Goal: Task Accomplishment & Management: Use online tool/utility

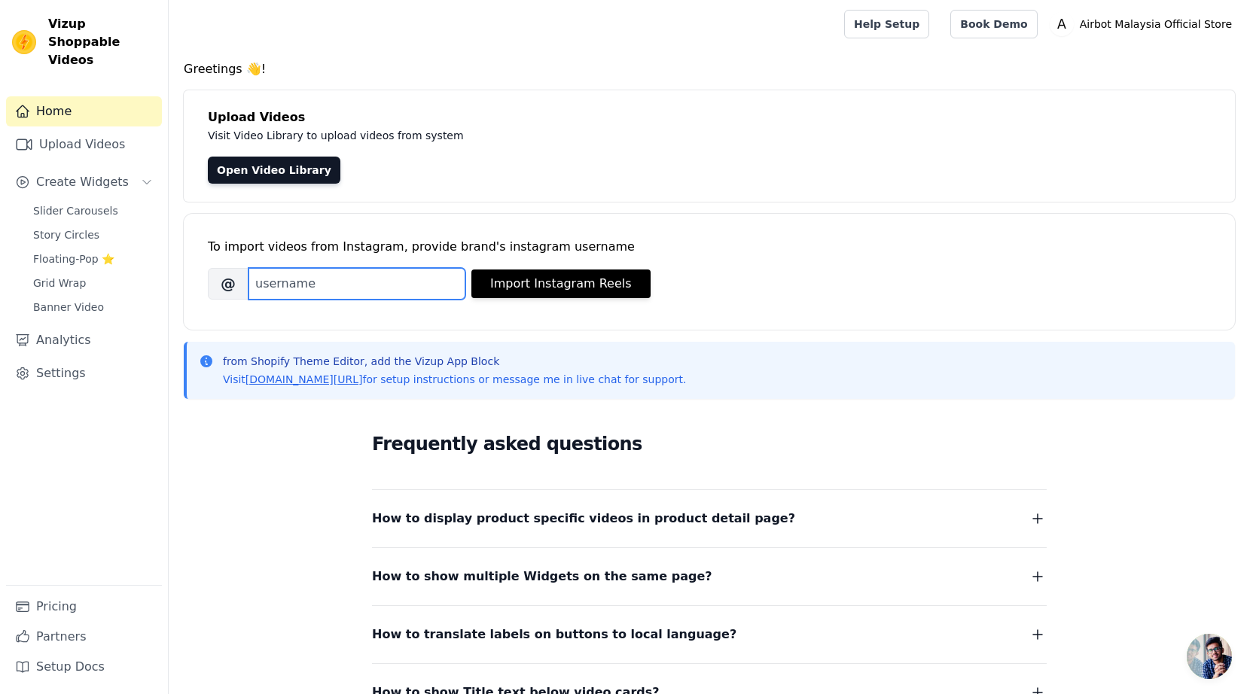
click at [306, 276] on input "Brand's Instagram Username" at bounding box center [356, 284] width 217 height 32
type input "airbot_my"
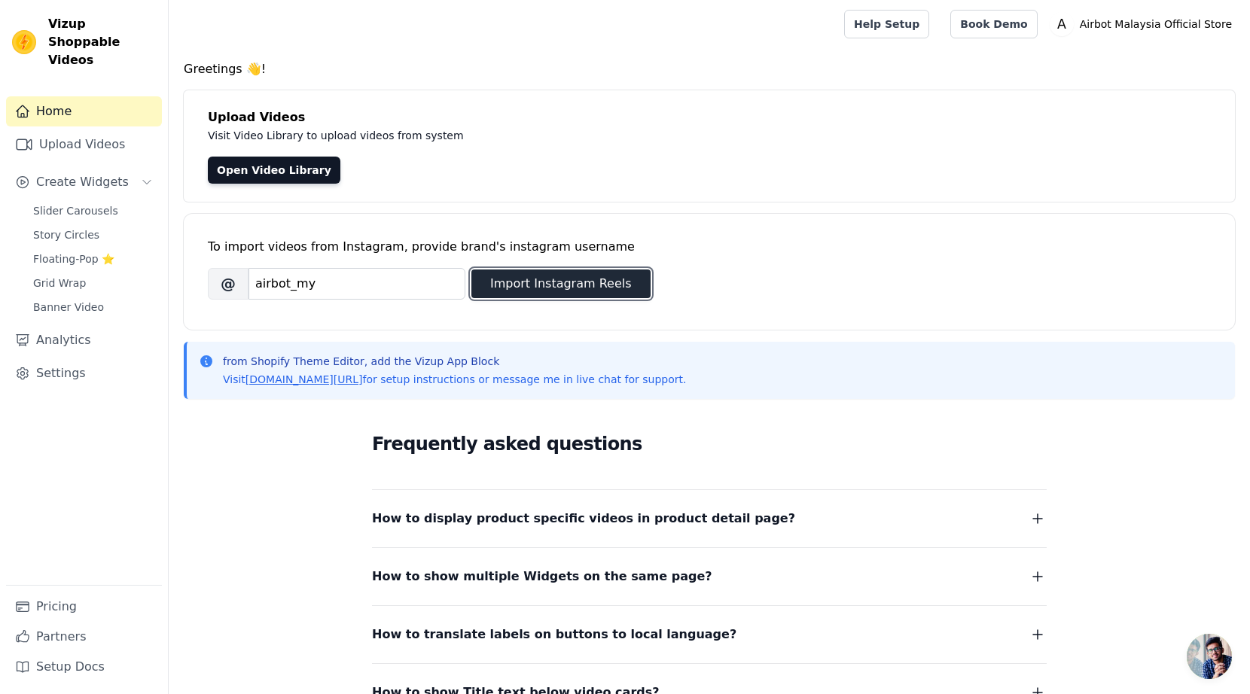
click at [559, 294] on button "Import Instagram Reels" at bounding box center [560, 284] width 179 height 29
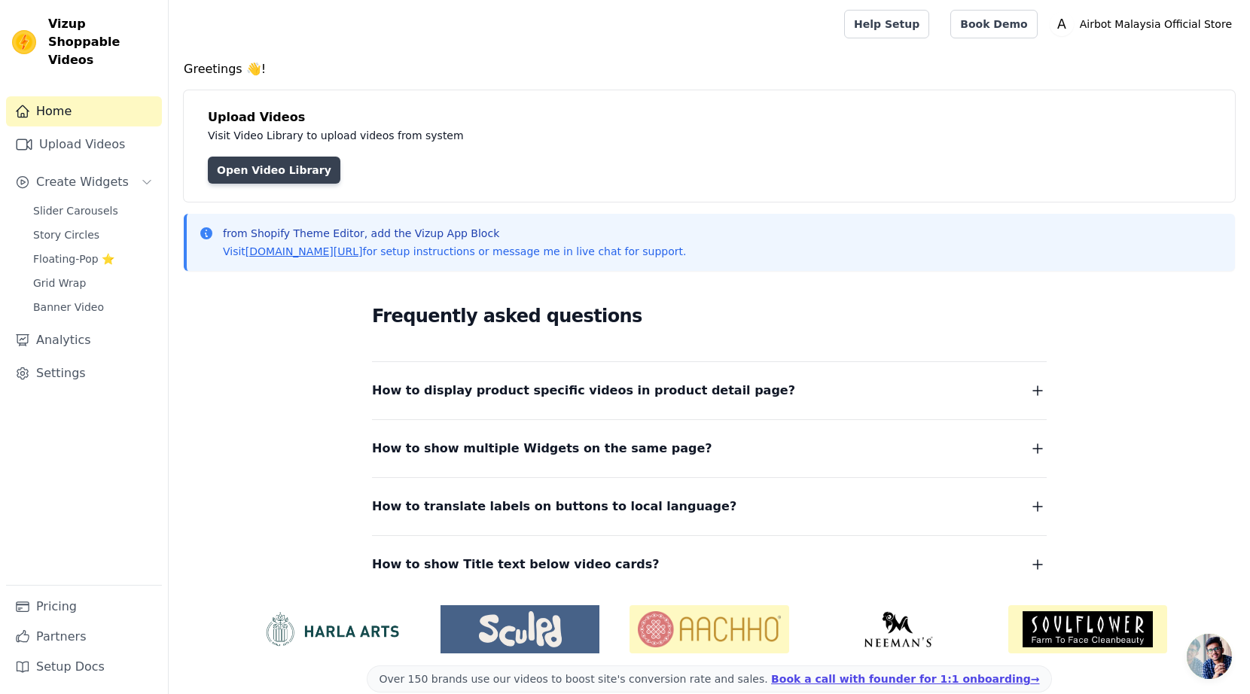
click at [288, 182] on link "Open Video Library" at bounding box center [274, 170] width 133 height 27
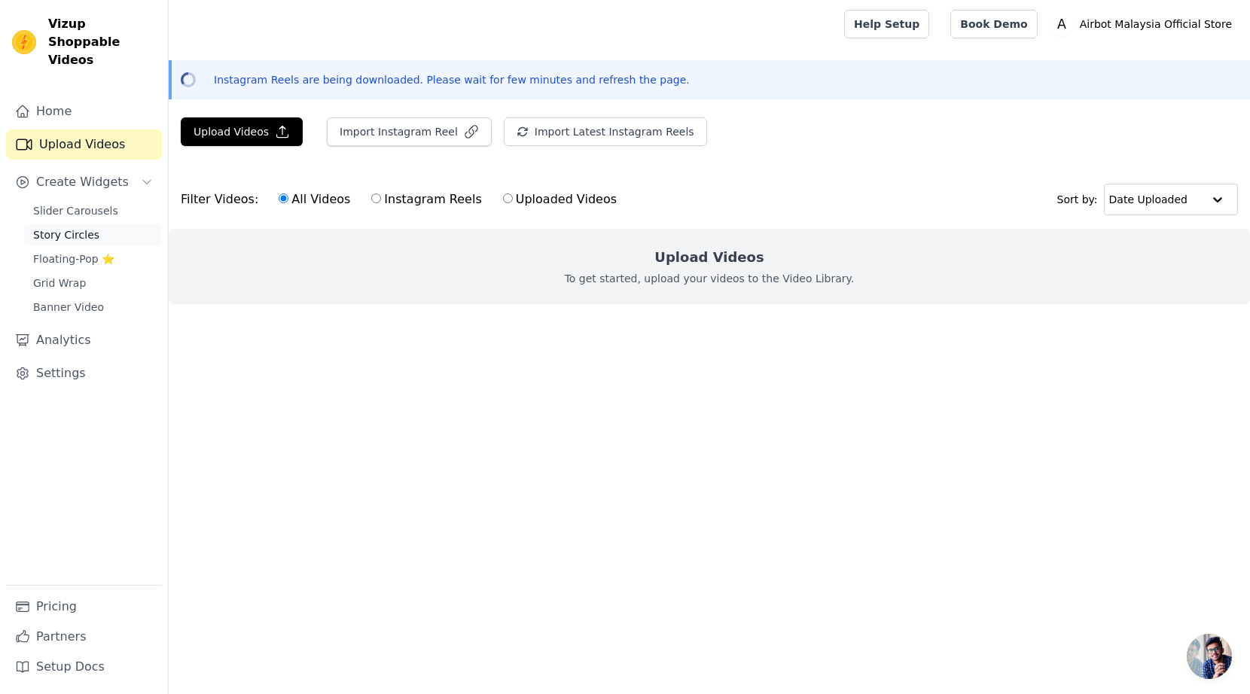
click at [76, 227] on span "Story Circles" at bounding box center [66, 234] width 66 height 15
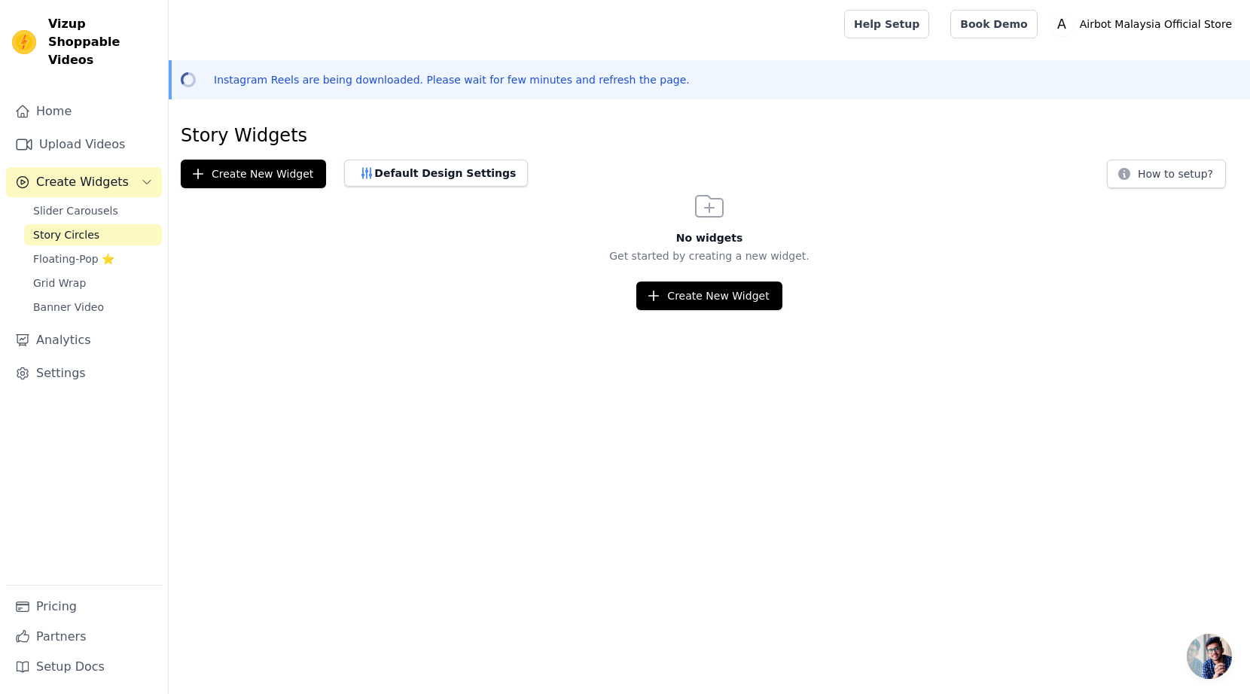
click at [75, 227] on span "Story Circles" at bounding box center [66, 234] width 66 height 15
click at [71, 248] on link "Floating-Pop ⭐" at bounding box center [93, 258] width 138 height 21
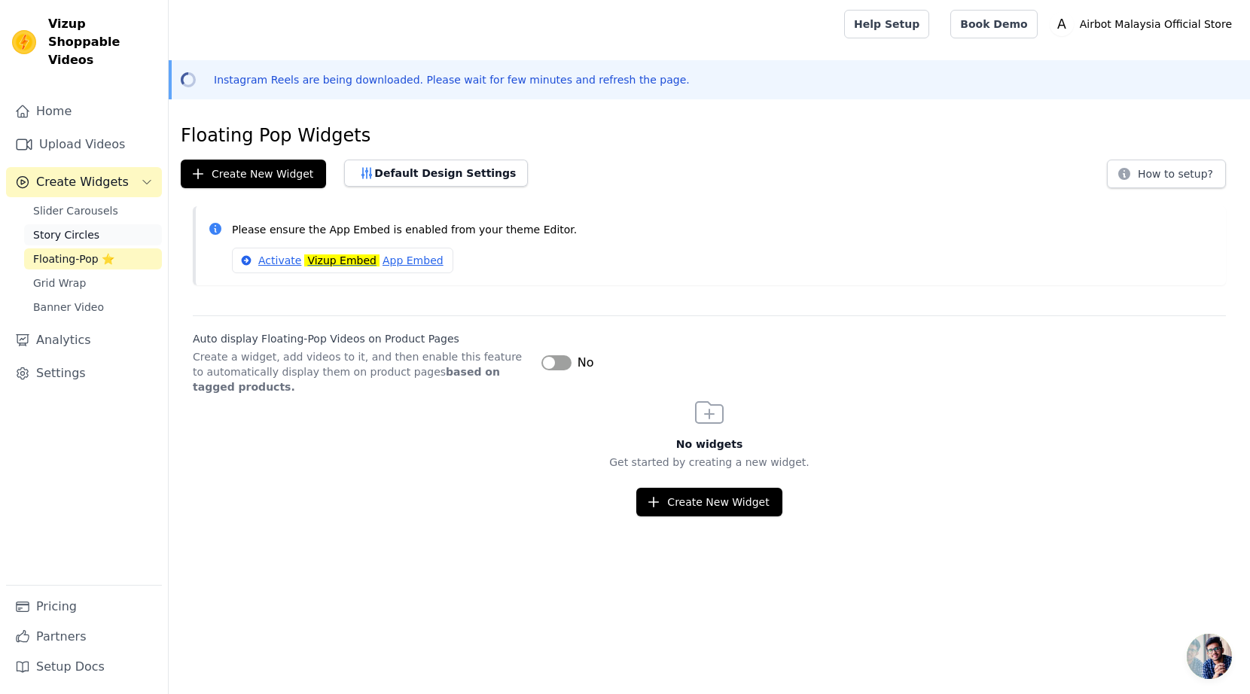
click at [69, 224] on link "Story Circles" at bounding box center [93, 234] width 138 height 21
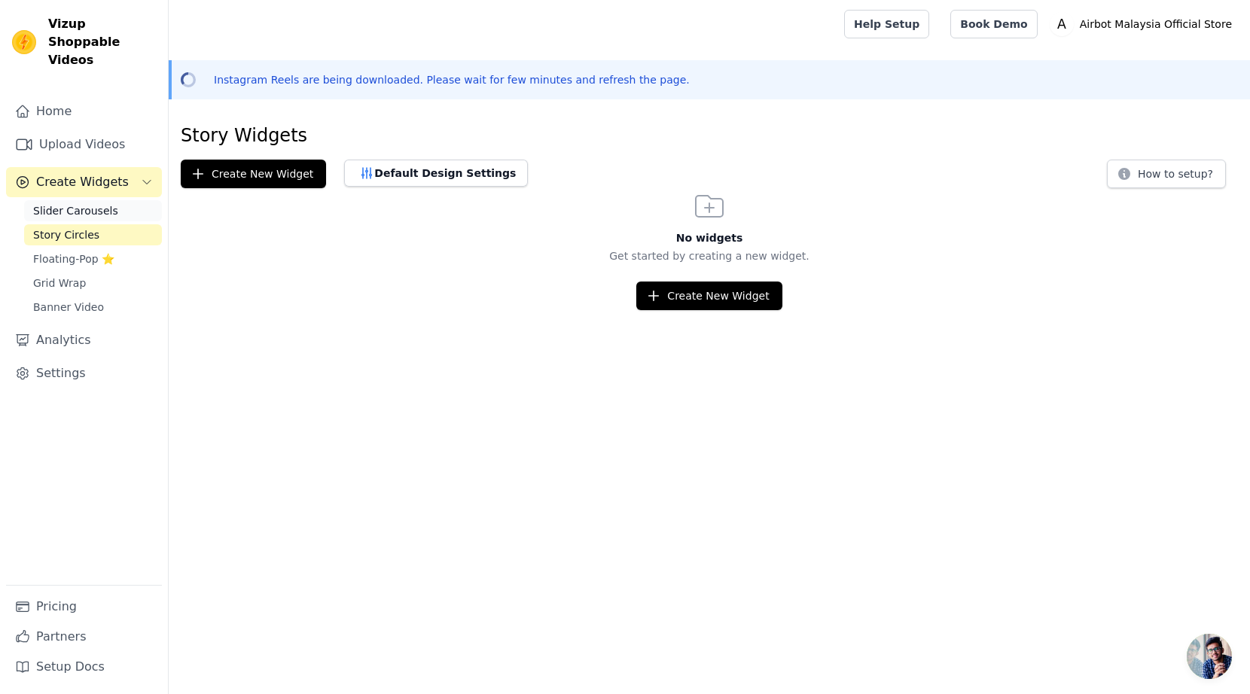
click at [72, 203] on span "Slider Carousels" at bounding box center [75, 210] width 85 height 15
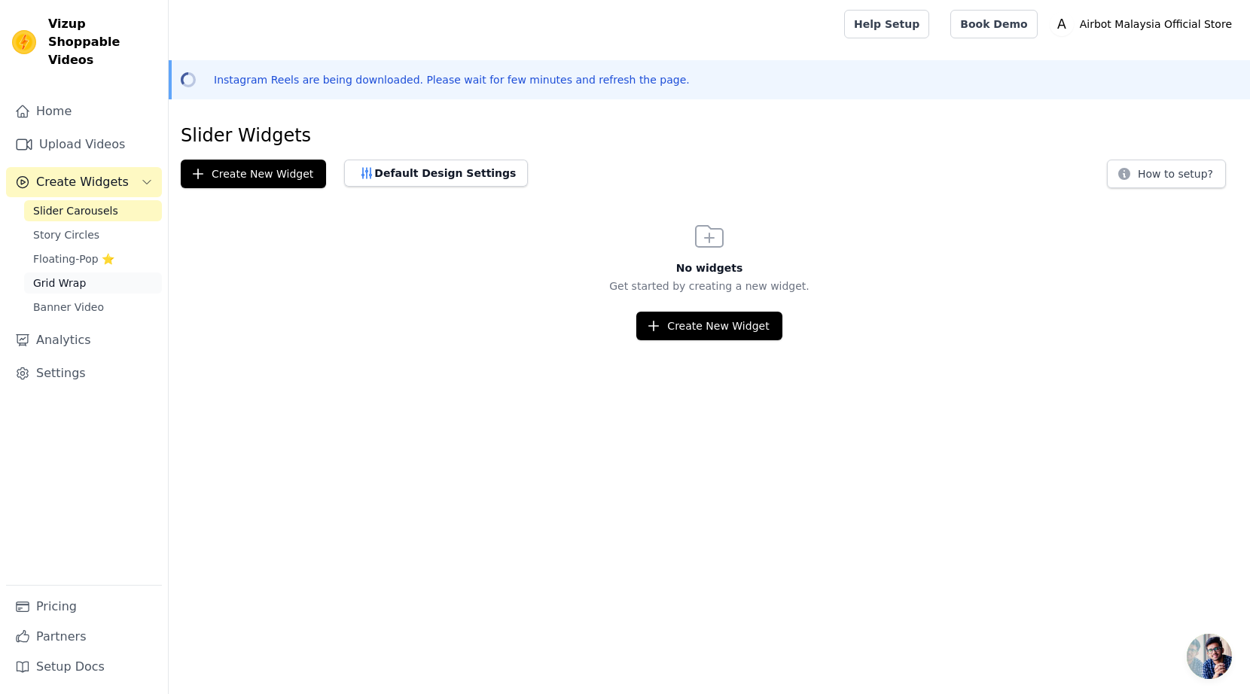
click at [67, 276] on span "Grid Wrap" at bounding box center [59, 283] width 53 height 15
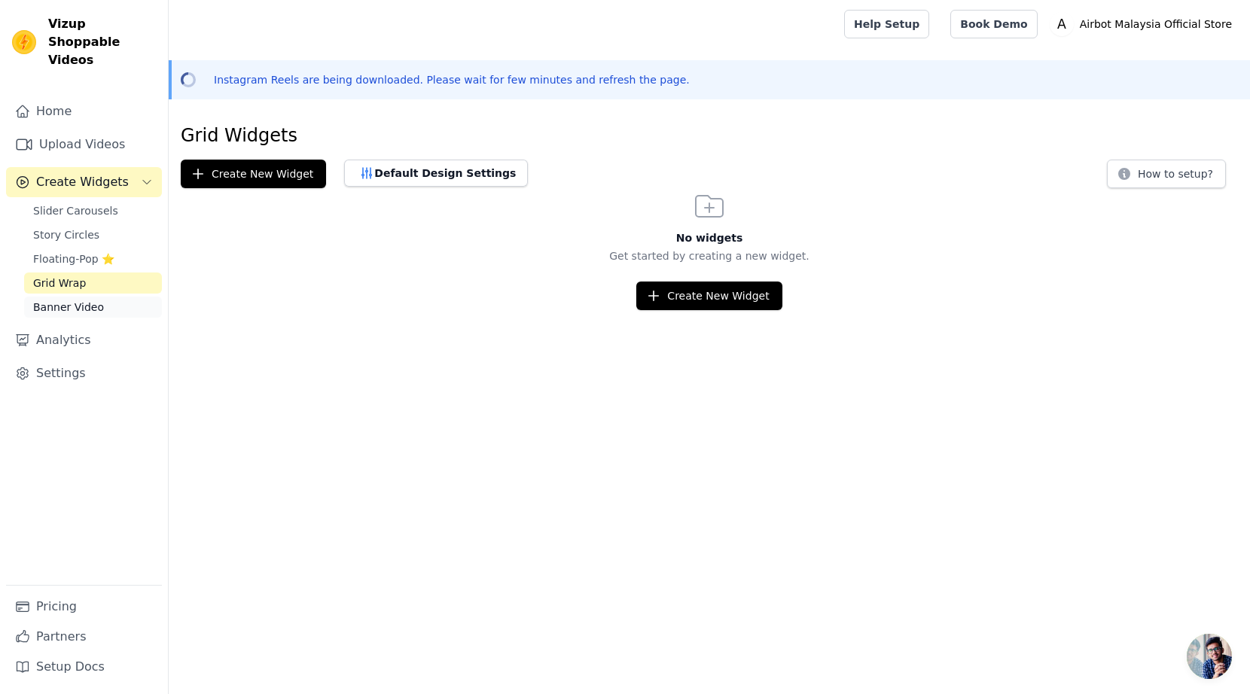
click at [59, 300] on span "Banner Video" at bounding box center [68, 307] width 71 height 15
click at [74, 227] on span "Story Circles" at bounding box center [66, 234] width 66 height 15
click at [78, 203] on span "Slider Carousels" at bounding box center [75, 210] width 85 height 15
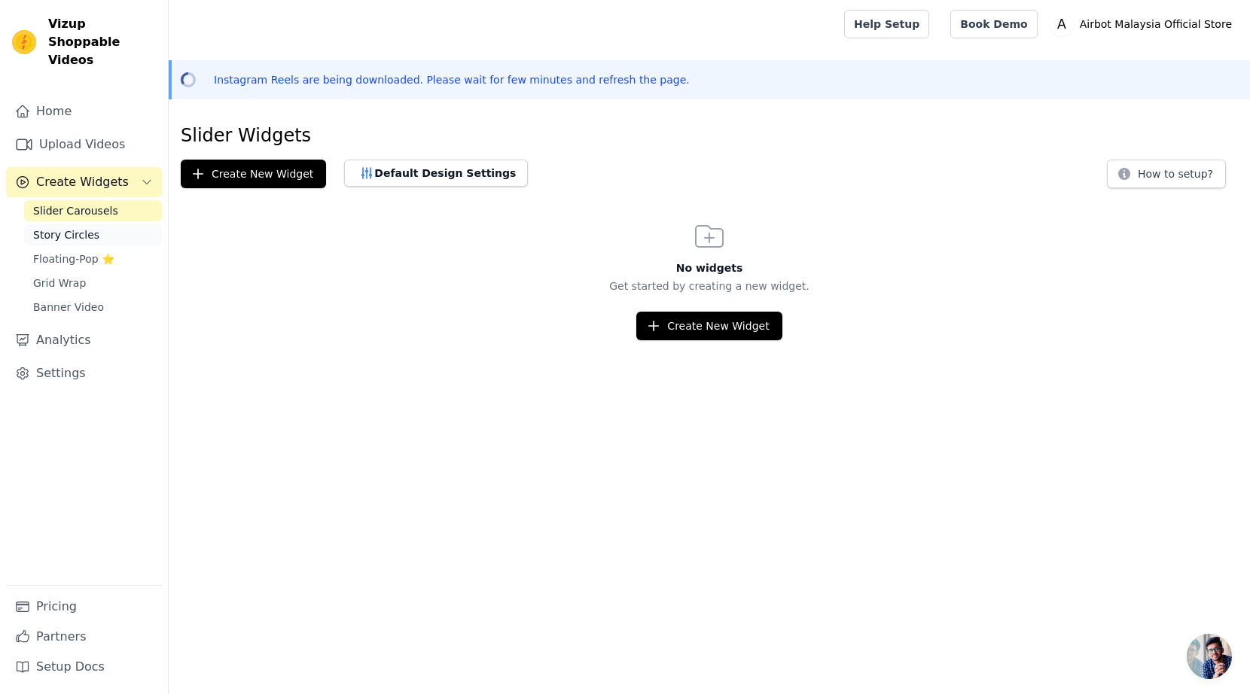
click at [76, 224] on link "Story Circles" at bounding box center [93, 234] width 138 height 21
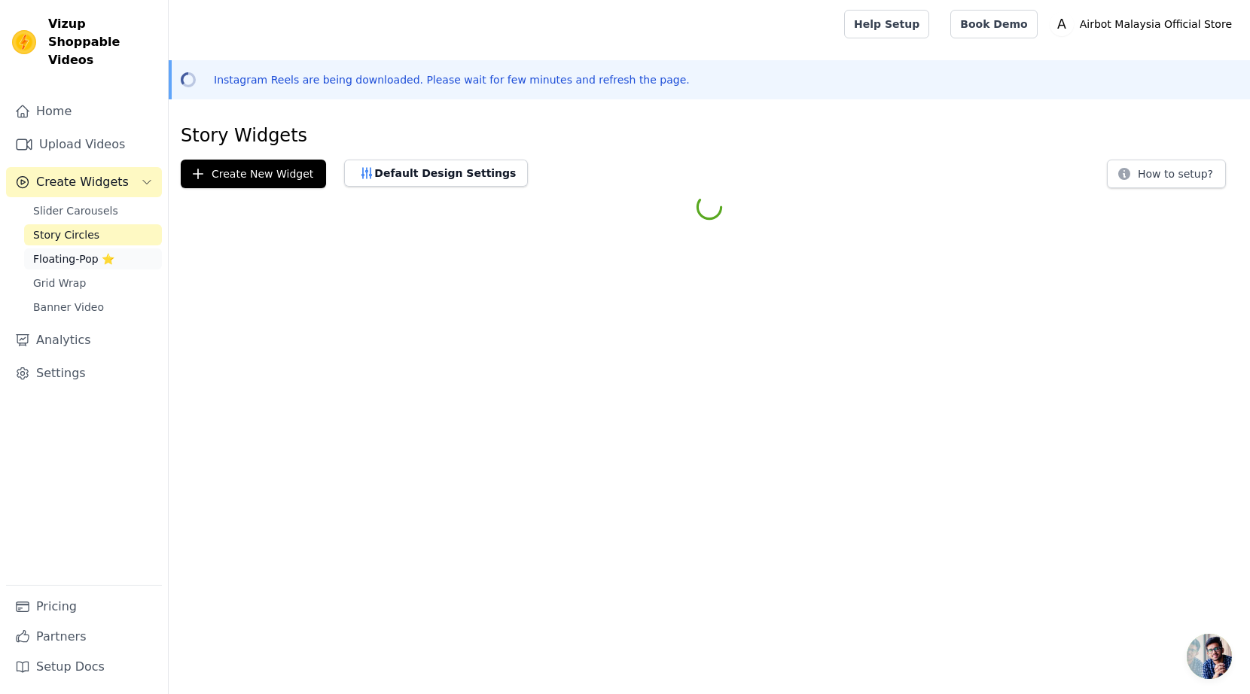
click at [70, 251] on span "Floating-Pop ⭐" at bounding box center [73, 258] width 81 height 15
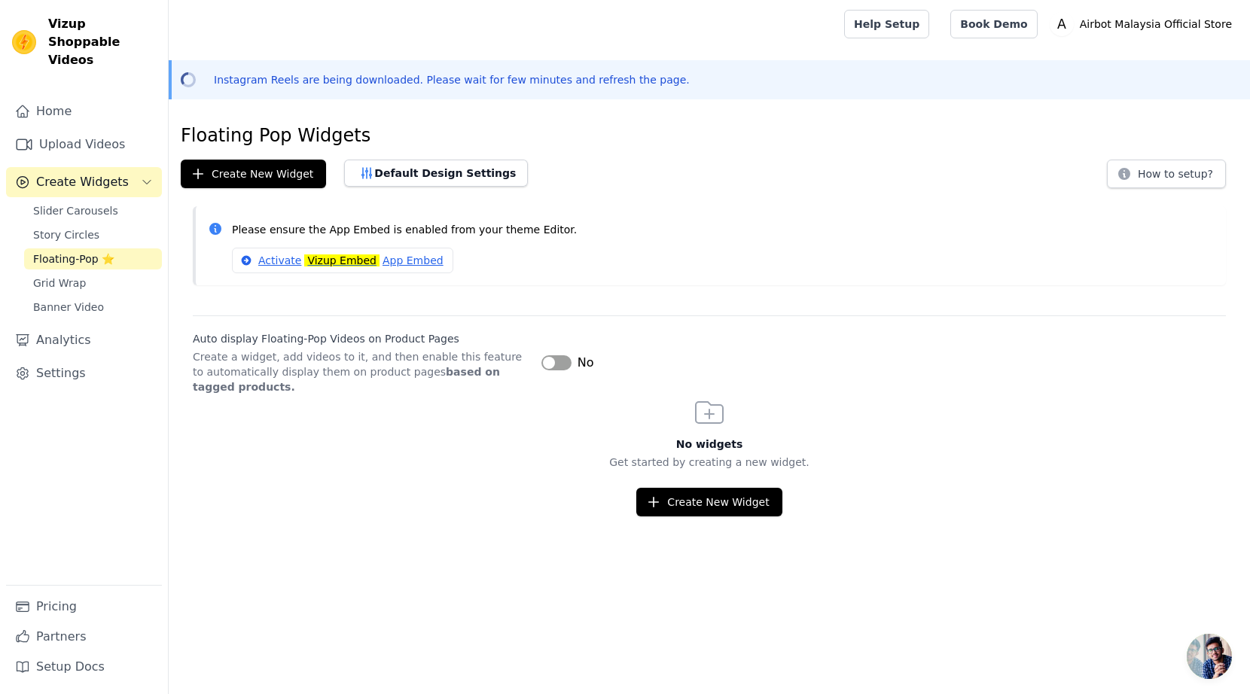
click at [388, 240] on div "Please ensure the App Embed is enabled from your theme Editor. Activate Vizup E…" at bounding box center [723, 245] width 982 height 55
click at [391, 236] on p "Please ensure the App Embed is enabled from your theme Editor." at bounding box center [723, 229] width 982 height 17
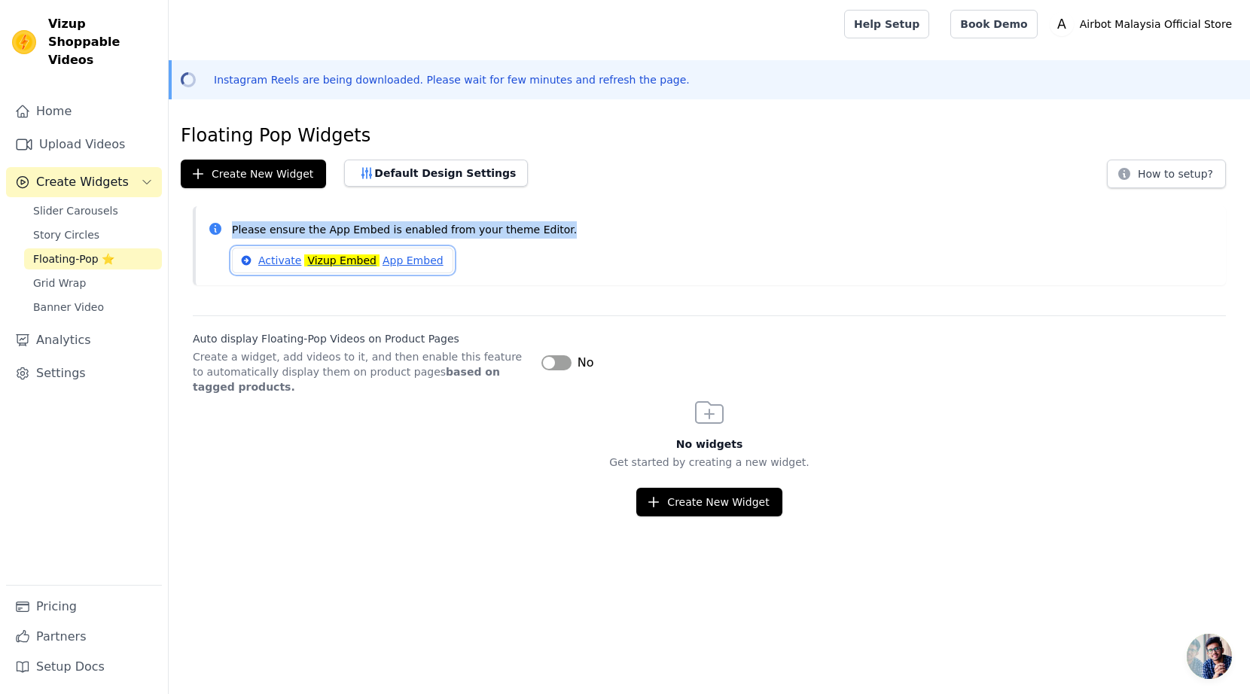
click at [395, 257] on link "Activate Vizup Embed App Embed" at bounding box center [342, 261] width 221 height 26
click at [379, 437] on h3 "No widgets" at bounding box center [709, 444] width 1081 height 15
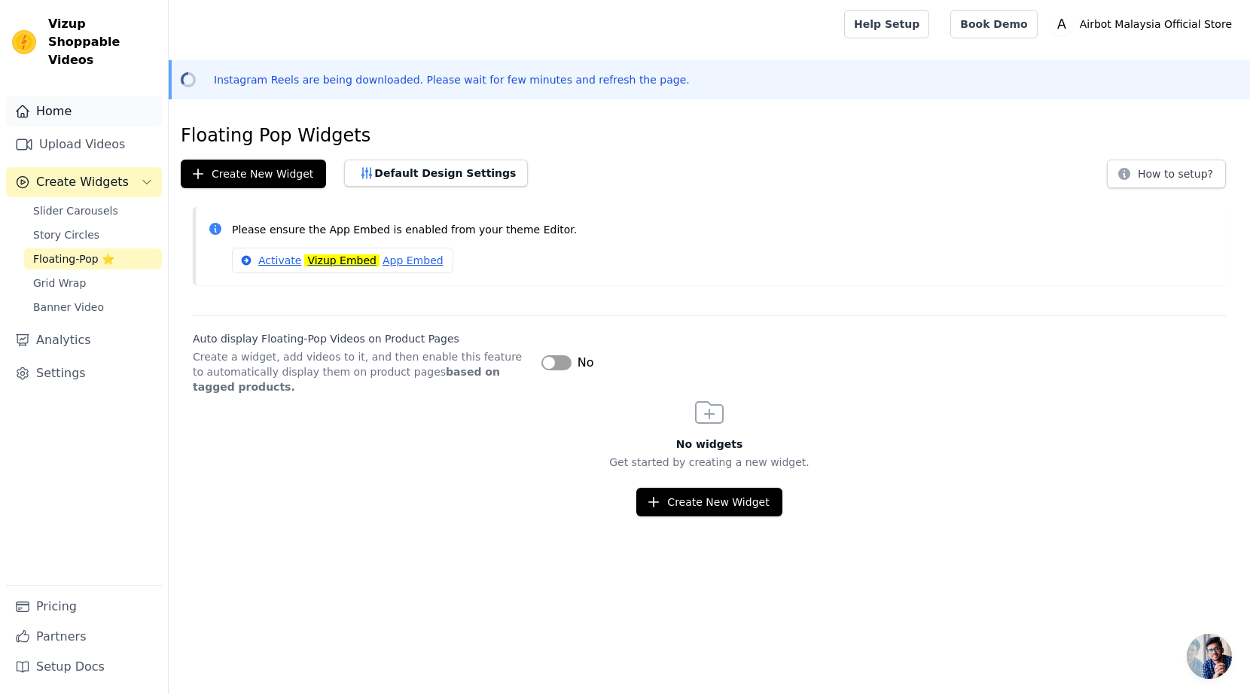
click at [76, 96] on link "Home" at bounding box center [84, 111] width 156 height 30
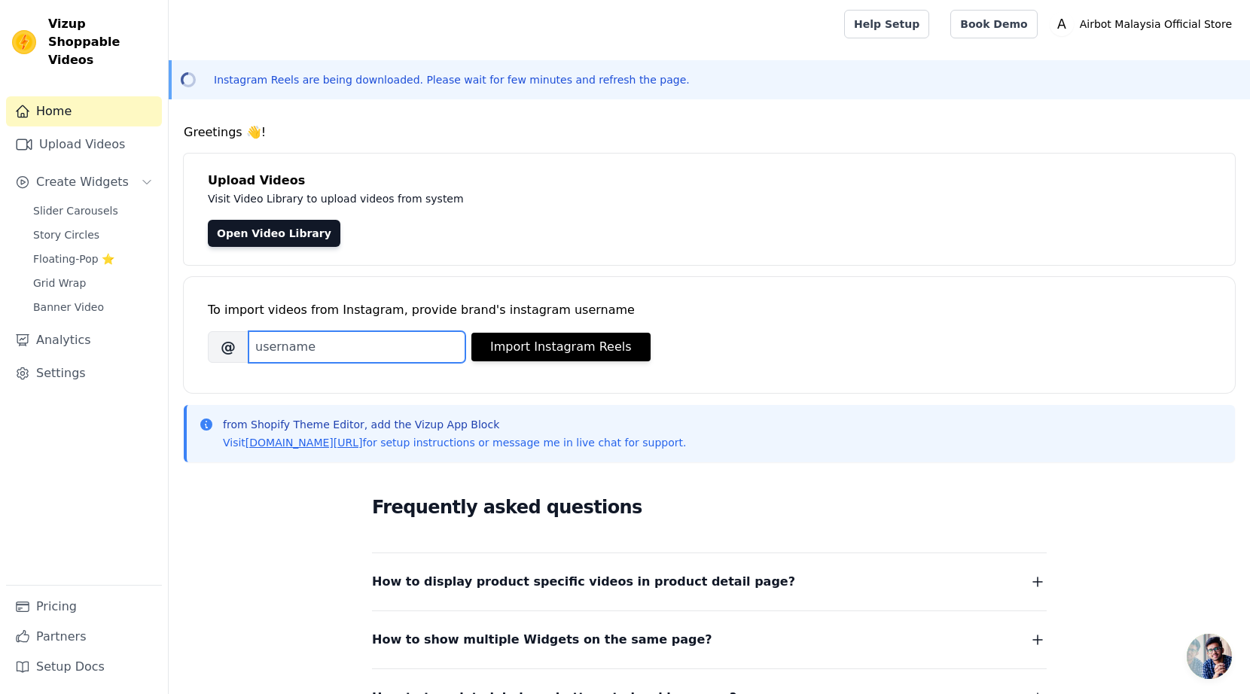
click at [300, 348] on input "Brand's Instagram Username" at bounding box center [356, 347] width 217 height 32
type input "airbot_sg"
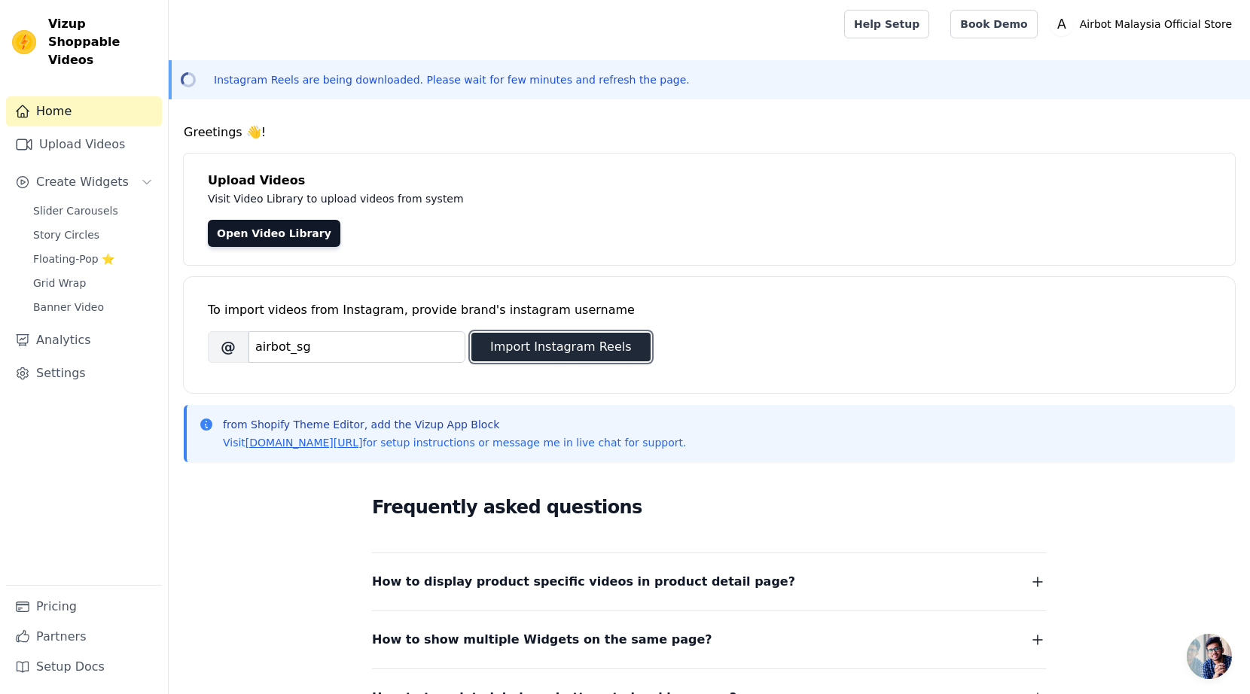
click at [548, 347] on button "Import Instagram Reels" at bounding box center [560, 347] width 179 height 29
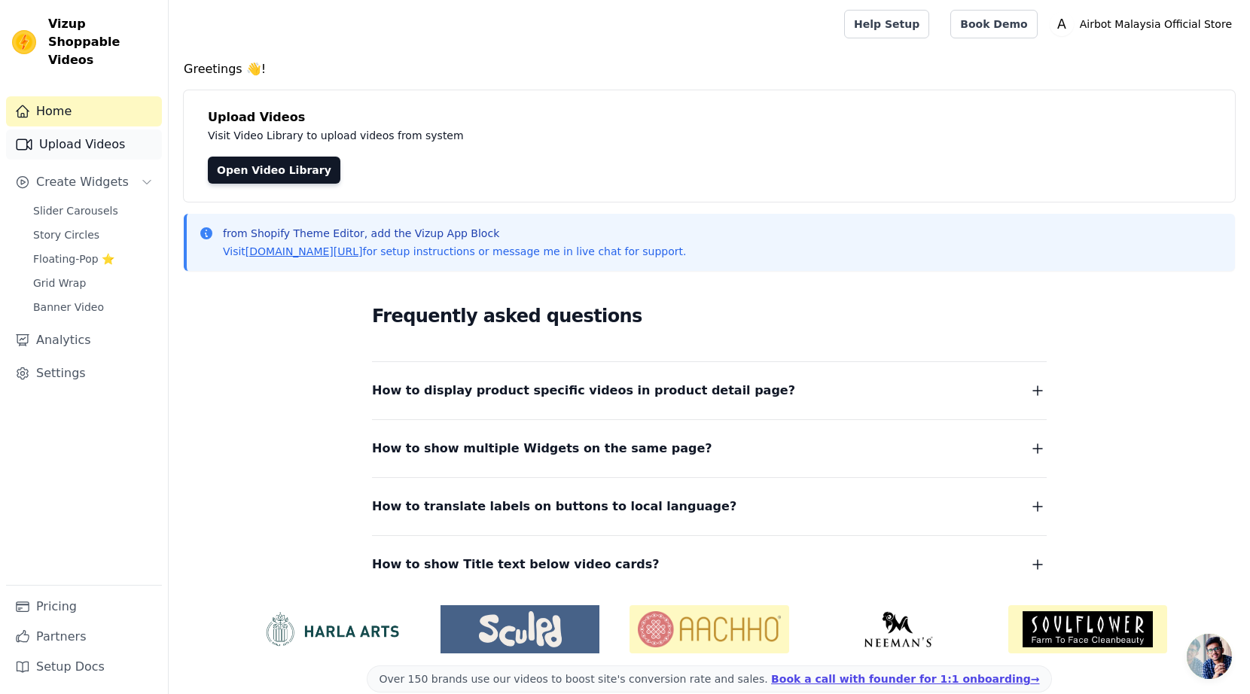
click at [113, 129] on link "Upload Videos" at bounding box center [84, 144] width 156 height 30
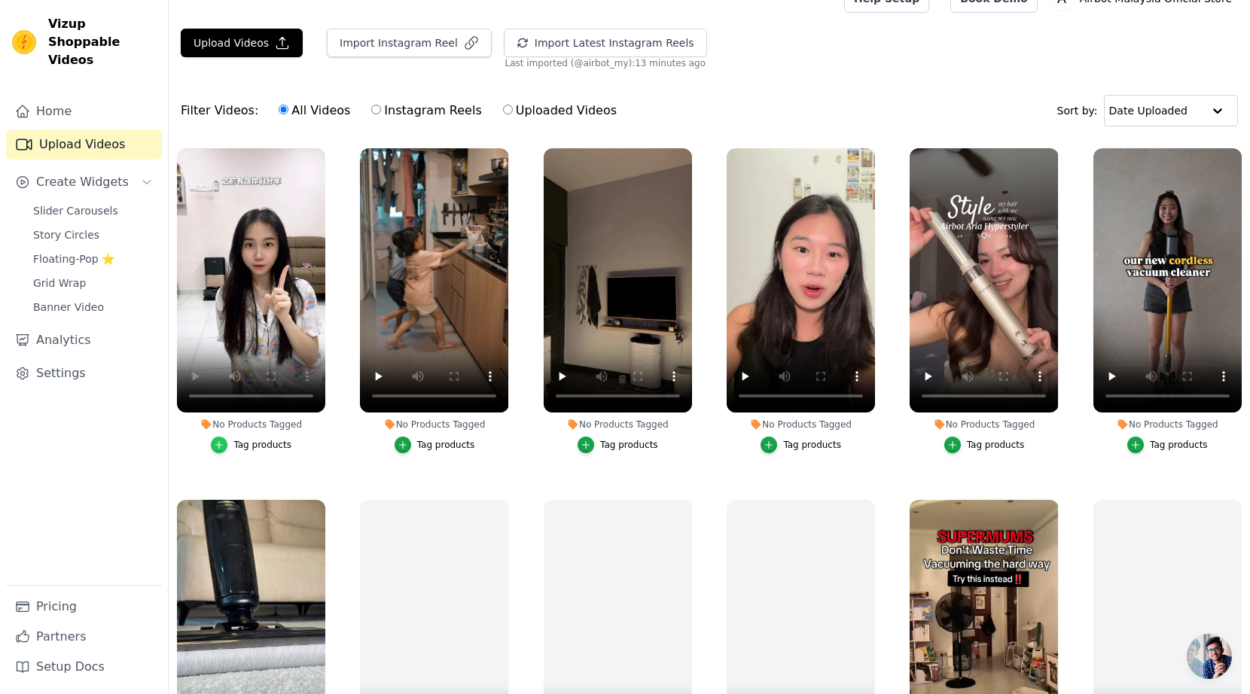
click at [218, 440] on icon "button" at bounding box center [219, 445] width 11 height 11
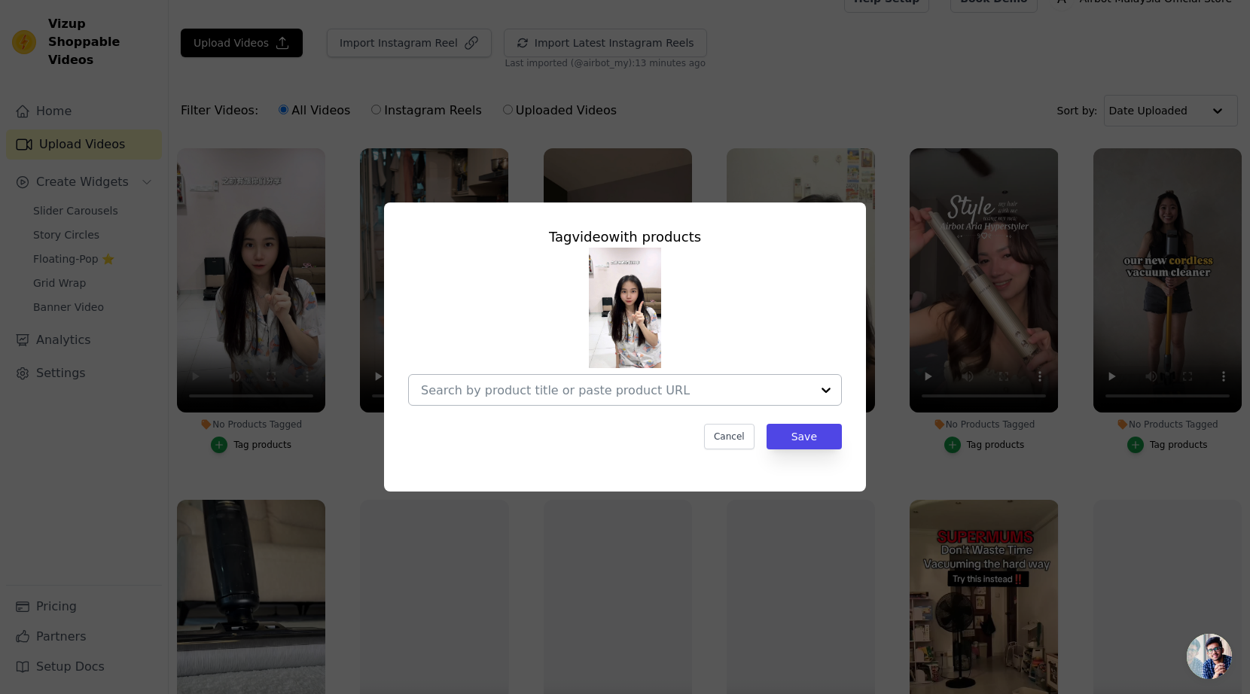
click at [647, 385] on input "No Products Tagged Tag video with products Cancel Save Tag products" at bounding box center [616, 390] width 390 height 14
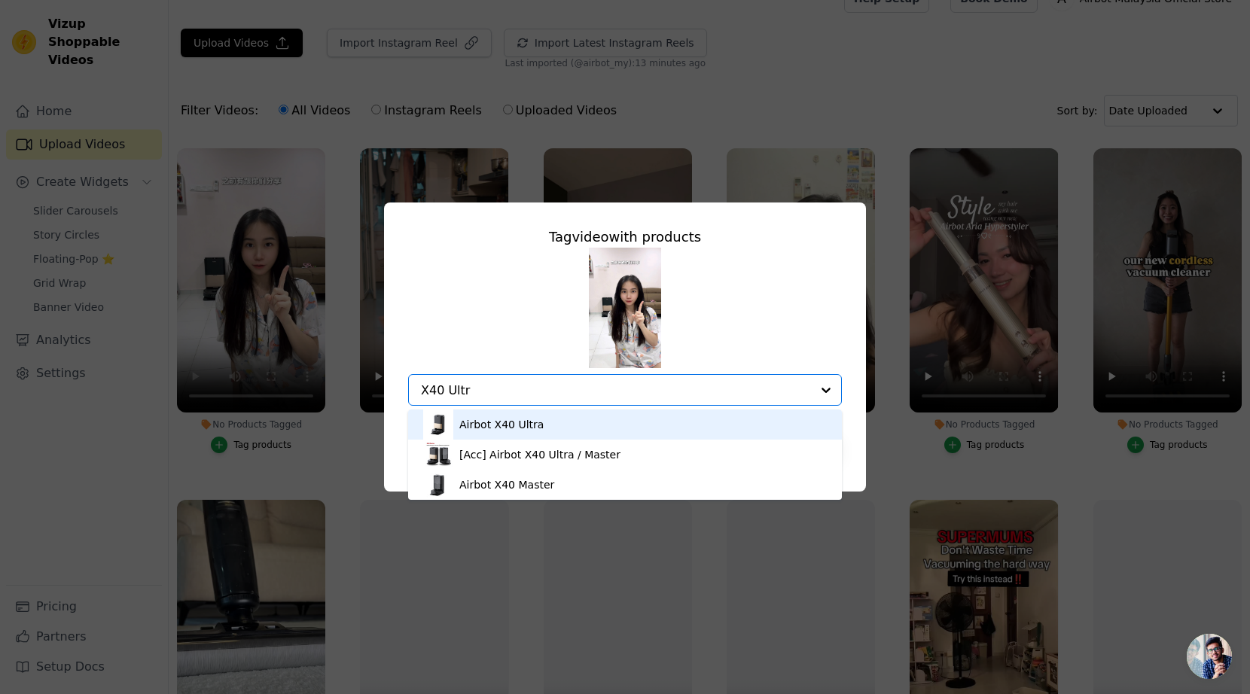
type input "X40 Ultra"
click at [617, 428] on div "Airbot X40 Ultra" at bounding box center [625, 425] width 404 height 30
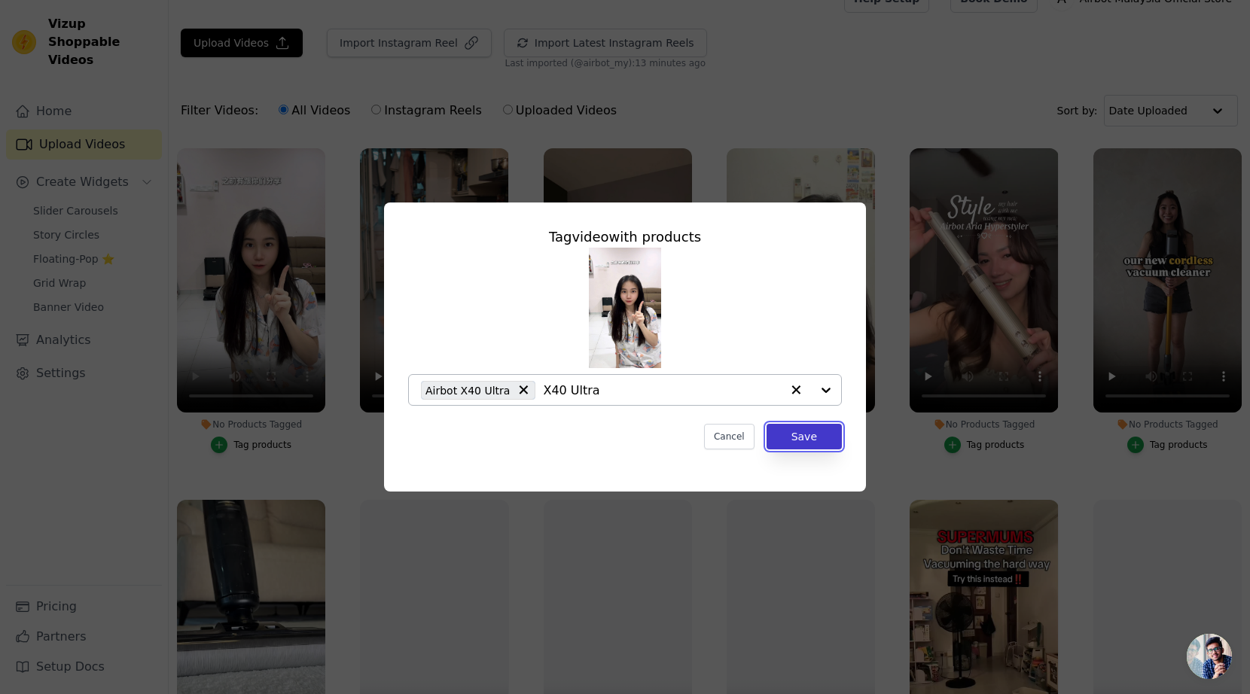
click at [813, 438] on button "Save" at bounding box center [803, 437] width 75 height 26
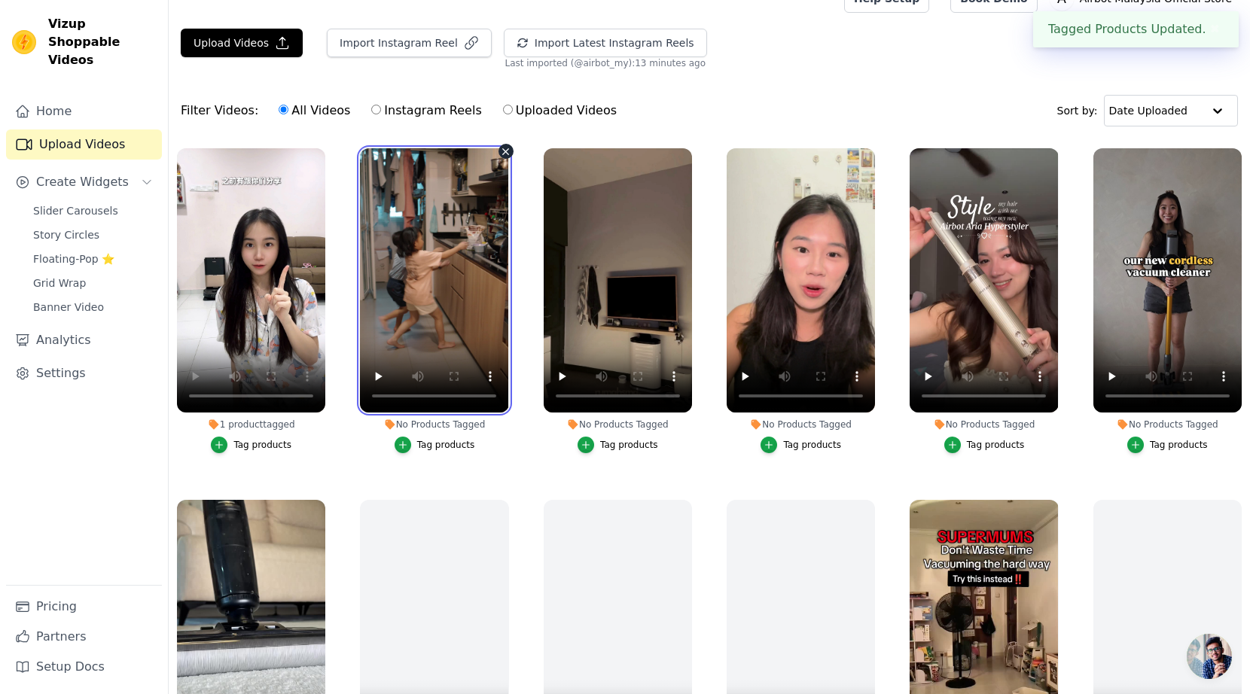
click at [428, 259] on video at bounding box center [434, 280] width 148 height 264
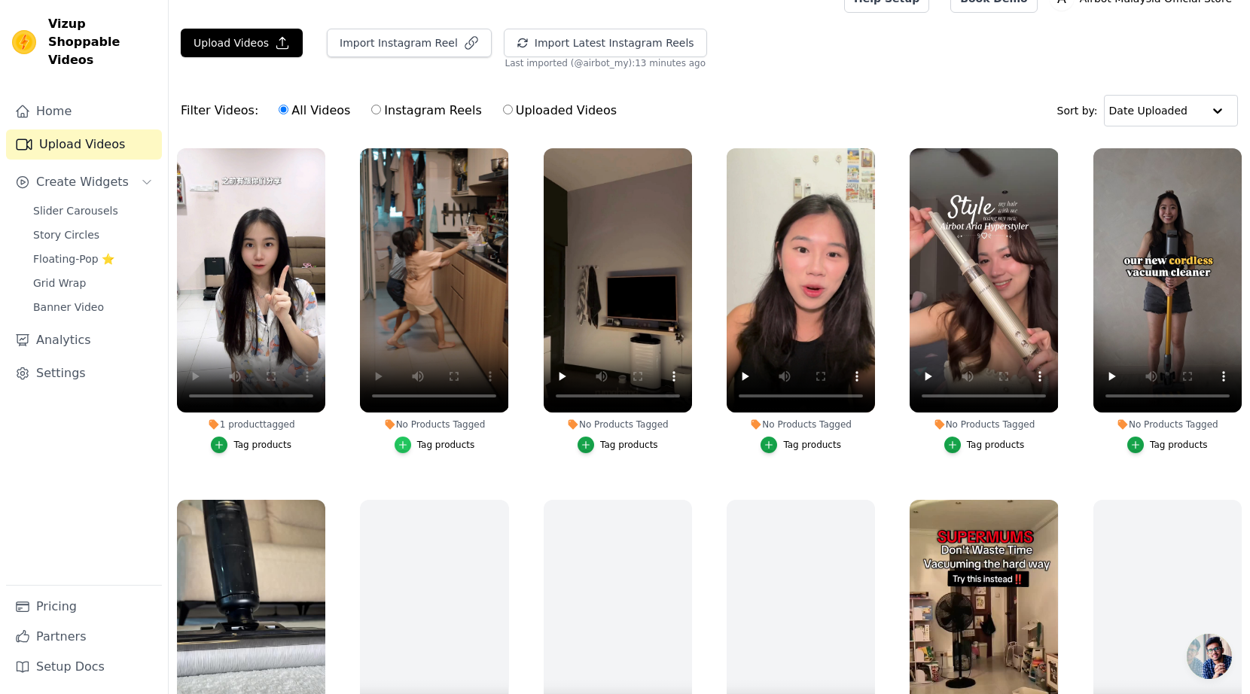
click at [401, 448] on icon "button" at bounding box center [403, 445] width 11 height 11
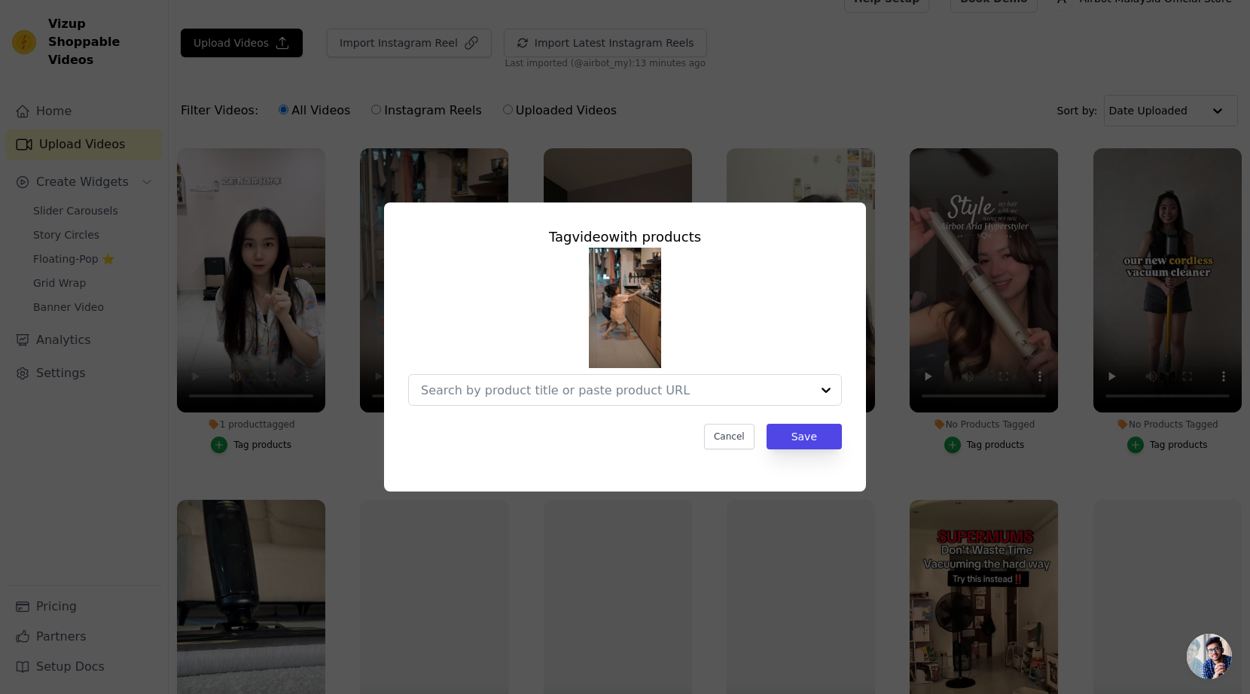
scroll to position [0, 0]
click at [616, 387] on input "No Products Tagged Tag video with products Cancel Save Tag products" at bounding box center [601, 390] width 360 height 14
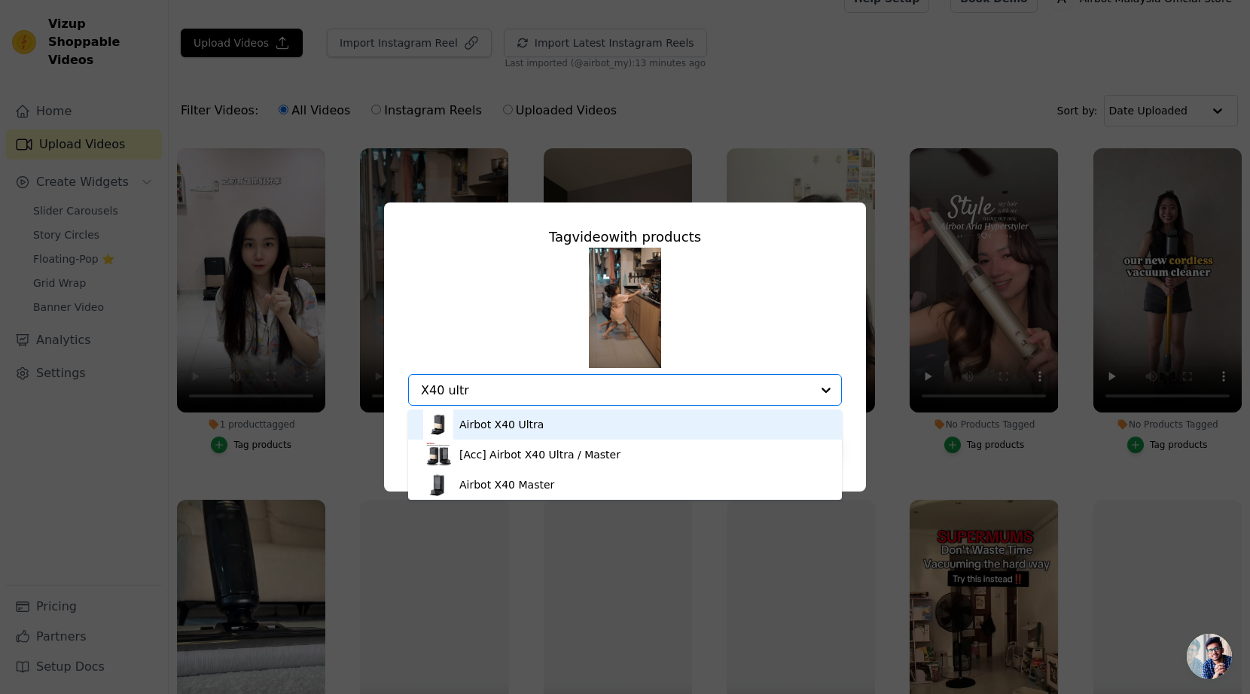
type input "X40 ultra"
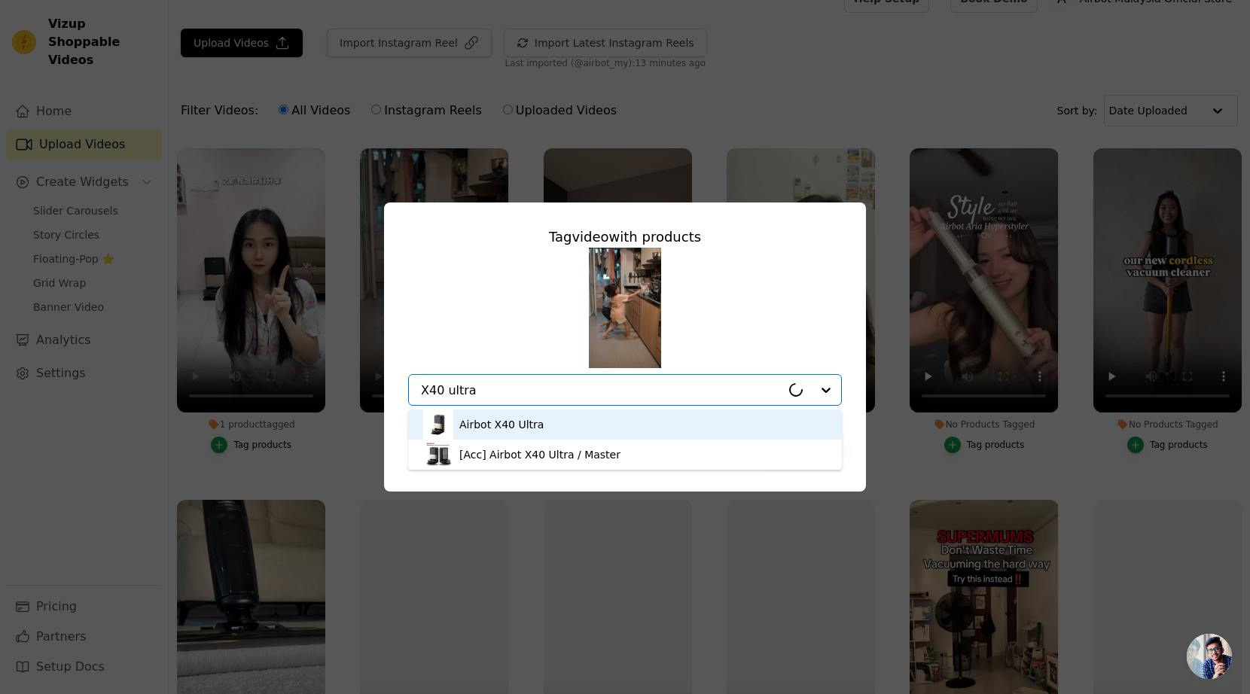
click at [650, 430] on div "Airbot X40 Ultra" at bounding box center [625, 425] width 404 height 30
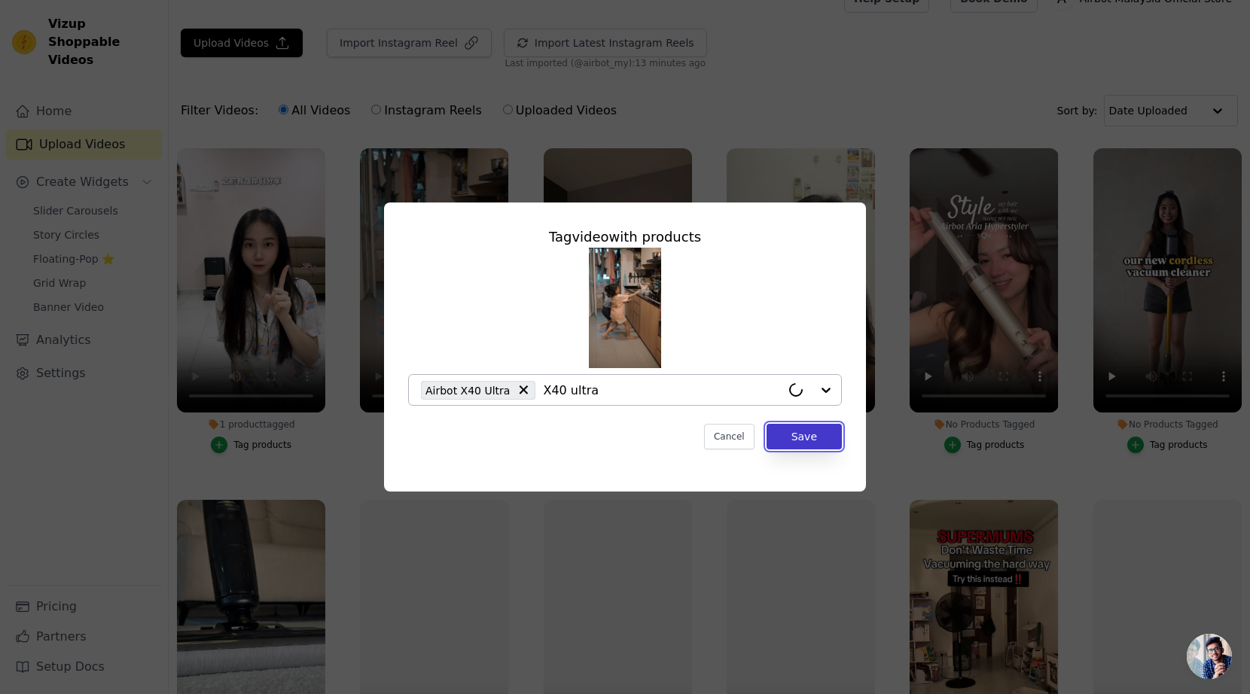
click at [783, 445] on button "Save" at bounding box center [803, 437] width 75 height 26
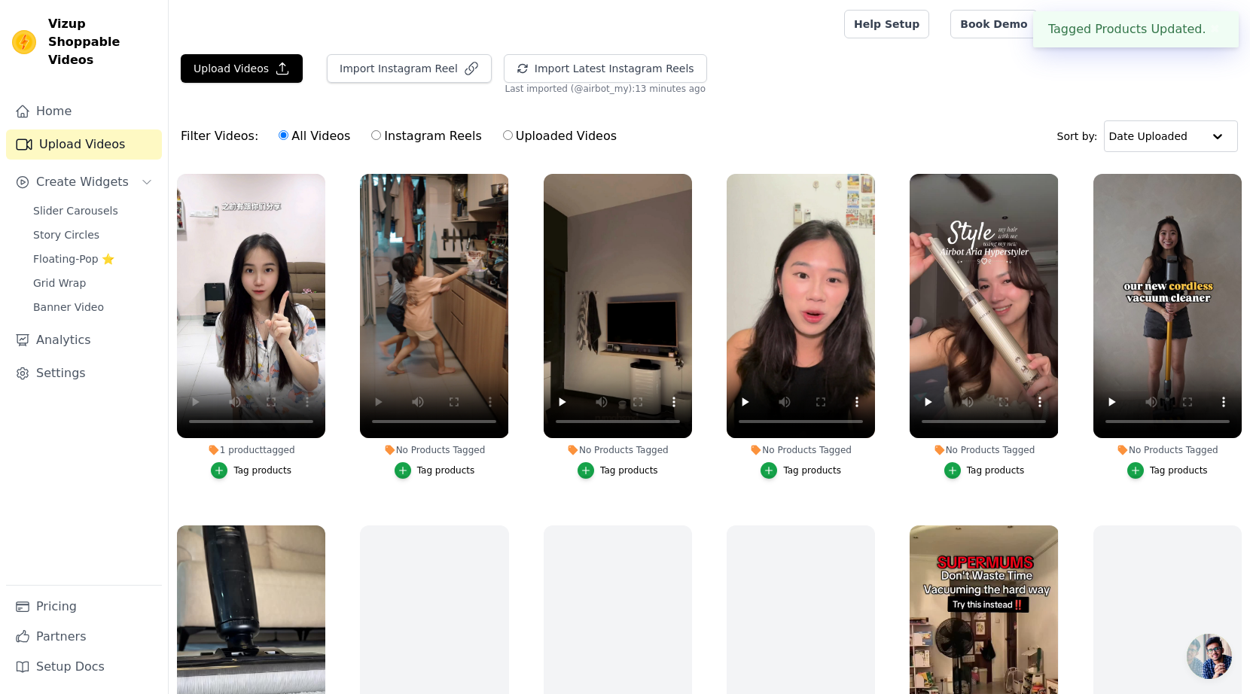
scroll to position [26, 0]
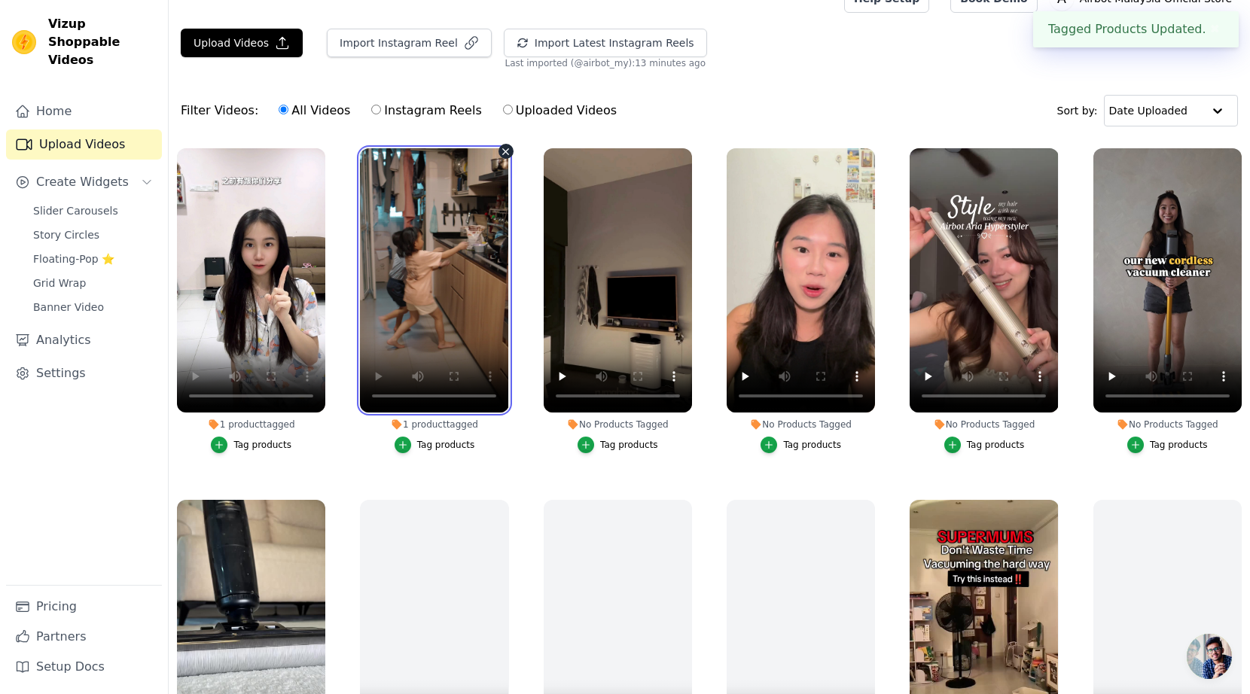
click at [422, 284] on video at bounding box center [434, 280] width 148 height 264
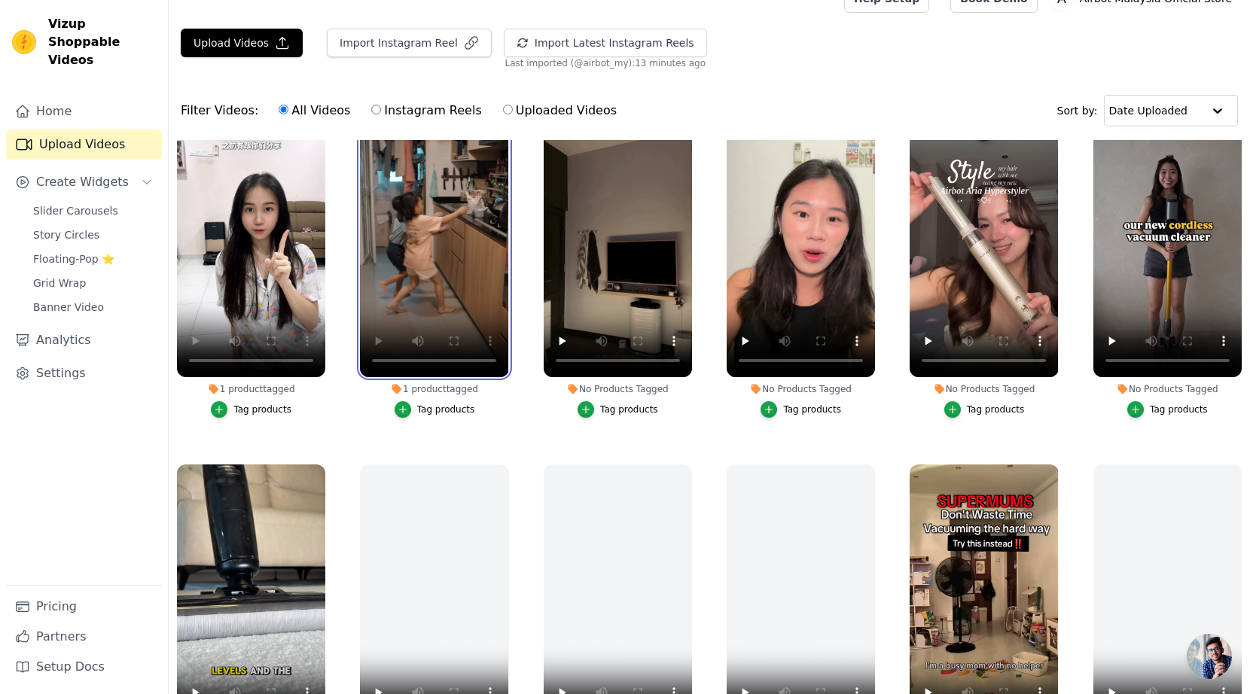
scroll to position [0, 0]
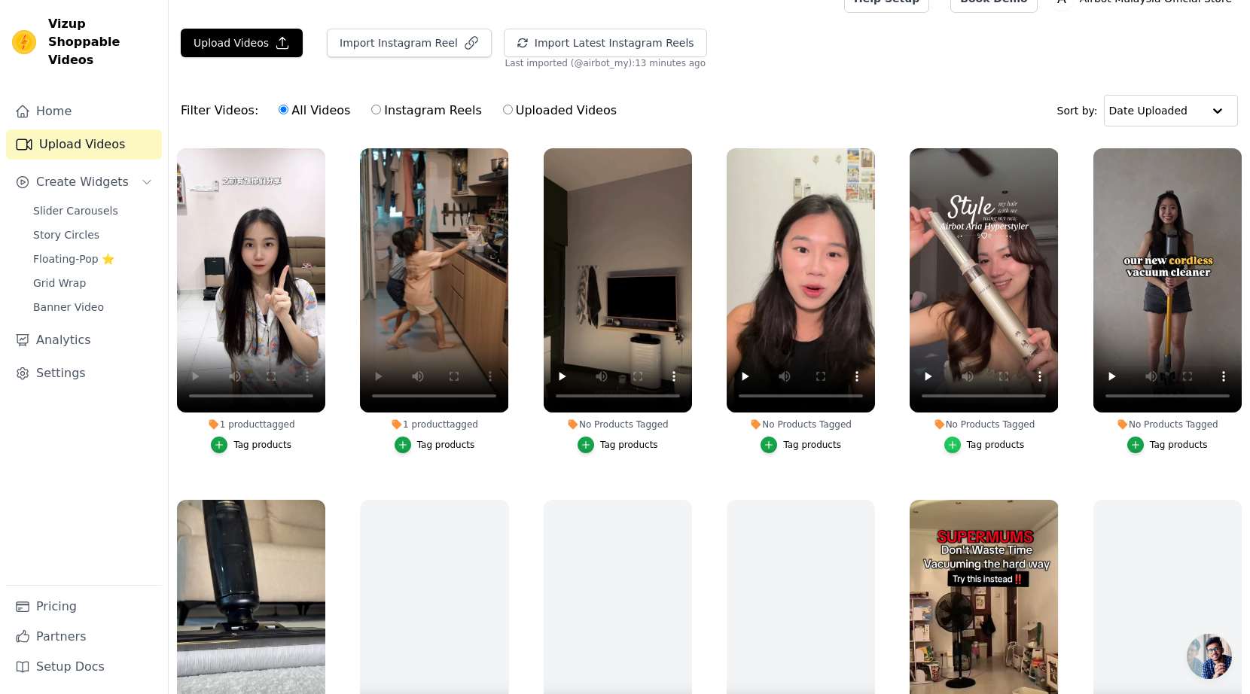
click at [948, 447] on icon "button" at bounding box center [952, 445] width 11 height 11
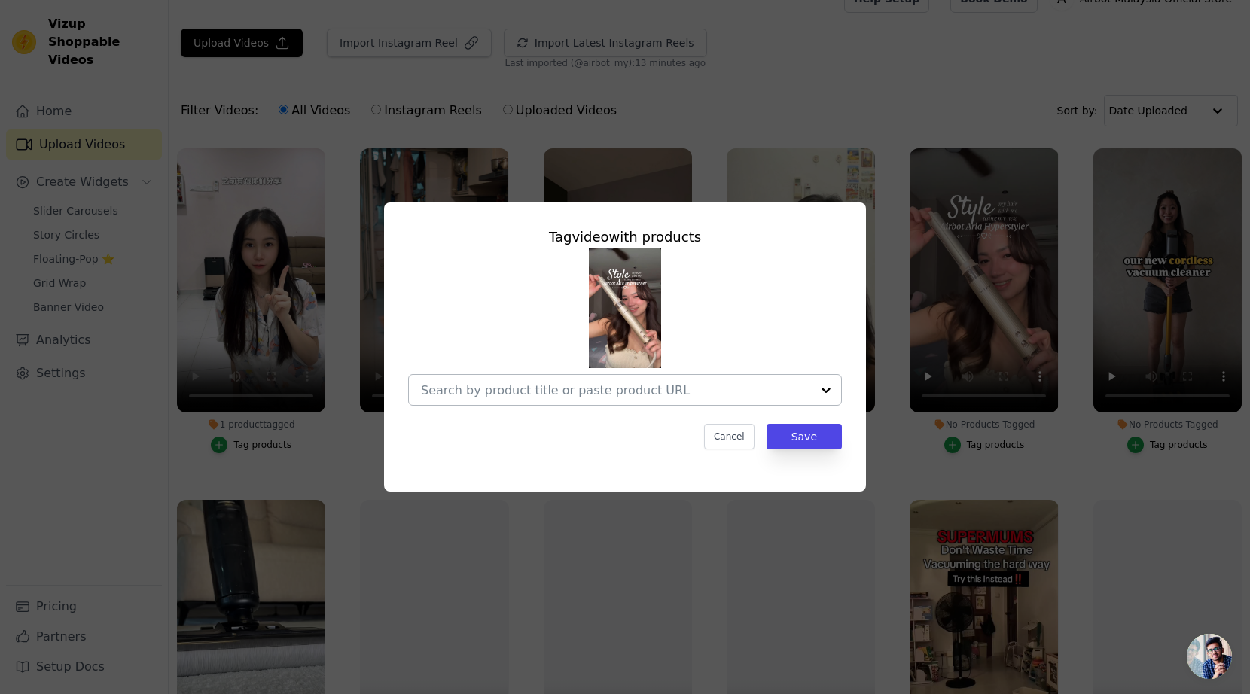
click at [630, 391] on input "No Products Tagged Tag video with products Cancel Save Tag products" at bounding box center [616, 390] width 390 height 14
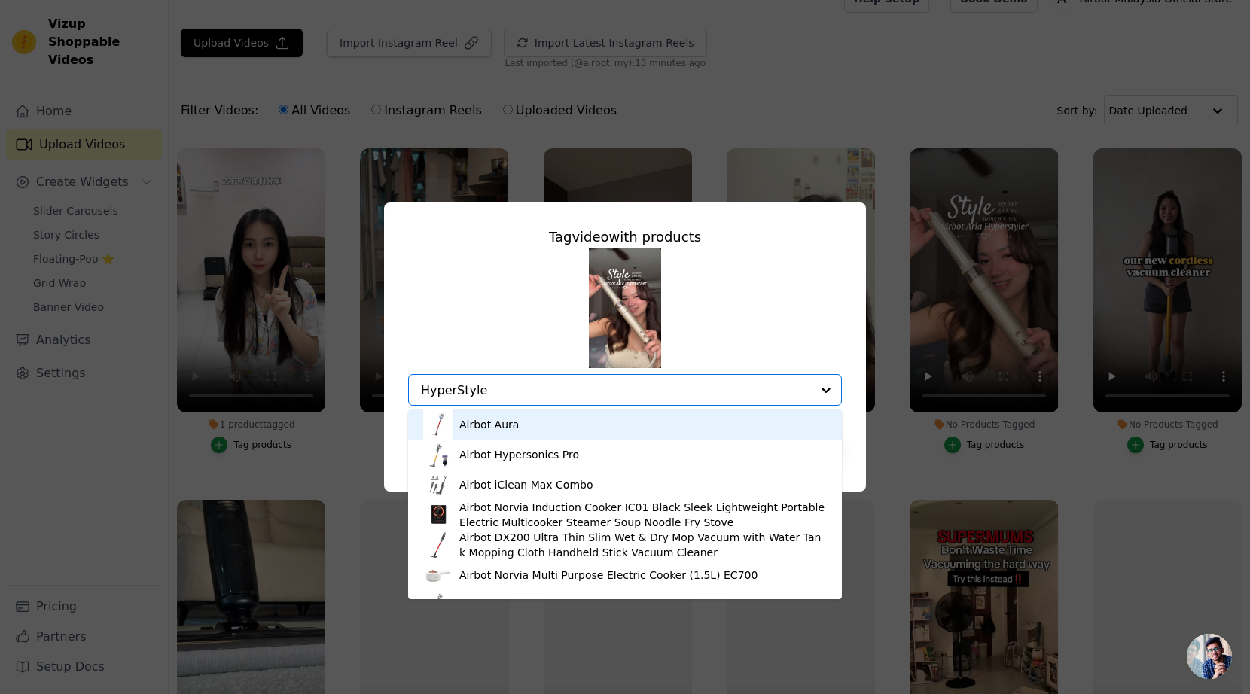
type input "HyperStyler"
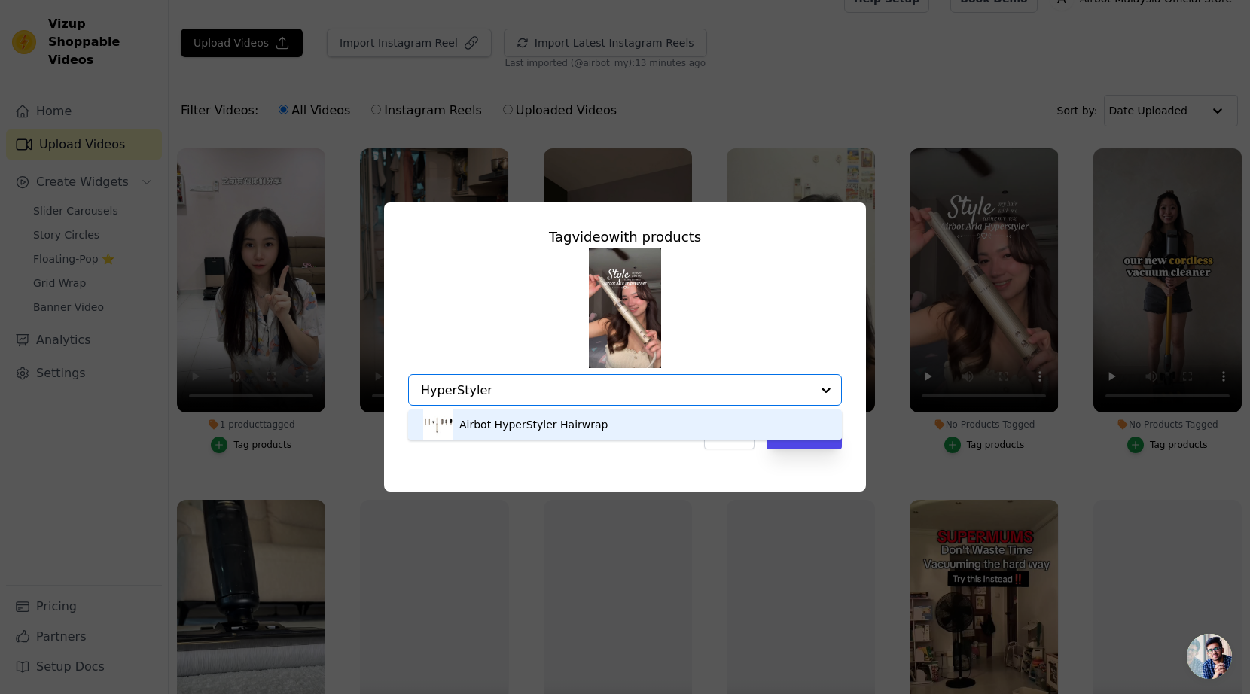
click at [687, 427] on div "Airbot HyperStyler Hairwrap" at bounding box center [625, 425] width 404 height 30
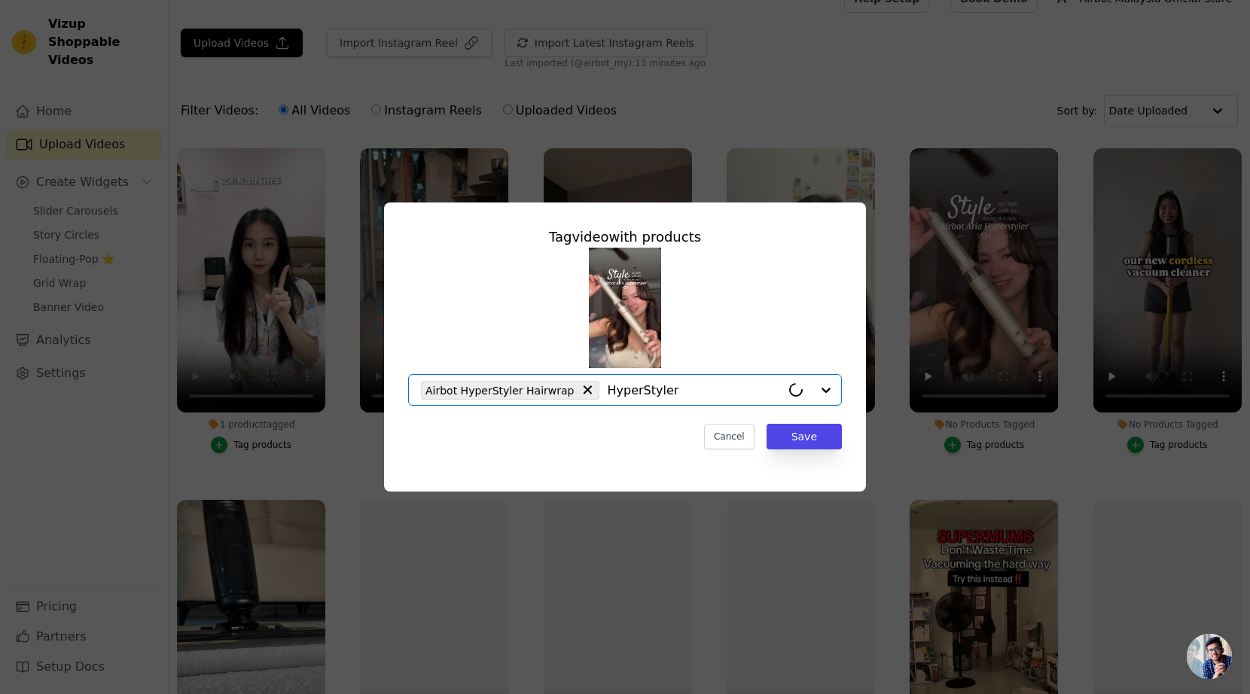
click at [806, 451] on div "Tag video with products Option Airbot HyperStyler Hairwrap, selected. Select is…" at bounding box center [625, 338] width 458 height 247
click at [806, 442] on button "Save" at bounding box center [803, 437] width 75 height 26
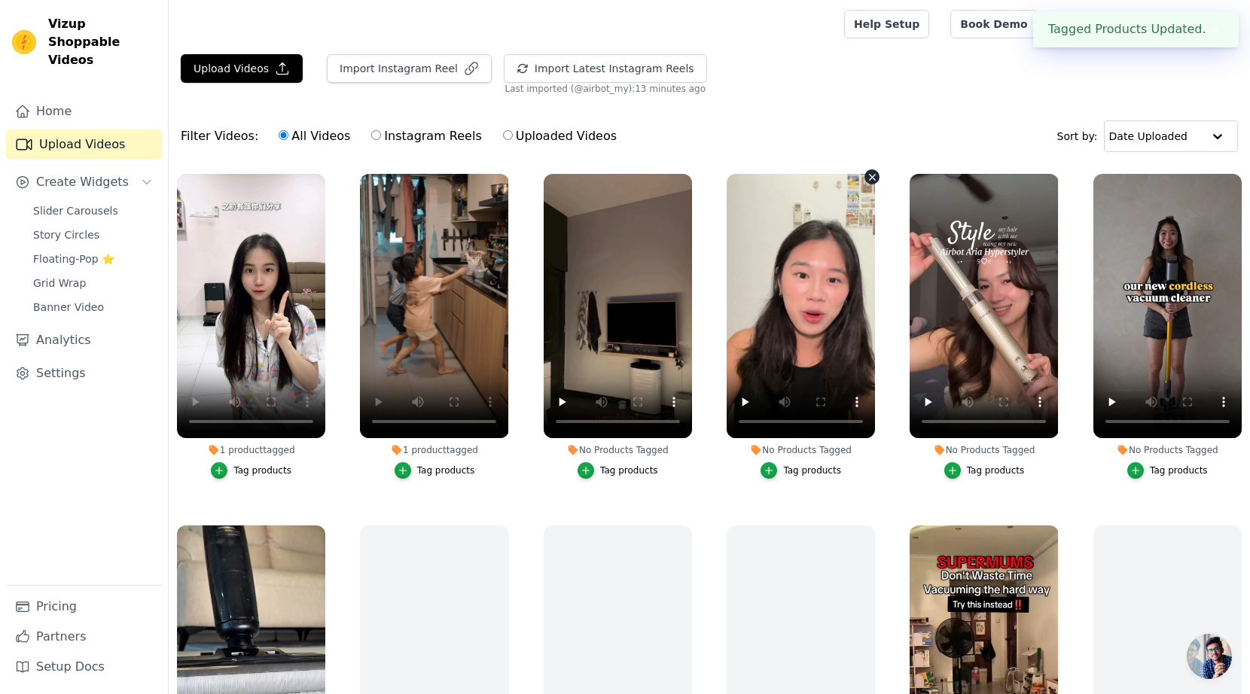
scroll to position [26, 0]
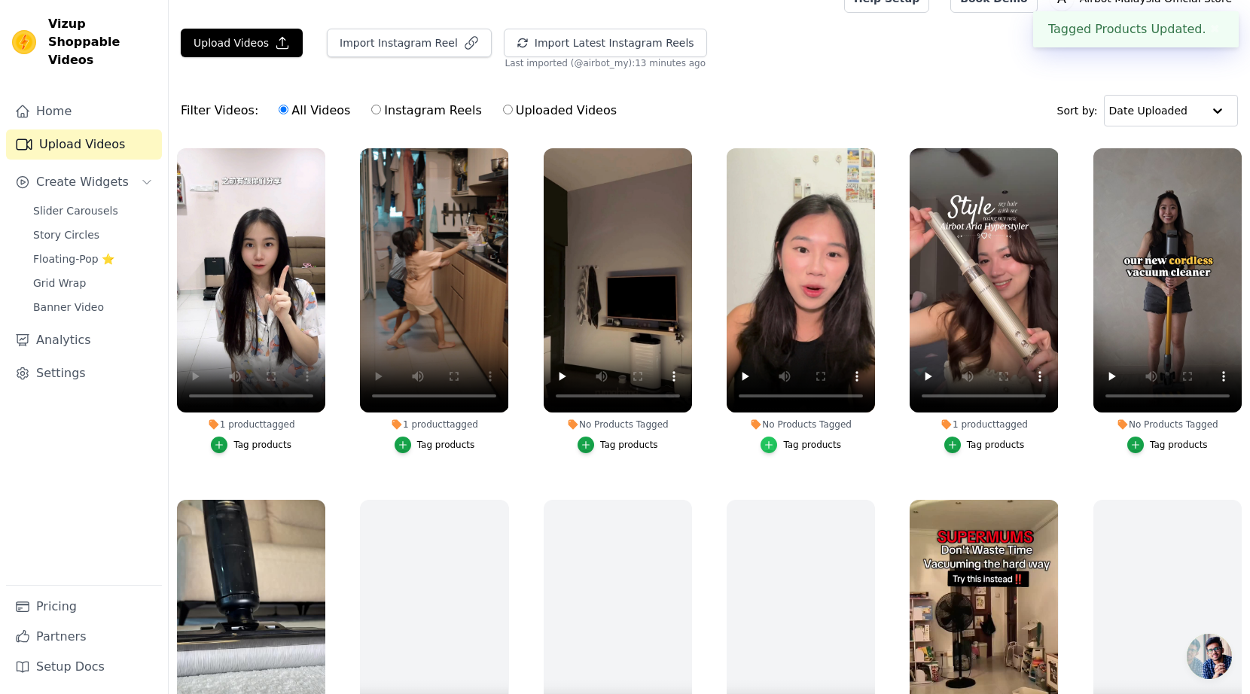
click at [764, 447] on icon "button" at bounding box center [768, 445] width 11 height 11
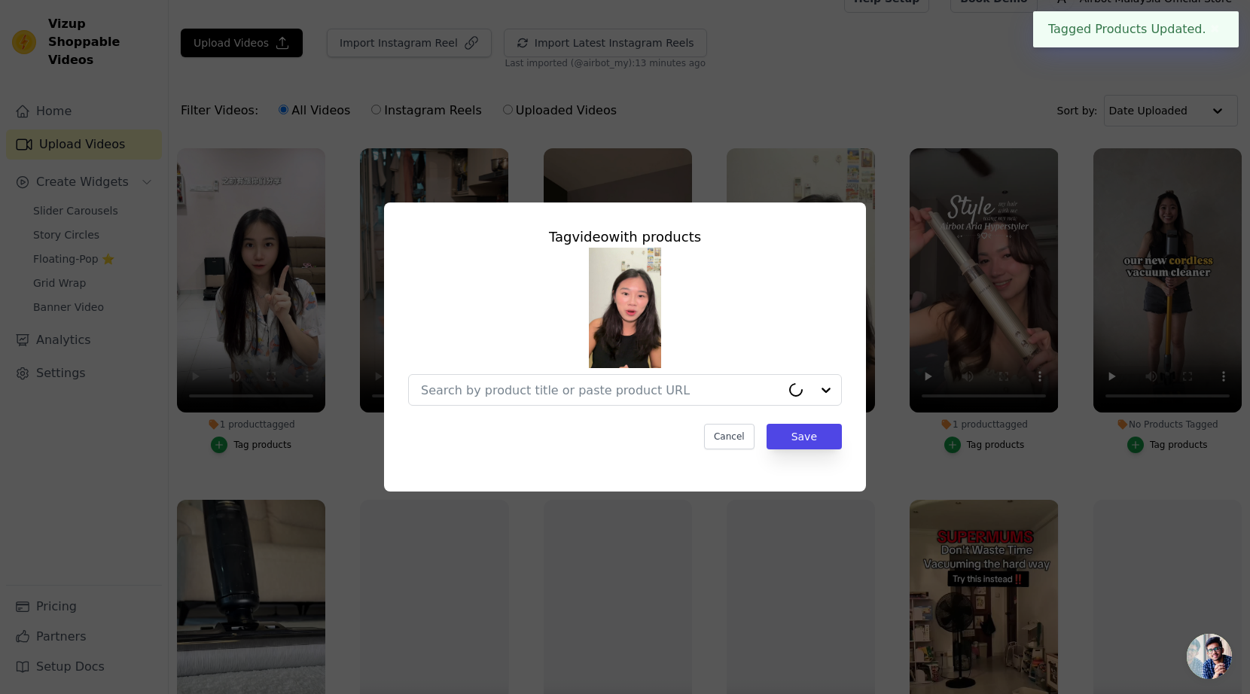
click at [787, 198] on div "Tag video with products Cancel Save" at bounding box center [625, 346] width 1202 height 337
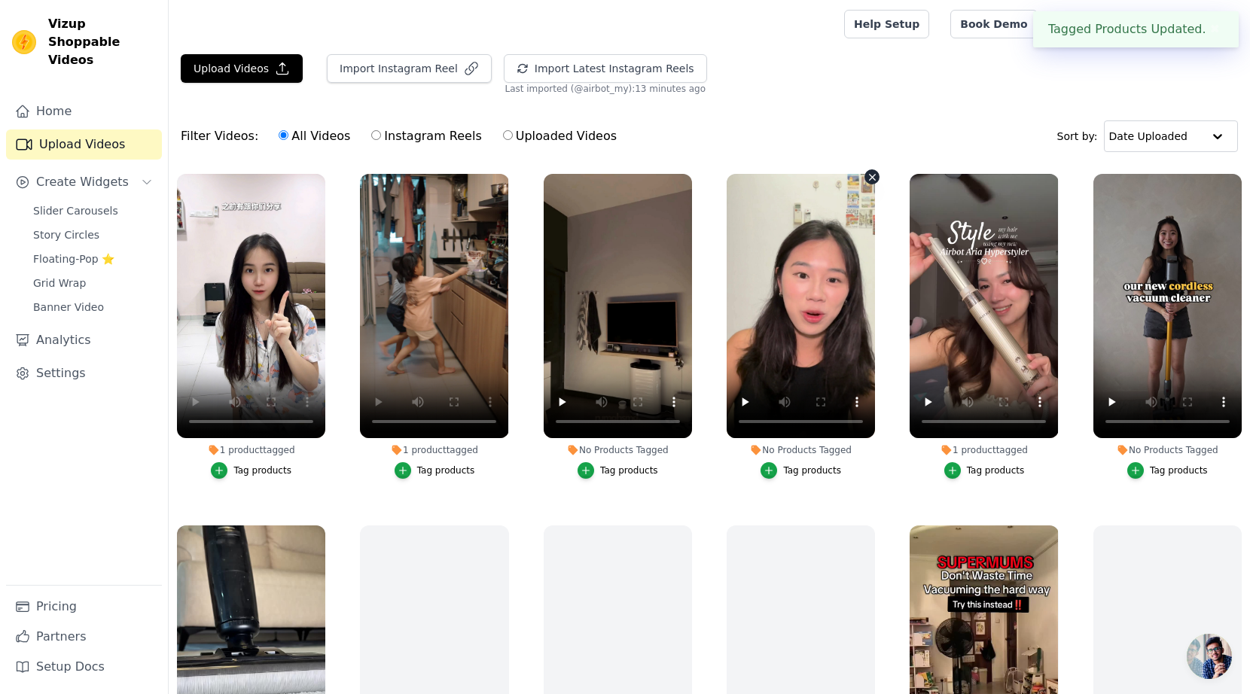
scroll to position [26, 0]
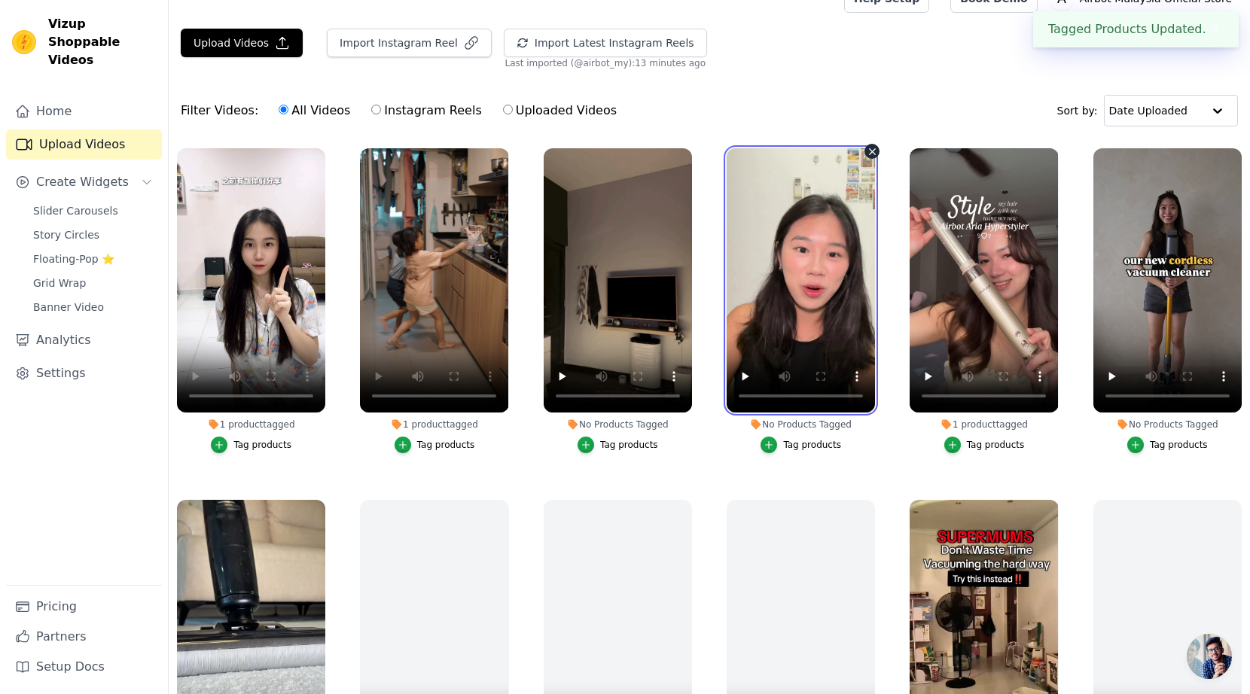
click at [794, 274] on video at bounding box center [800, 280] width 148 height 264
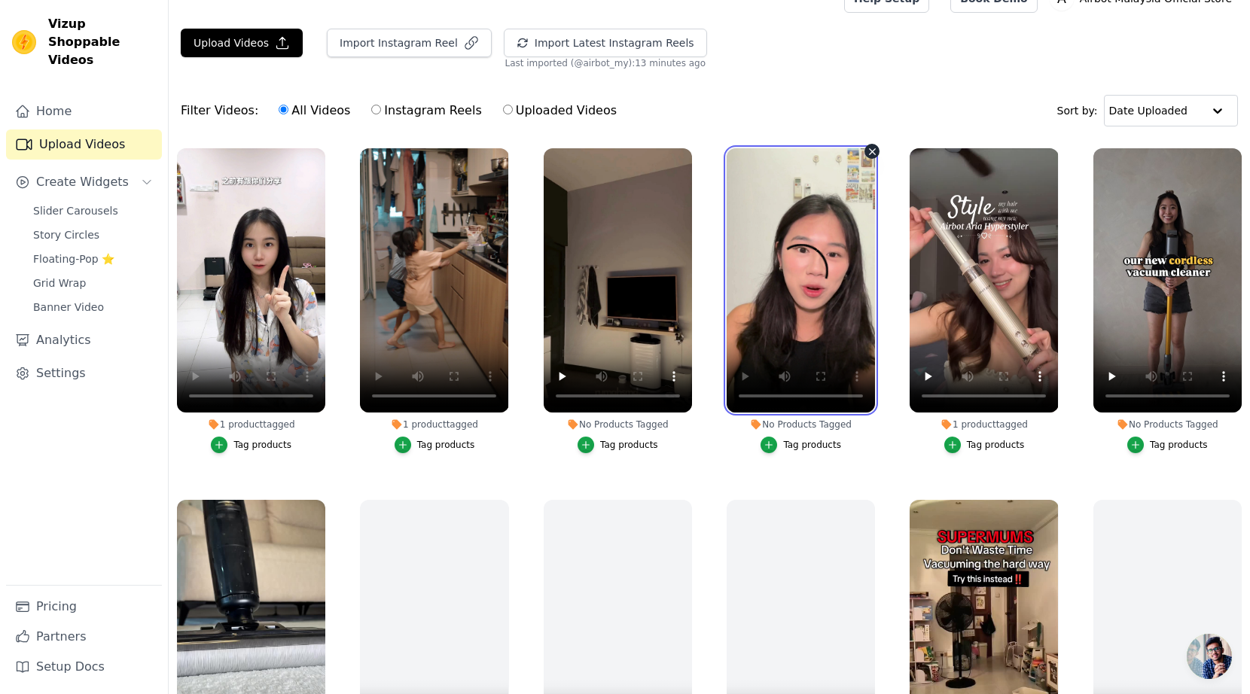
click at [789, 231] on video at bounding box center [800, 280] width 148 height 264
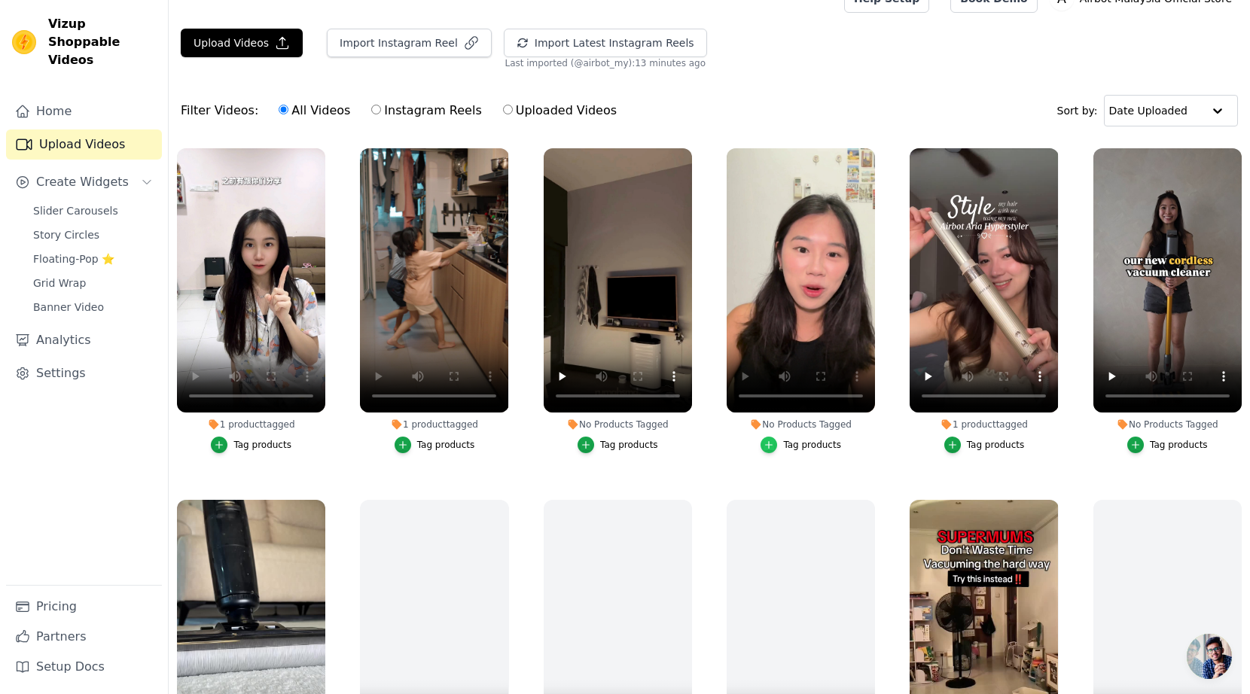
click at [769, 447] on icon "button" at bounding box center [769, 444] width 7 height 7
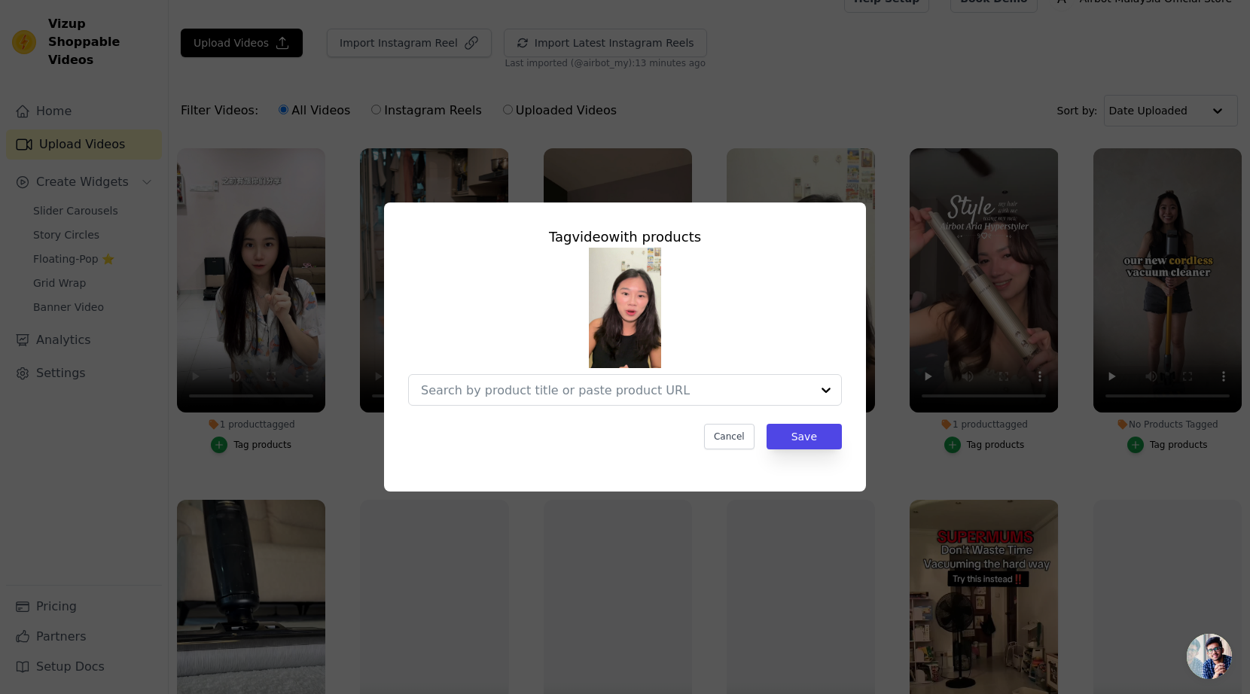
scroll to position [0, 0]
click at [605, 385] on input "No Products Tagged Tag video with products Option undefined, selected. Select i…" at bounding box center [616, 390] width 390 height 14
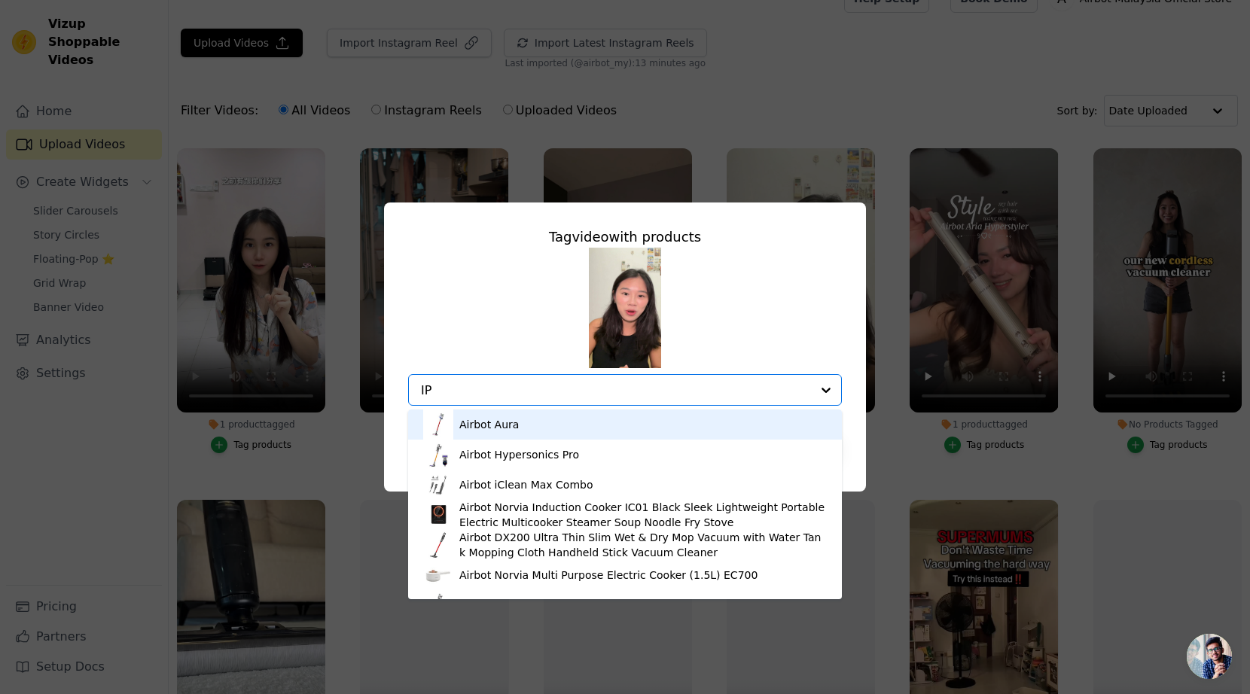
type input "IPL"
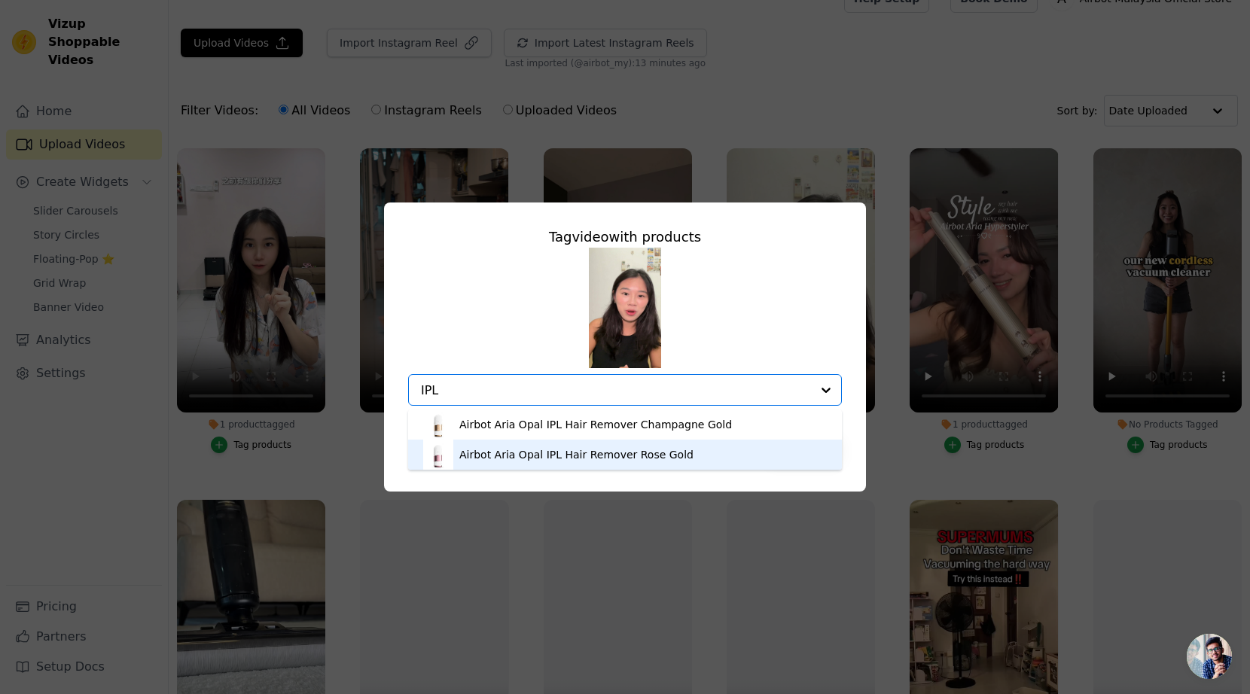
click at [666, 452] on div "Airbot Aria Opal IPL Hair Remover Rose Gold" at bounding box center [576, 454] width 234 height 15
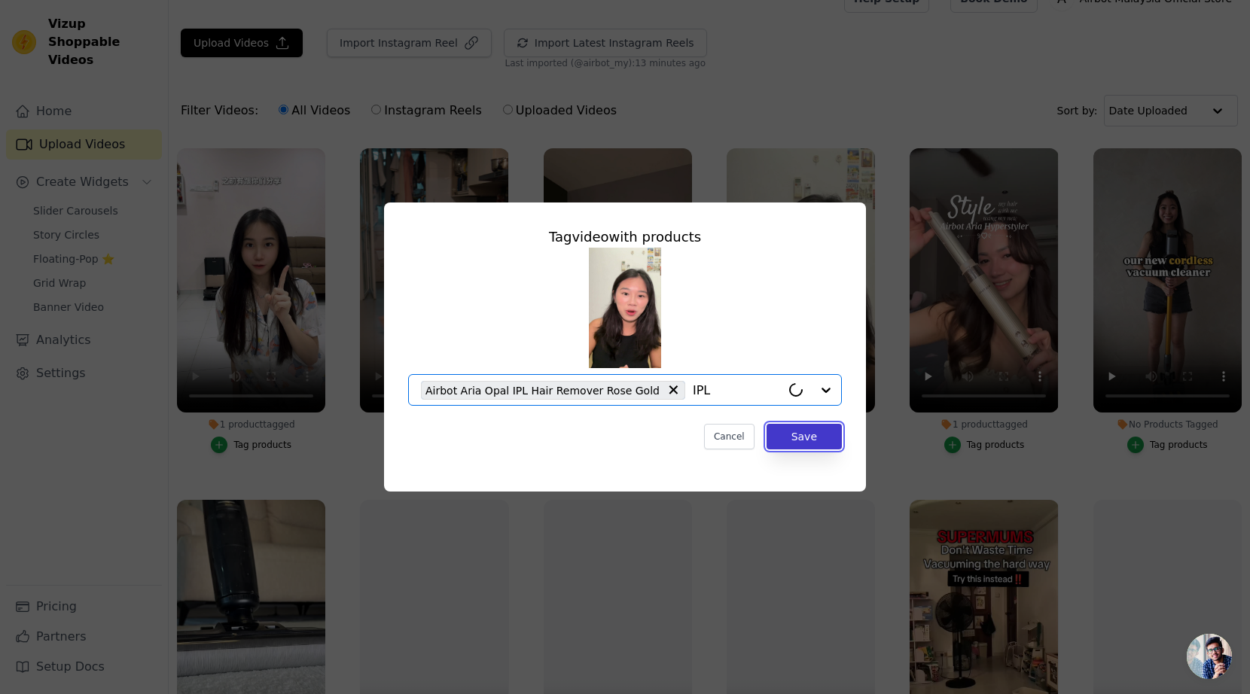
click at [801, 443] on button "Save" at bounding box center [803, 437] width 75 height 26
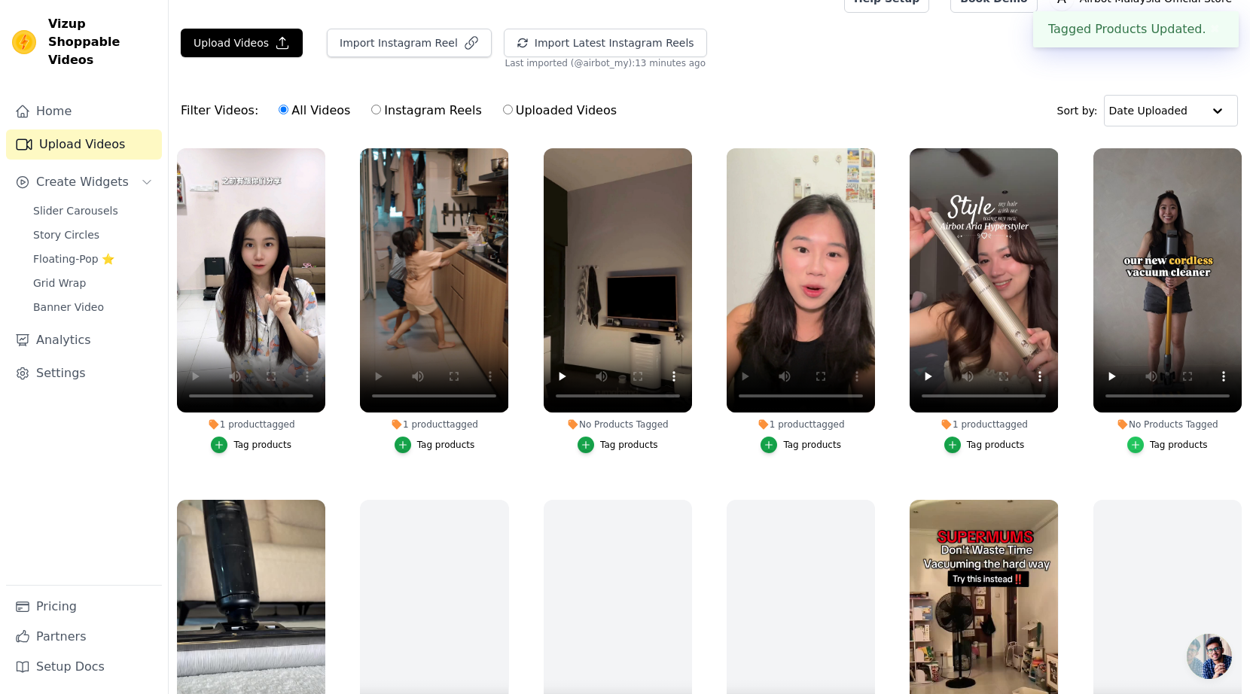
click at [1138, 446] on icon "button" at bounding box center [1135, 445] width 11 height 11
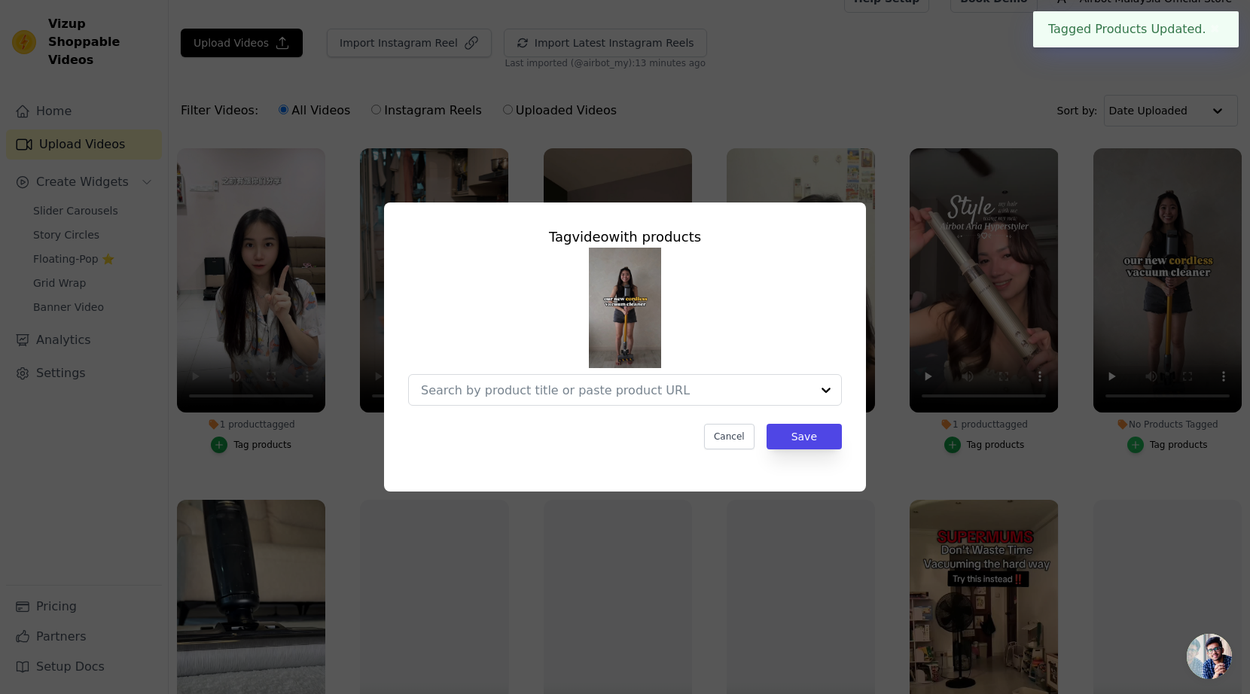
scroll to position [0, 0]
click at [528, 401] on div at bounding box center [616, 390] width 390 height 30
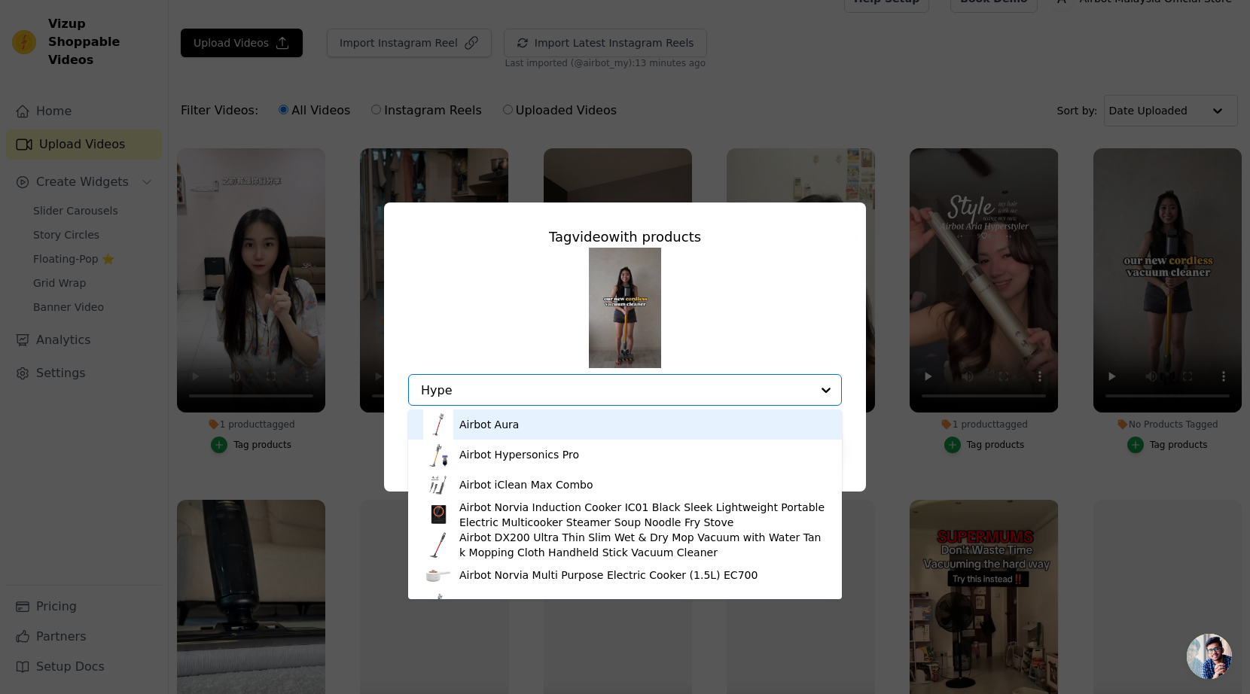
type input "Hyper"
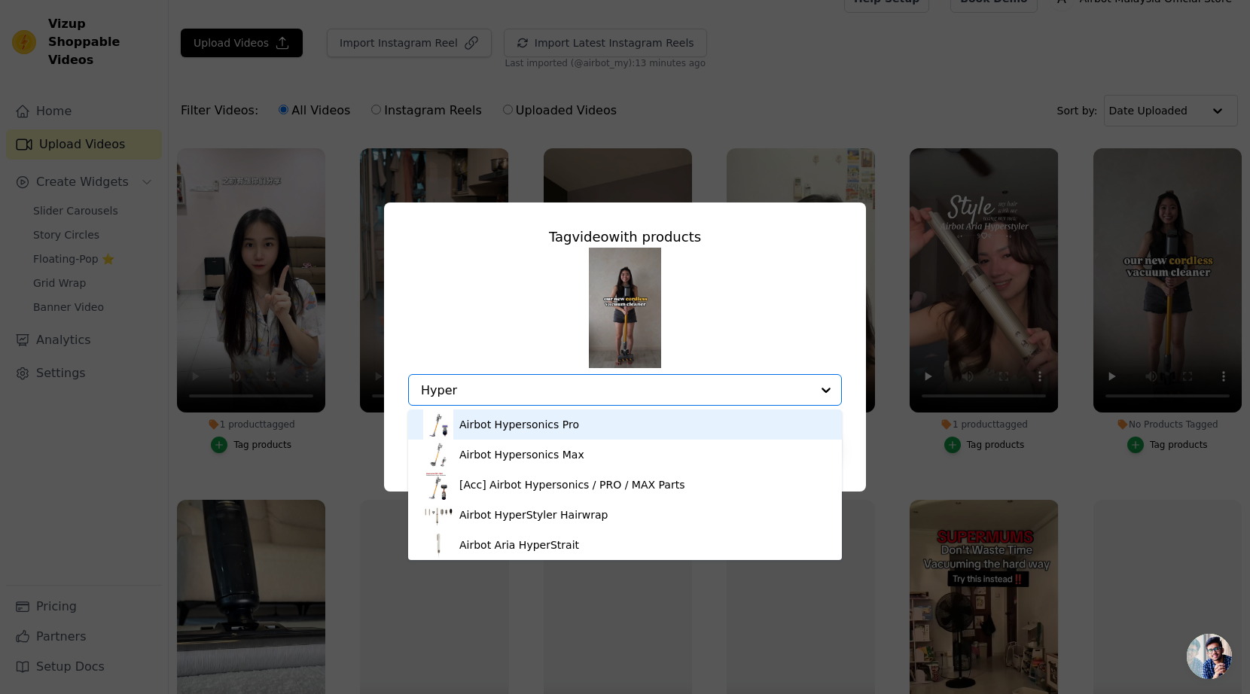
click at [596, 431] on div "Airbot Hypersonics Pro" at bounding box center [625, 425] width 404 height 30
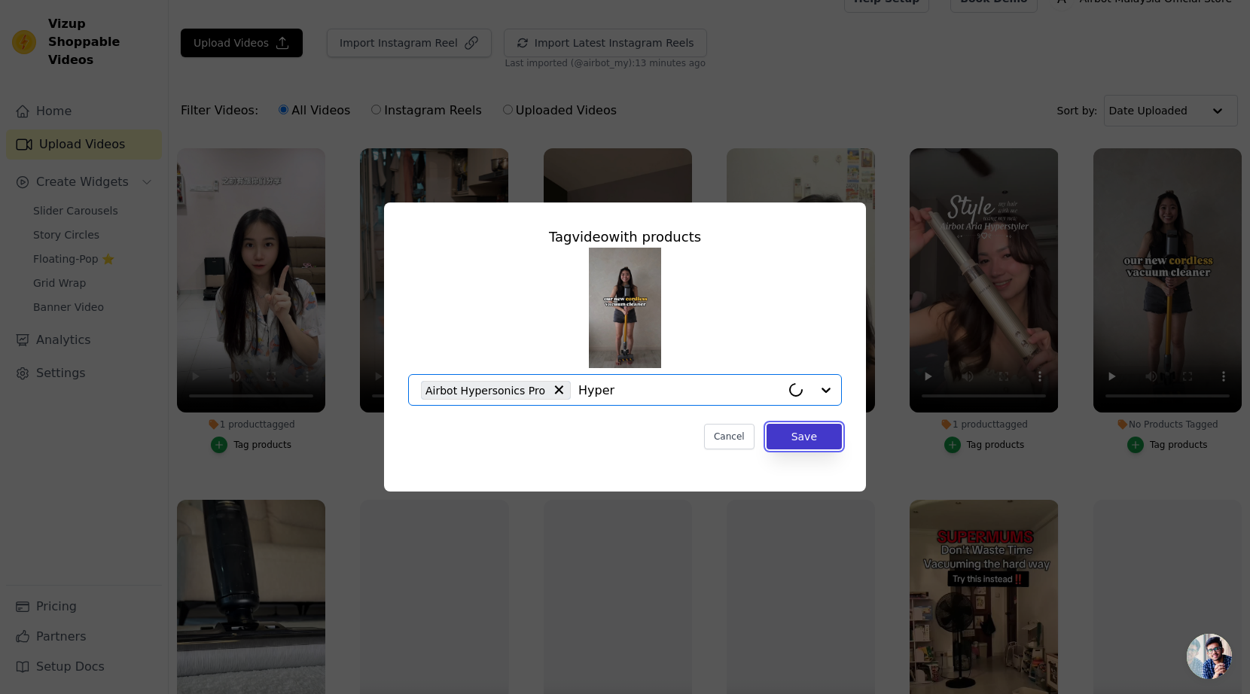
click at [820, 446] on button "Save" at bounding box center [803, 437] width 75 height 26
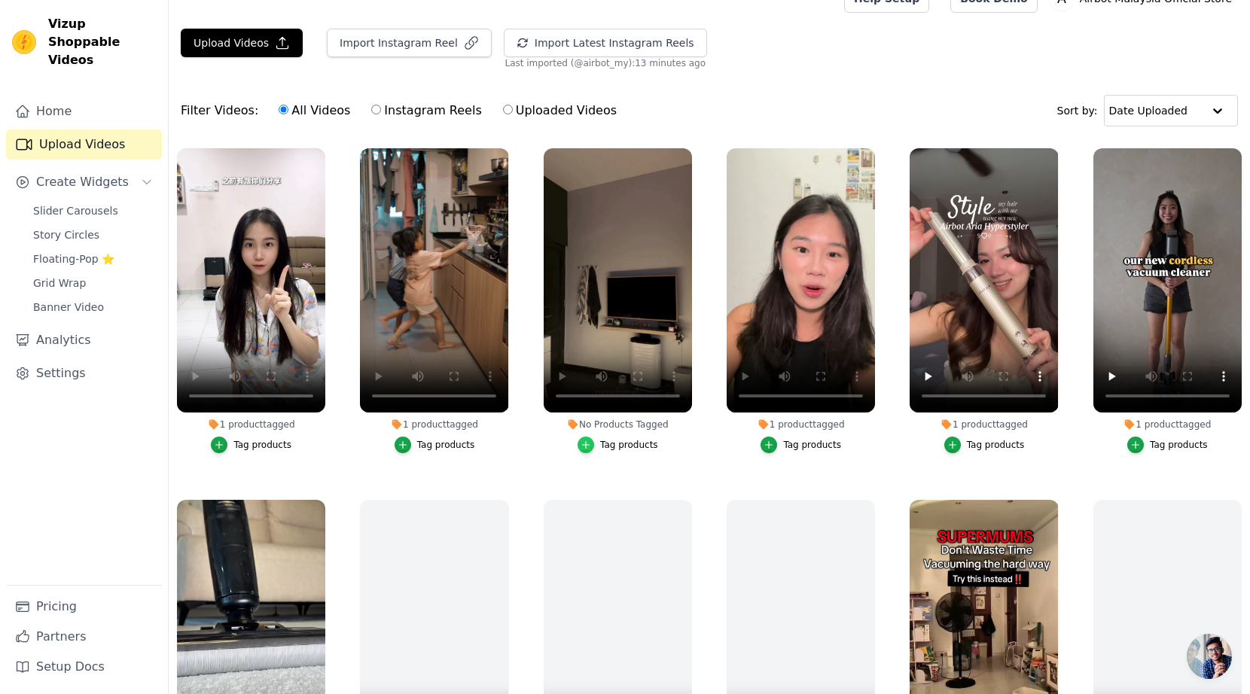
click at [585, 444] on icon "button" at bounding box center [586, 444] width 7 height 7
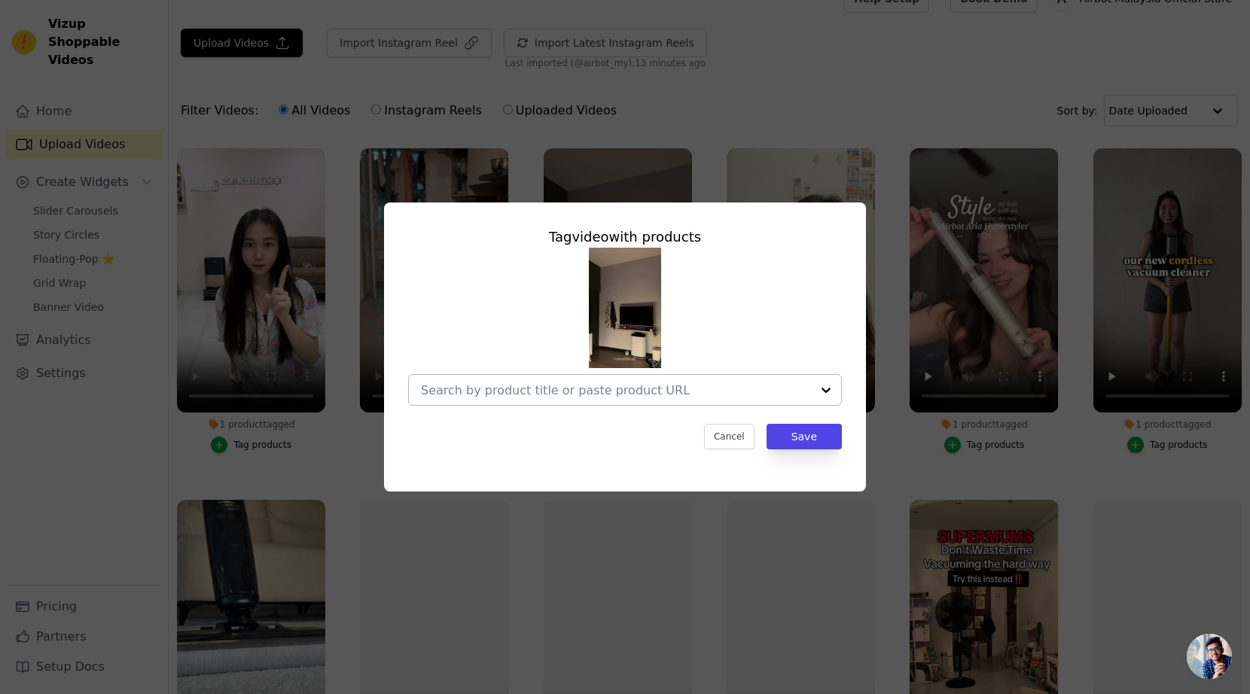
click at [574, 388] on input "No Products Tagged Tag video with products Cancel Save Tag products" at bounding box center [616, 390] width 390 height 14
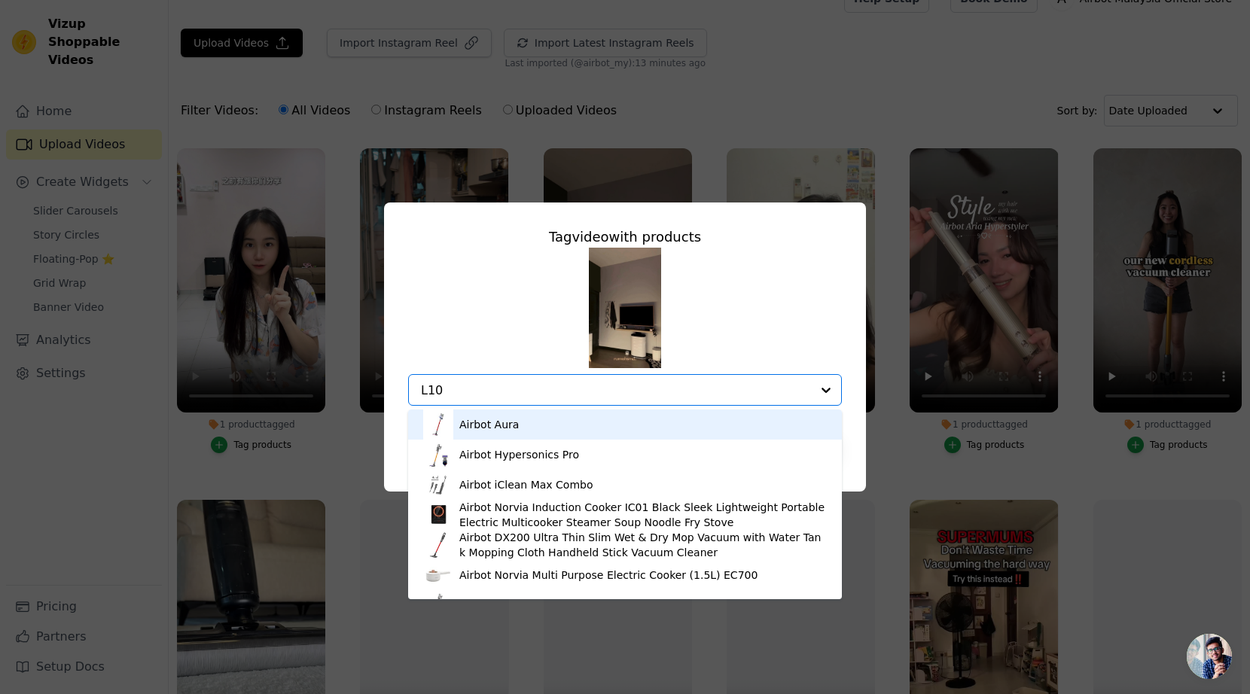
type input "L108"
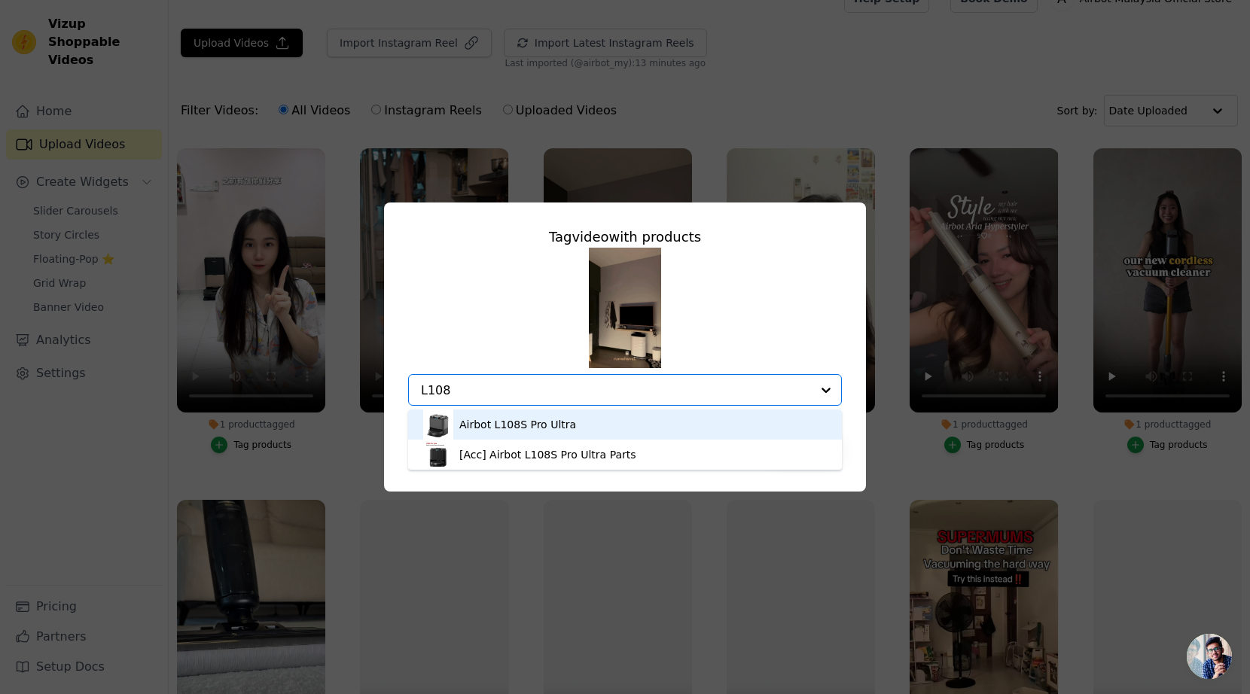
click at [618, 431] on div "Airbot L108S Pro Ultra" at bounding box center [625, 425] width 404 height 30
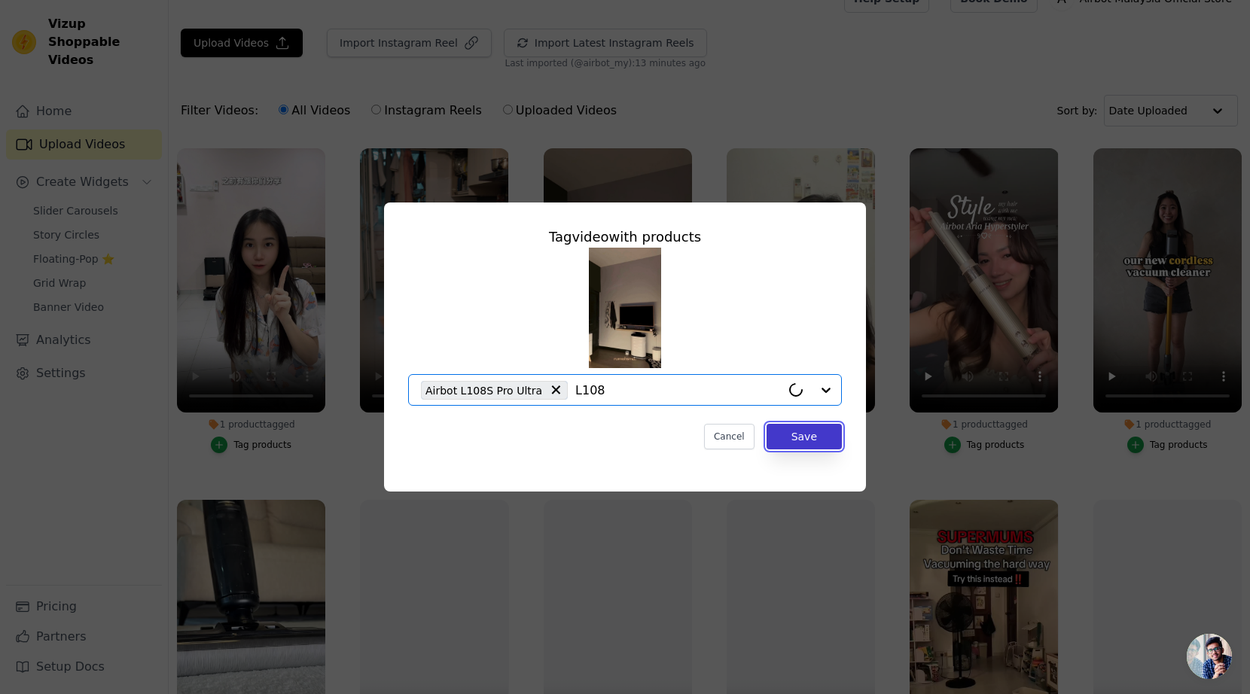
click at [786, 436] on button "Save" at bounding box center [803, 437] width 75 height 26
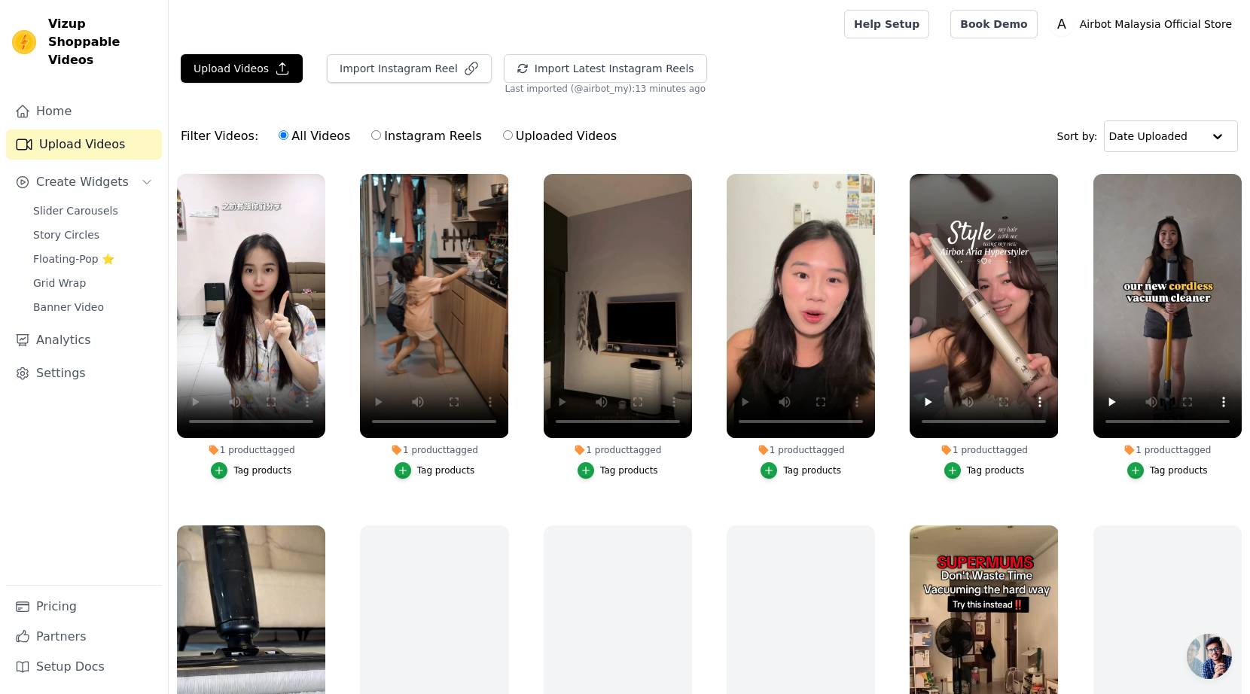
click at [985, 61] on div "Upload Videos Import Instagram Reel Import Latest Instagram Reels Import Latest…" at bounding box center [709, 74] width 1081 height 41
click at [1006, 62] on div "Upload Videos Import Instagram Reel Import Latest Instagram Reels Import Latest…" at bounding box center [709, 74] width 1081 height 41
click at [1129, 132] on input "text" at bounding box center [1155, 136] width 93 height 30
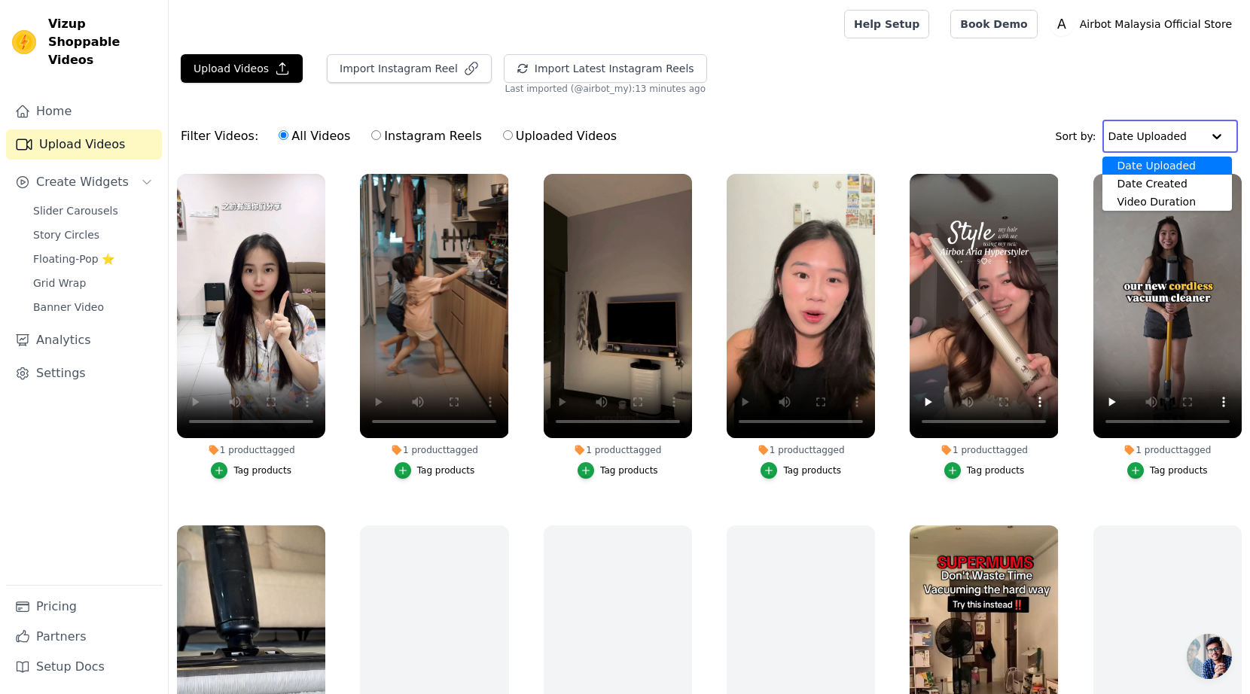
click at [915, 81] on div "Upload Videos Import Instagram Reel Import Latest Instagram Reels Import Latest…" at bounding box center [709, 74] width 1081 height 41
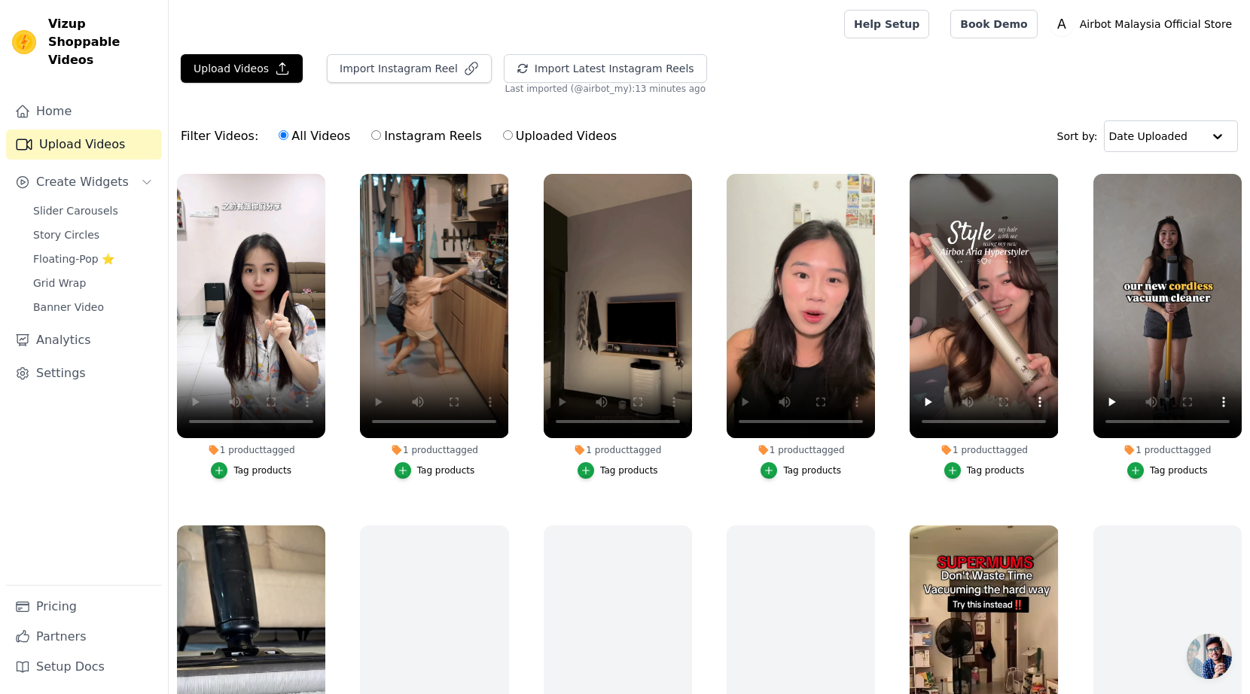
click at [559, 105] on div "Upload Videos Import Instagram Reel Import Latest Instagram Reels Import Latest…" at bounding box center [709, 432] width 1081 height 757
click at [76, 203] on span "Slider Carousels" at bounding box center [75, 210] width 85 height 15
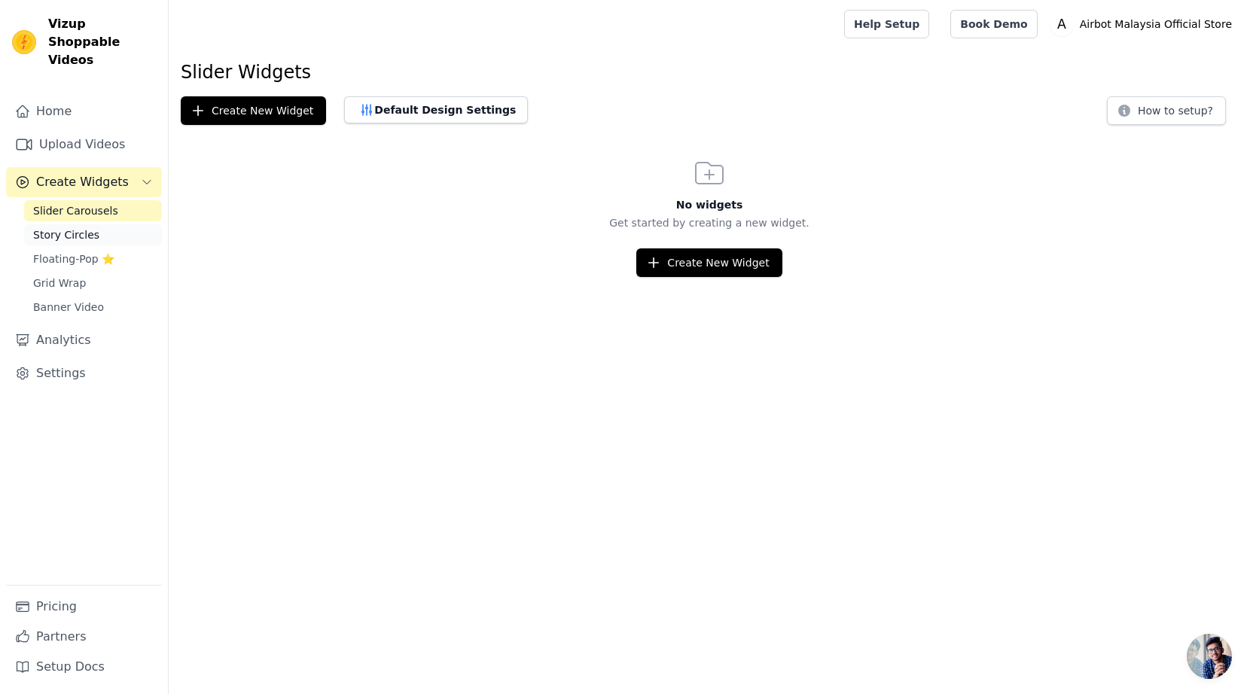
click at [63, 227] on span "Story Circles" at bounding box center [66, 234] width 66 height 15
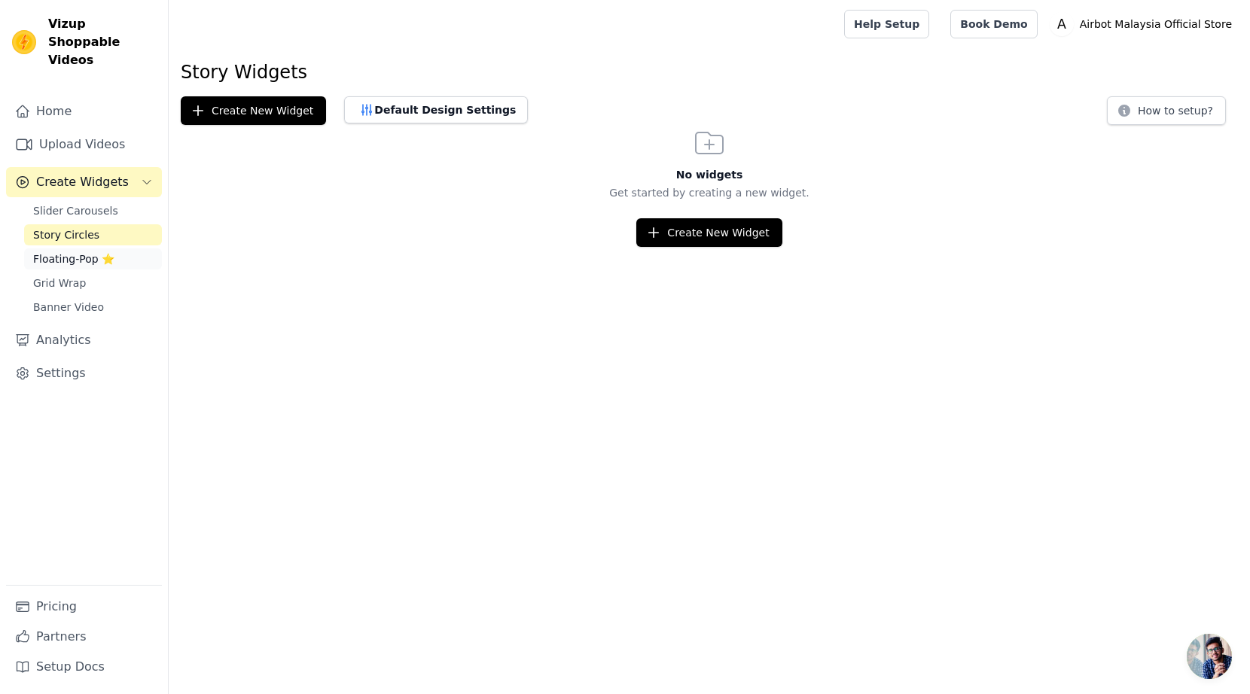
click at [53, 251] on span "Floating-Pop ⭐" at bounding box center [73, 258] width 81 height 15
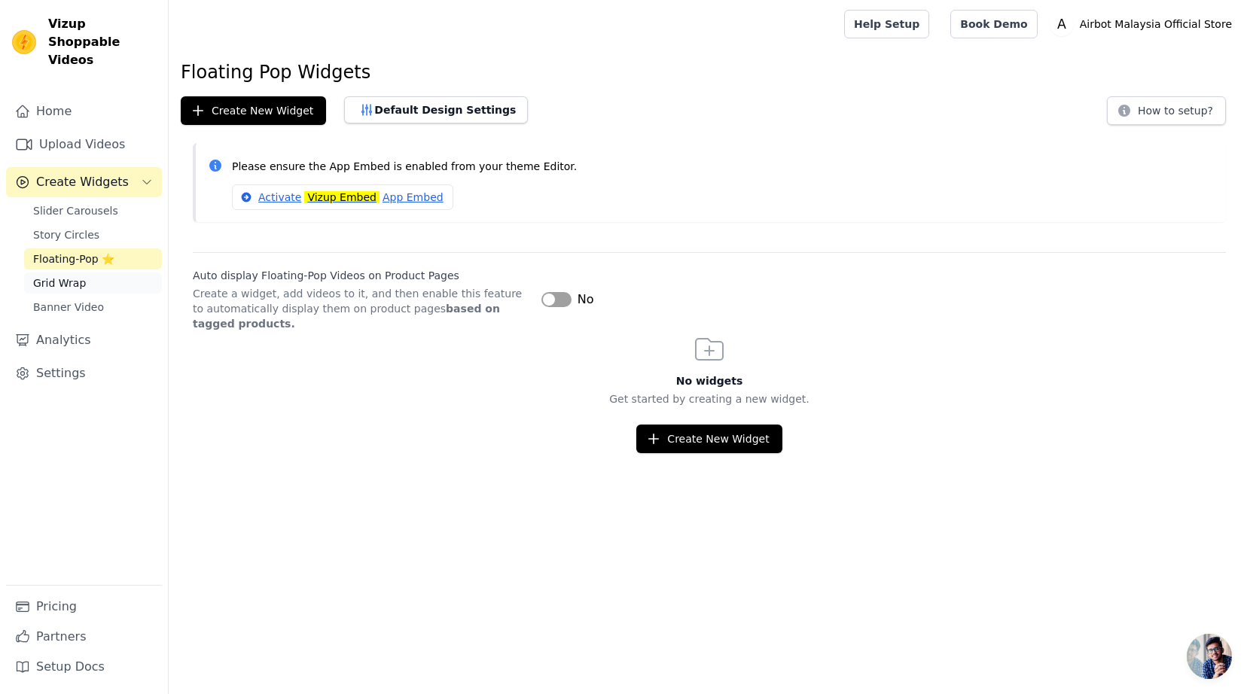
click at [65, 276] on span "Grid Wrap" at bounding box center [59, 283] width 53 height 15
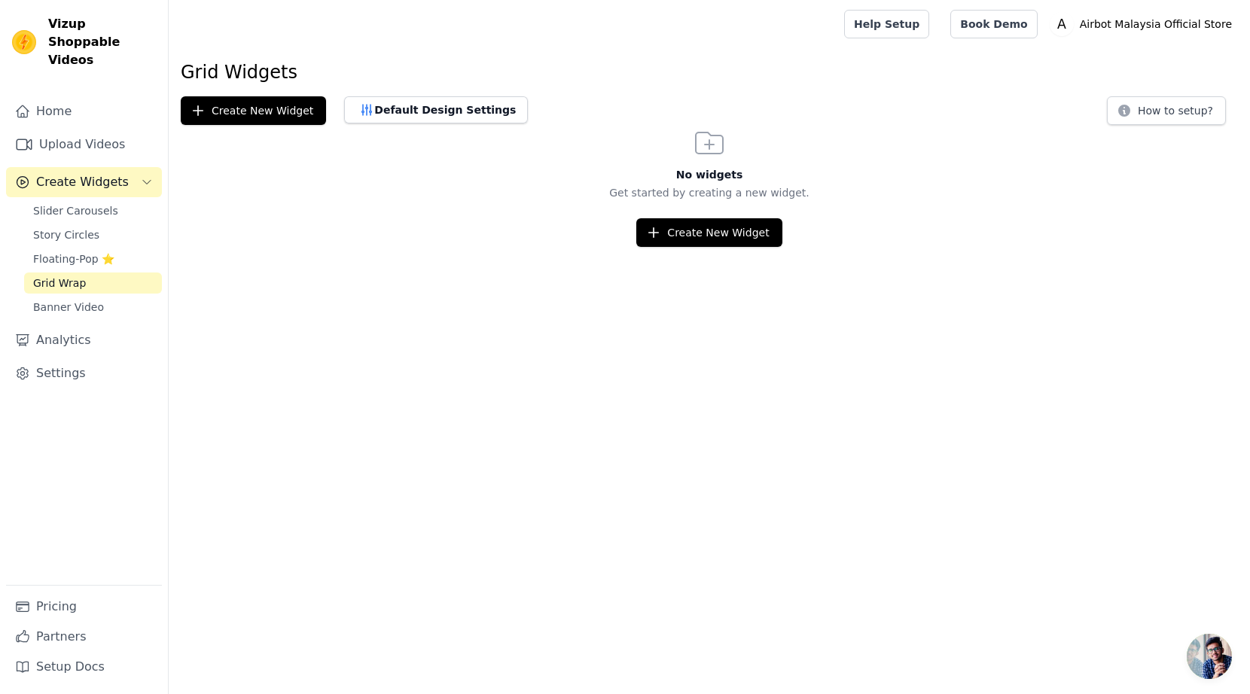
click at [65, 273] on link "Grid Wrap" at bounding box center [93, 283] width 138 height 21
click at [65, 300] on span "Banner Video" at bounding box center [68, 307] width 71 height 15
click at [68, 251] on span "Floating-Pop ⭐" at bounding box center [73, 258] width 81 height 15
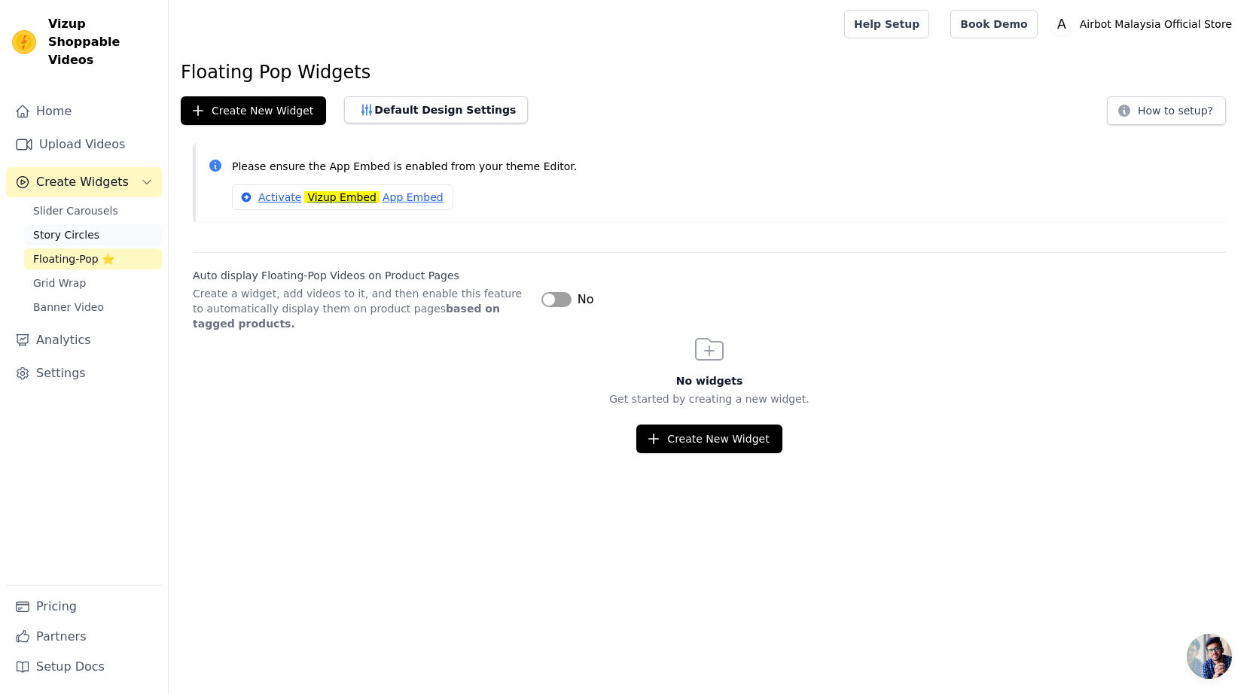
click at [69, 227] on span "Story Circles" at bounding box center [66, 234] width 66 height 15
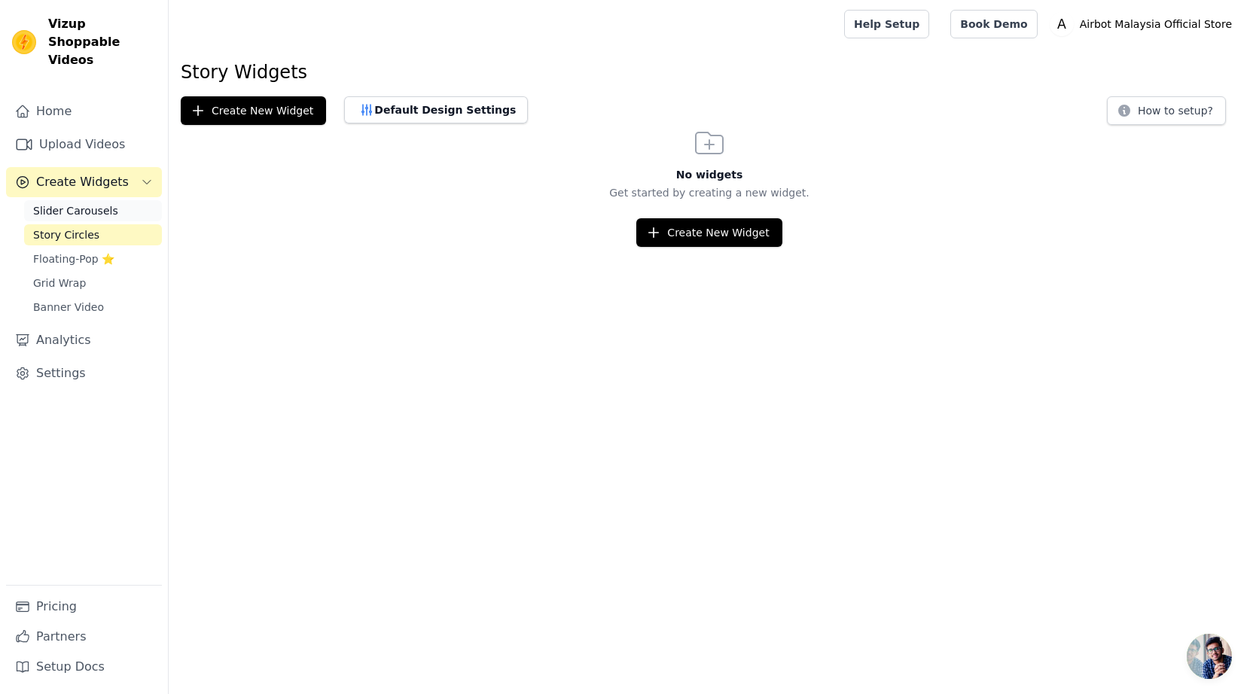
click at [75, 203] on span "Slider Carousels" at bounding box center [75, 210] width 85 height 15
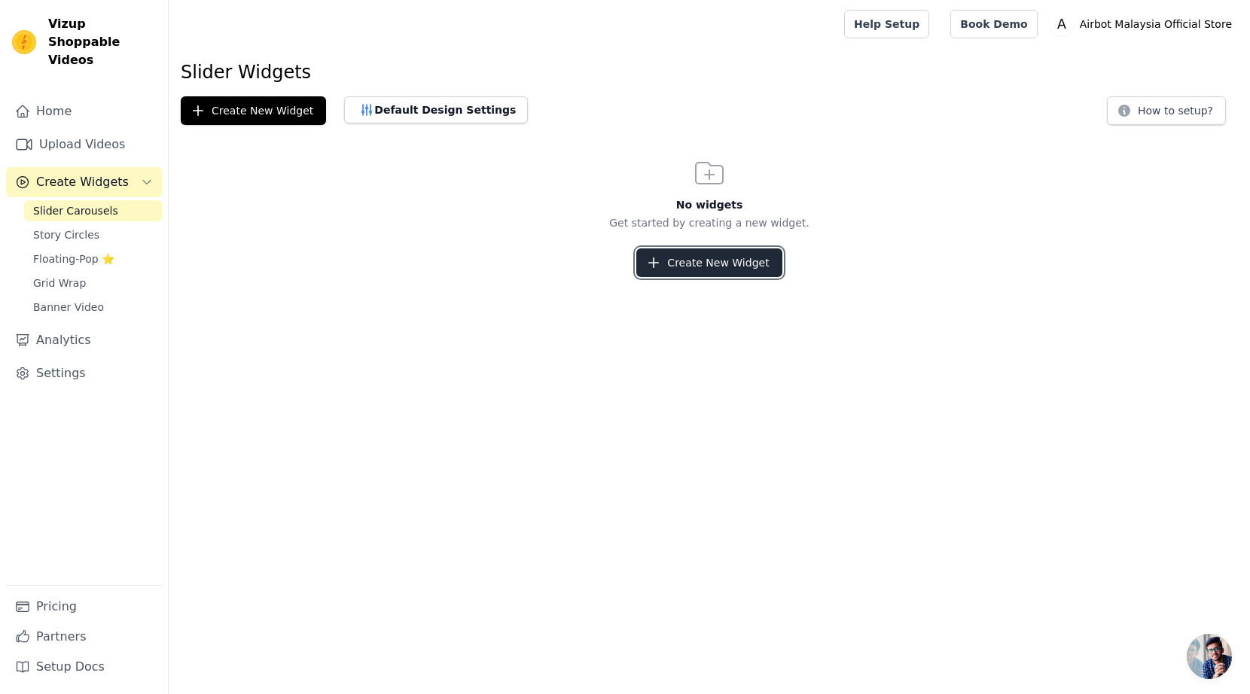
click at [723, 270] on button "Create New Widget" at bounding box center [708, 262] width 145 height 29
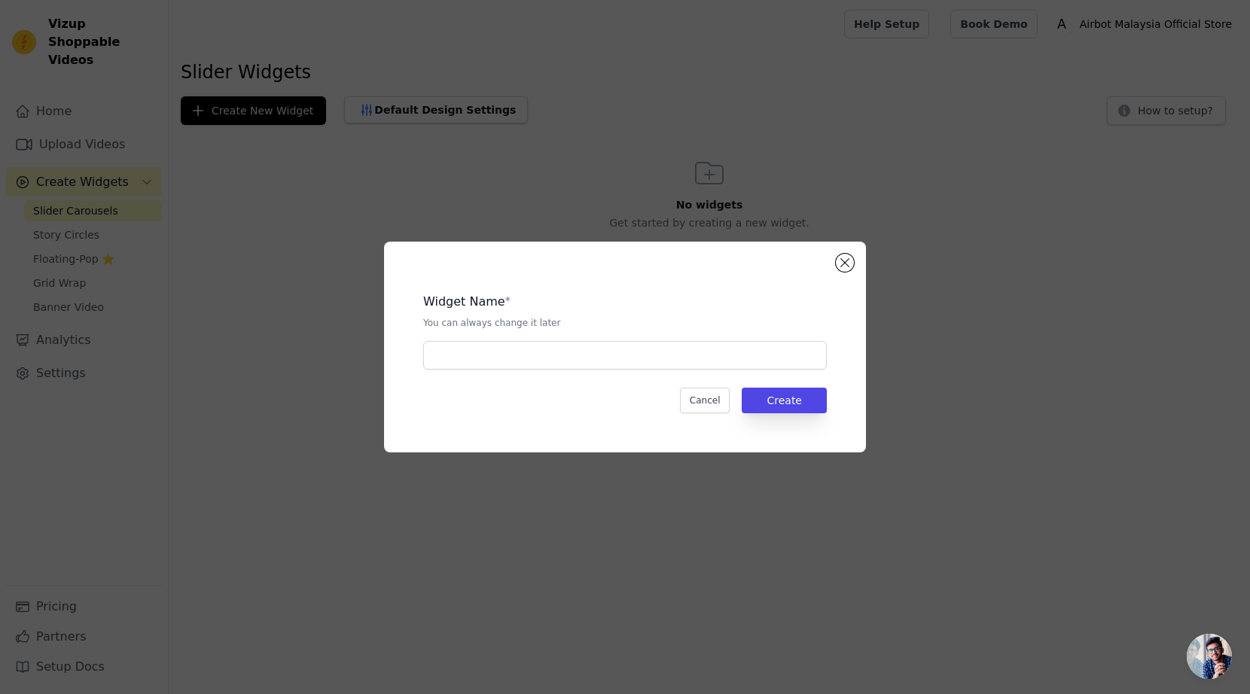
click at [599, 373] on div "Widget Name * You can always change it later Cancel Create" at bounding box center [625, 347] width 434 height 163
click at [562, 361] on input "text" at bounding box center [625, 355] width 404 height 29
type input "H"
type input "X"
type input "X40 Ultra"
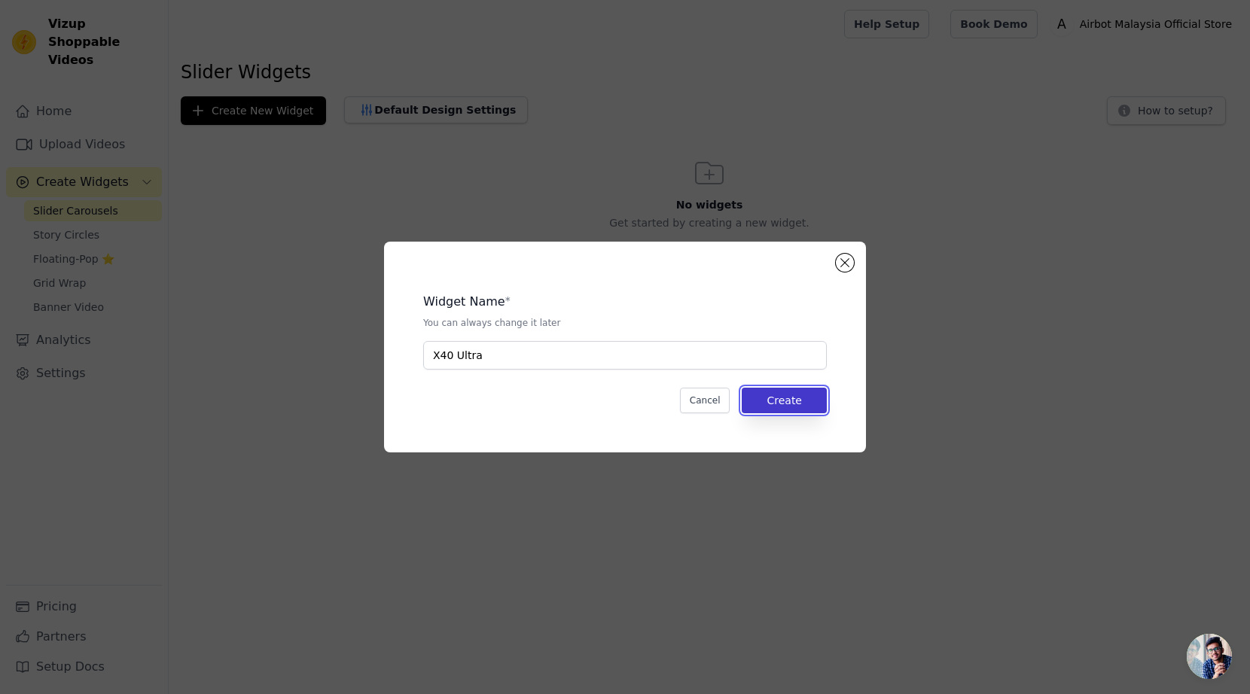
click at [772, 405] on button "Create" at bounding box center [784, 401] width 85 height 26
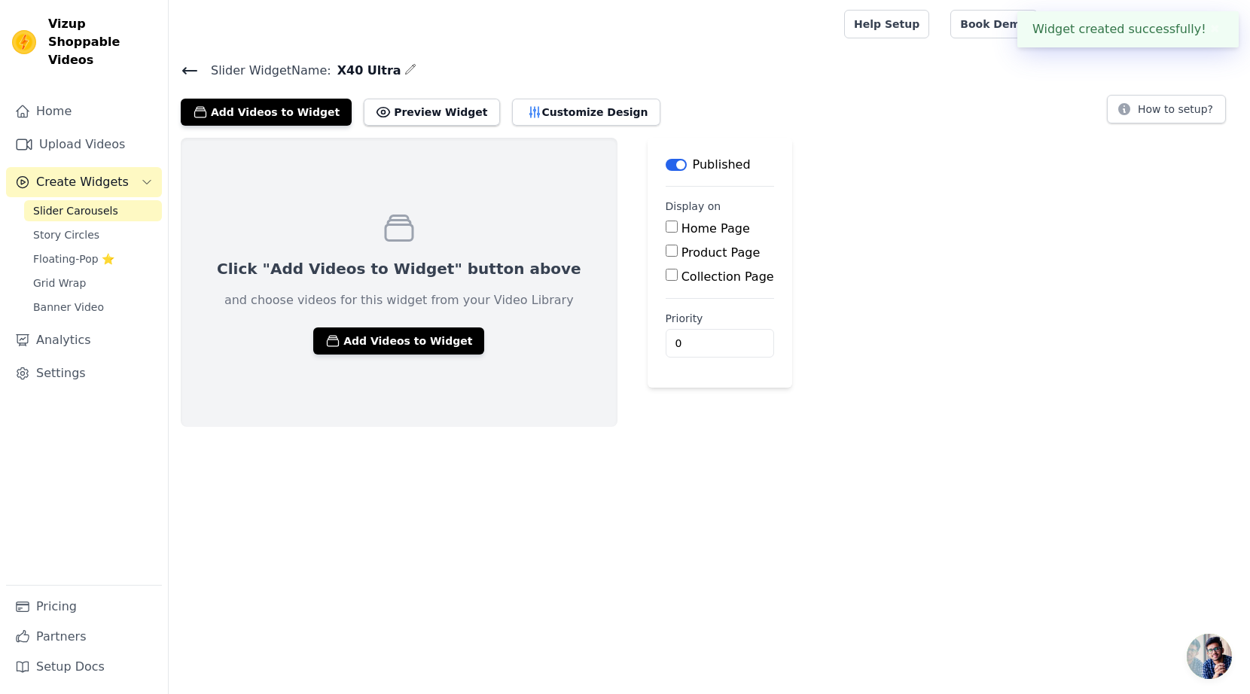
click at [666, 254] on input "Product Page" at bounding box center [672, 251] width 12 height 12
checkbox input "true"
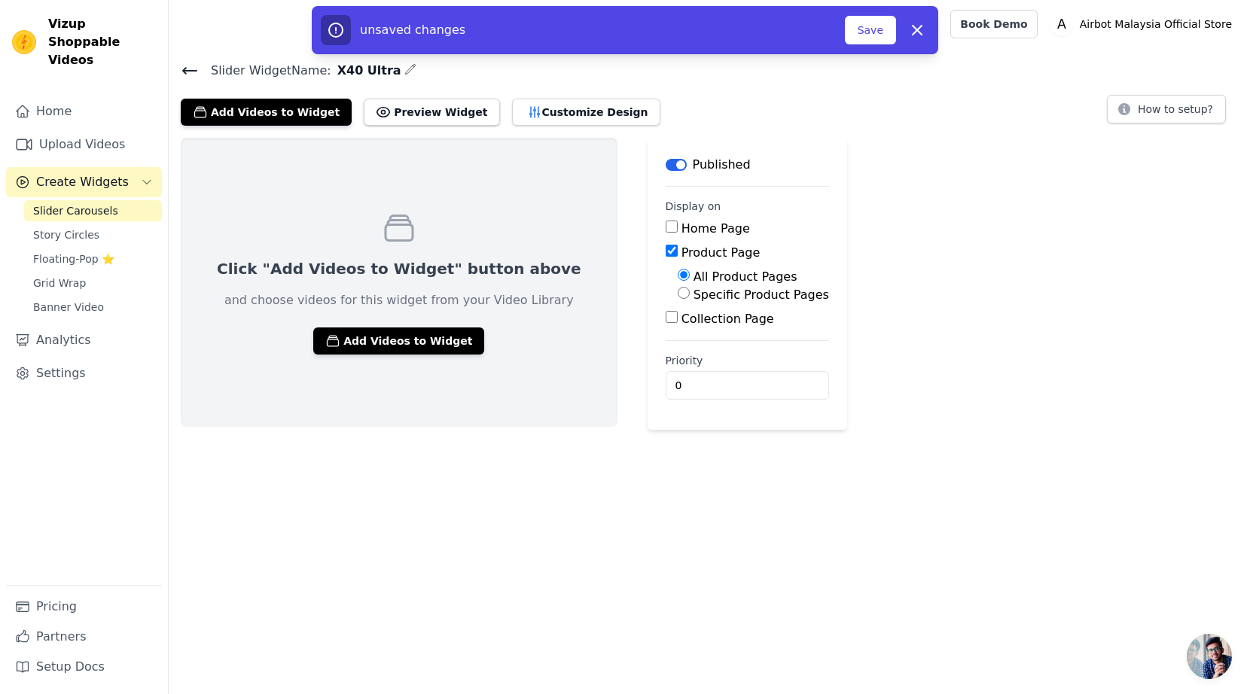
click at [678, 294] on input "Specific Product Pages" at bounding box center [684, 293] width 12 height 12
radio input "true"
click at [678, 332] on button "Select Products" at bounding box center [728, 329] width 101 height 26
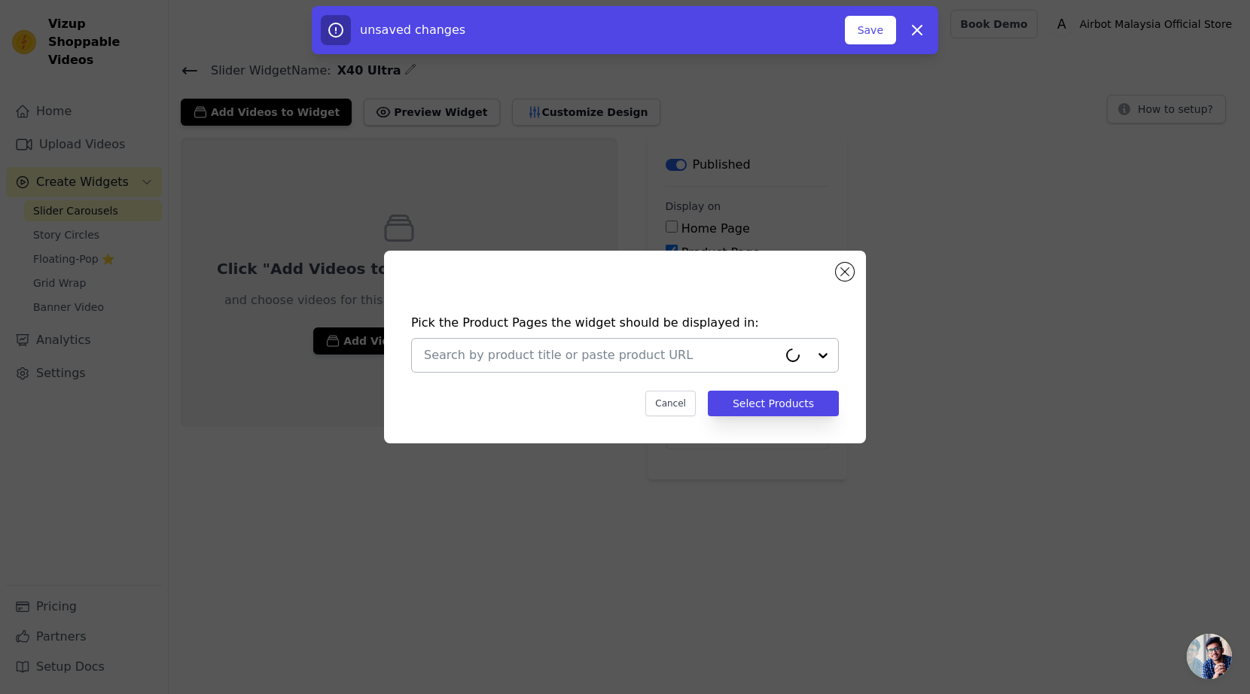
click at [582, 346] on div at bounding box center [601, 355] width 354 height 33
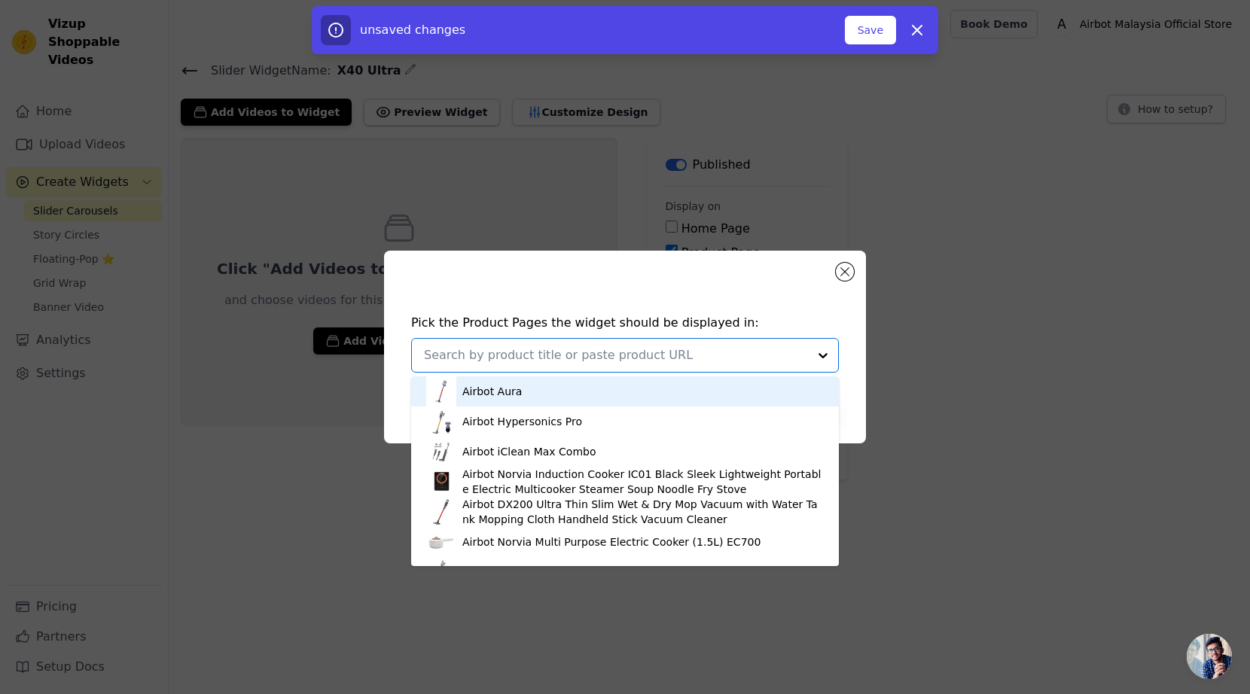
click at [567, 352] on input "text" at bounding box center [616, 355] width 384 height 18
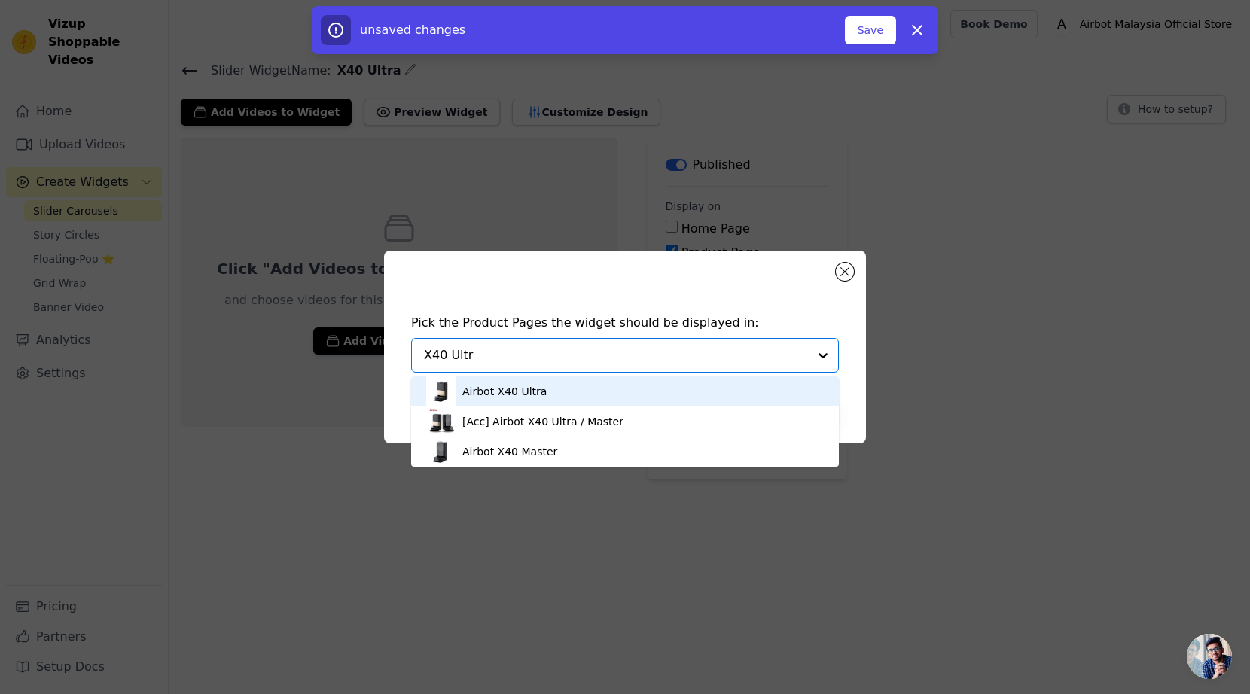
type input "X40 Ultra"
click at [577, 396] on div "Airbot X40 Ultra" at bounding box center [625, 391] width 398 height 30
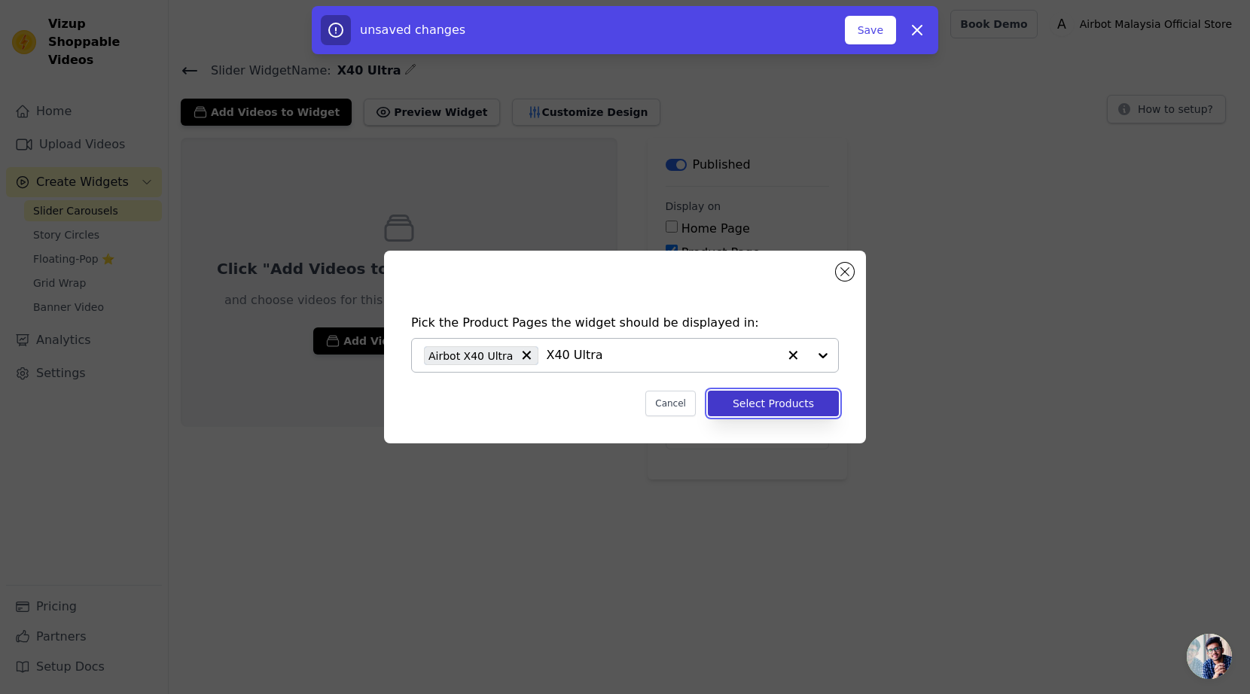
click at [795, 405] on button "Select Products" at bounding box center [773, 404] width 131 height 26
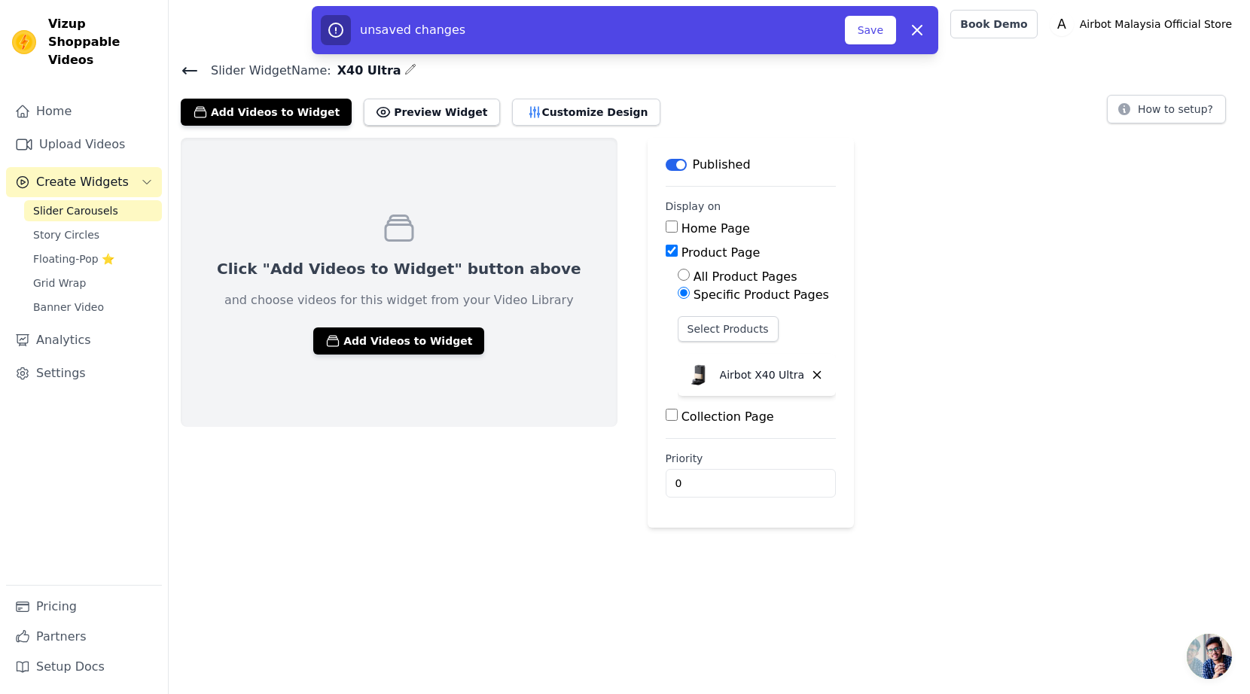
click at [426, 516] on div "Click "Add Videos to Widget" button above and choose videos for this widget fro…" at bounding box center [399, 333] width 437 height 390
click at [440, 482] on div "Click "Add Videos to Widget" button above and choose videos for this widget fro…" at bounding box center [399, 333] width 437 height 390
click at [398, 339] on button "Add Videos to Widget" at bounding box center [398, 340] width 171 height 27
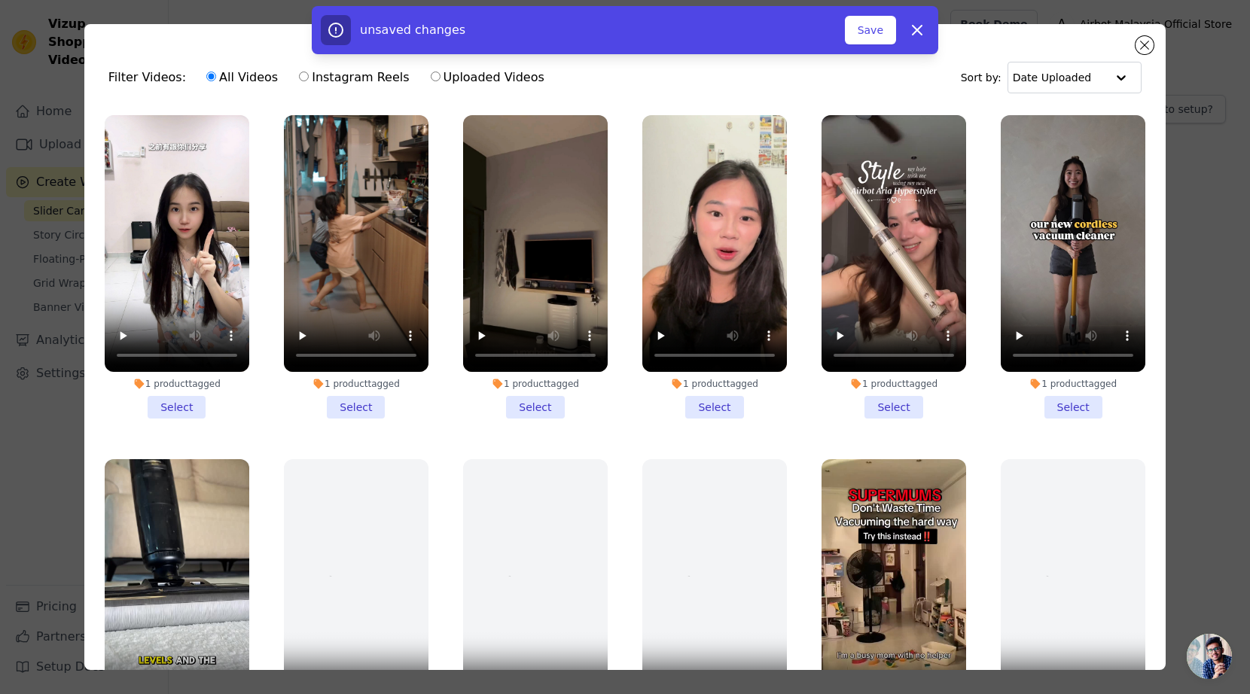
click at [191, 412] on li "1 product tagged Select" at bounding box center [177, 266] width 145 height 303
click at [0, 0] on input "1 product tagged Select" at bounding box center [0, 0] width 0 height 0
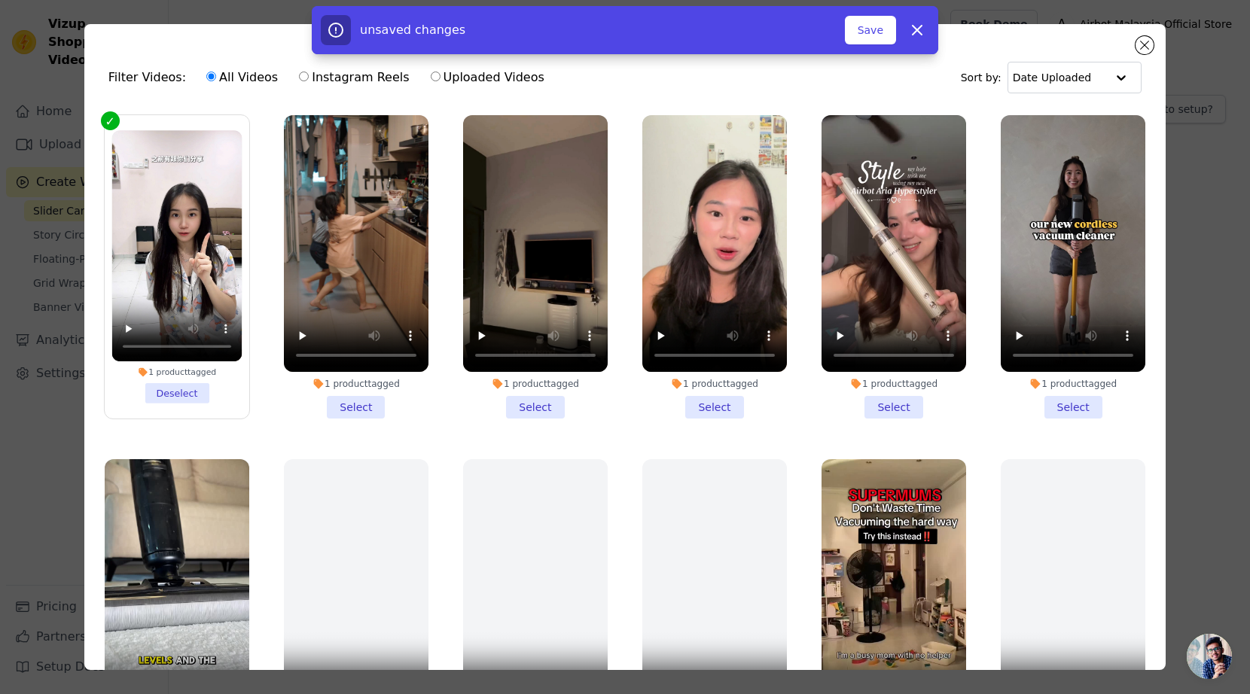
click at [361, 411] on li "1 product tagged Select" at bounding box center [356, 266] width 145 height 303
click at [0, 0] on input "1 product tagged Select" at bounding box center [0, 0] width 0 height 0
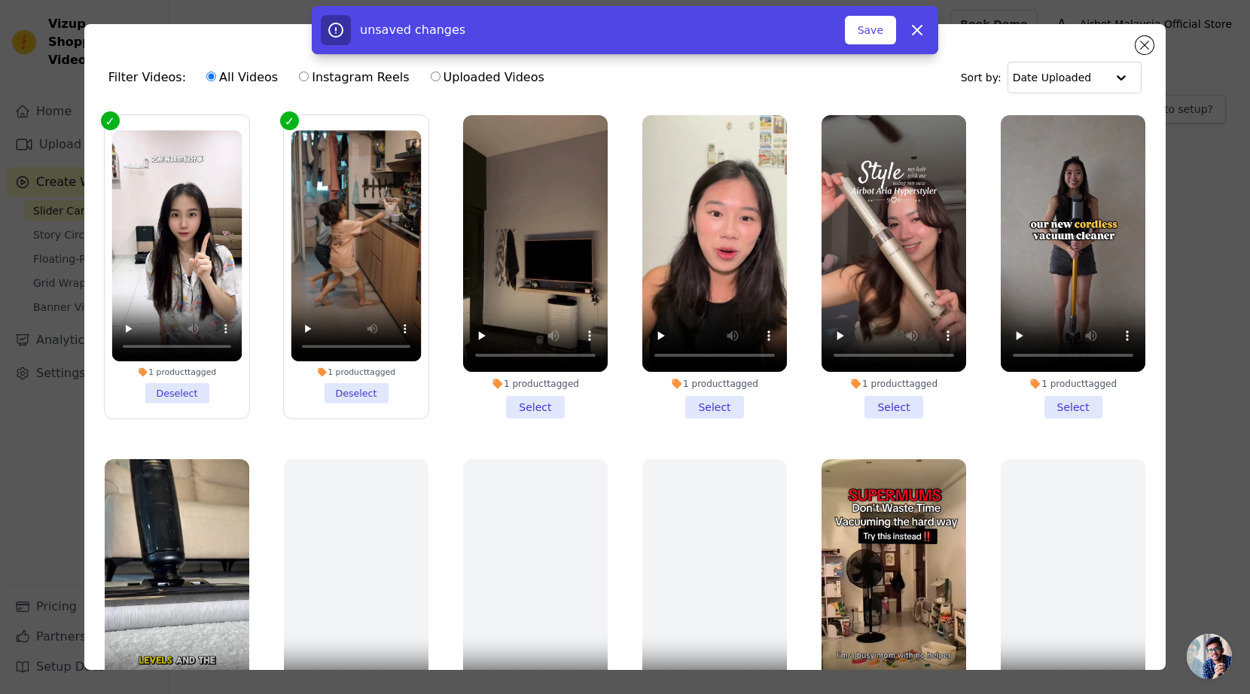
click at [542, 408] on li "1 product tagged Select" at bounding box center [535, 266] width 145 height 303
click at [0, 0] on input "1 product tagged Select" at bounding box center [0, 0] width 0 height 0
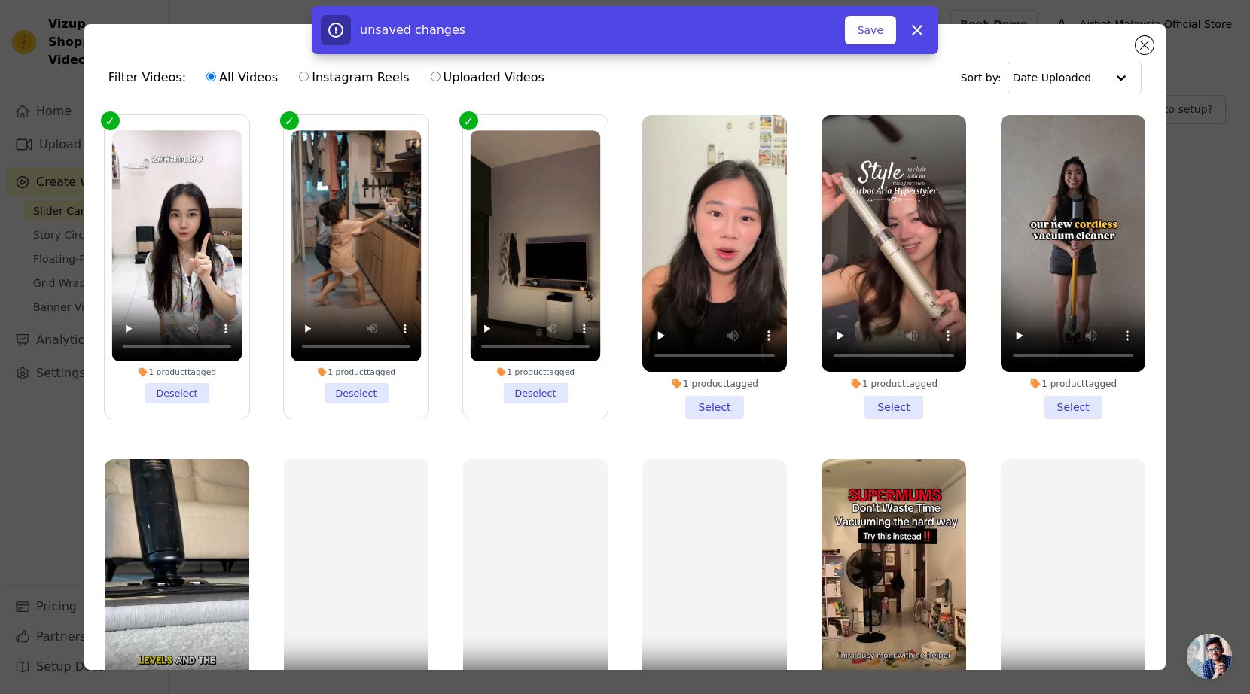
click at [541, 390] on li "1 product tagged Deselect" at bounding box center [536, 266] width 130 height 273
click at [0, 0] on input "1 product tagged Deselect" at bounding box center [0, 0] width 0 height 0
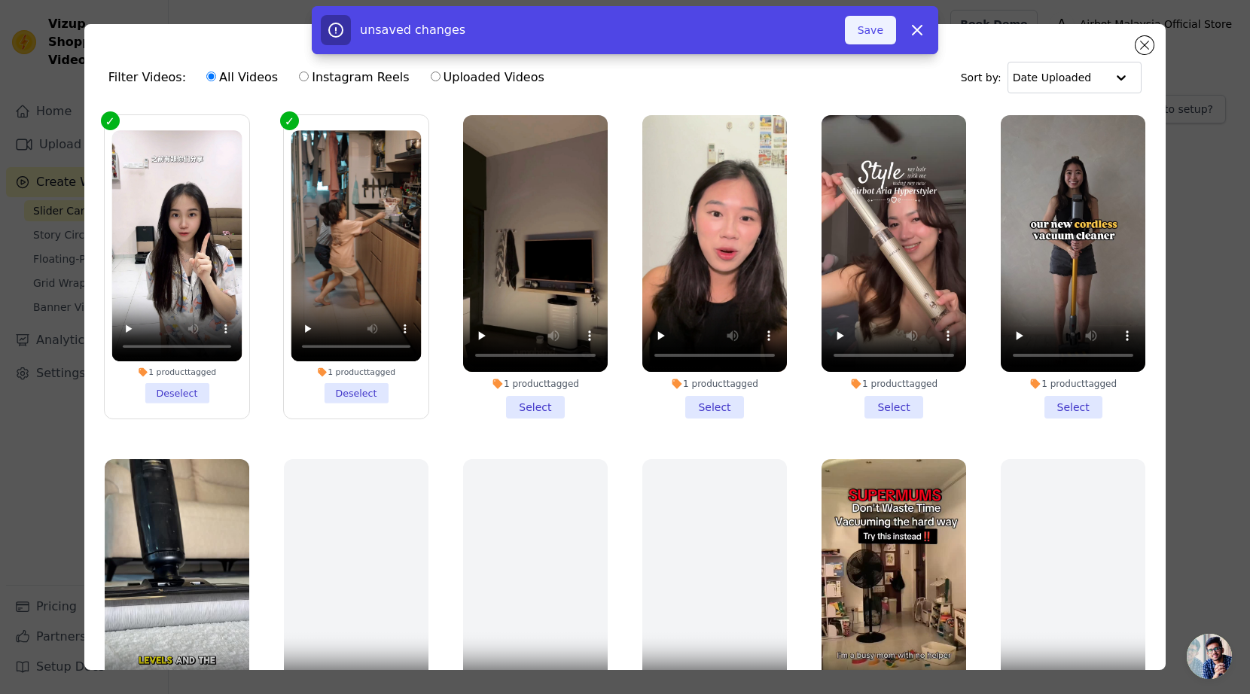
click at [879, 26] on button "Save" at bounding box center [870, 30] width 51 height 29
click at [873, 32] on button "Save" at bounding box center [870, 30] width 51 height 29
click at [867, 35] on button "Save" at bounding box center [870, 30] width 51 height 29
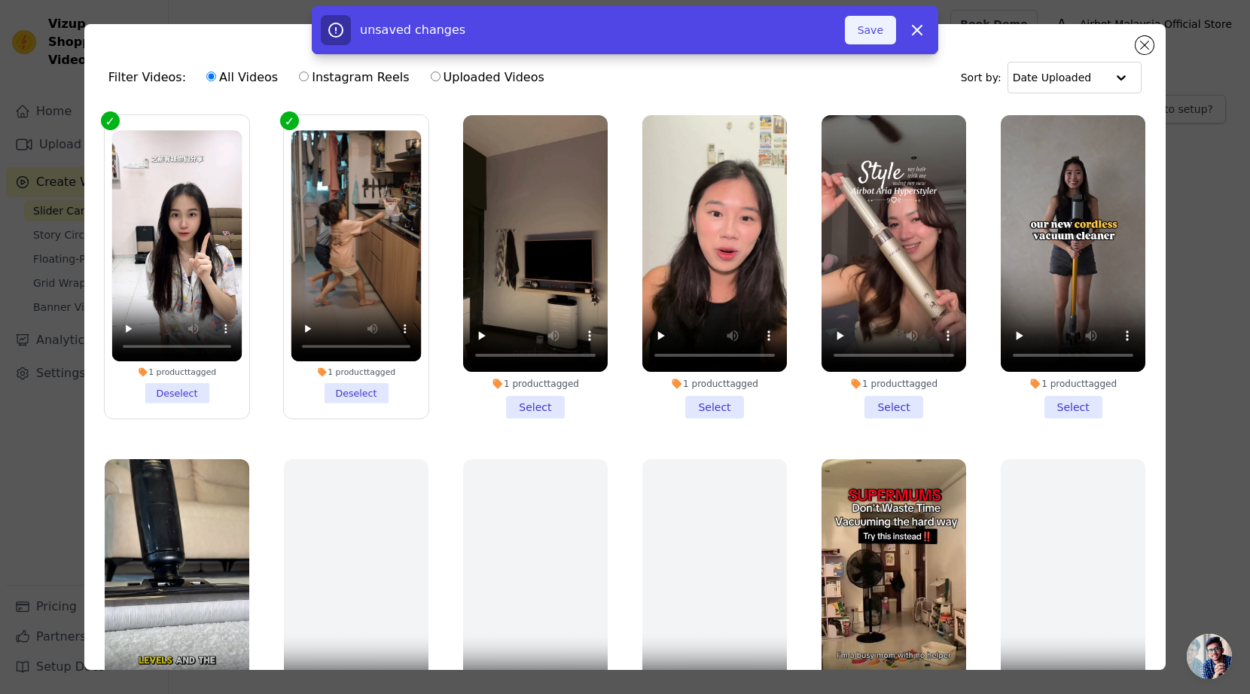
click at [867, 35] on button "Save" at bounding box center [870, 30] width 51 height 29
click at [867, 35] on button "Add To Widget" at bounding box center [845, 30] width 101 height 29
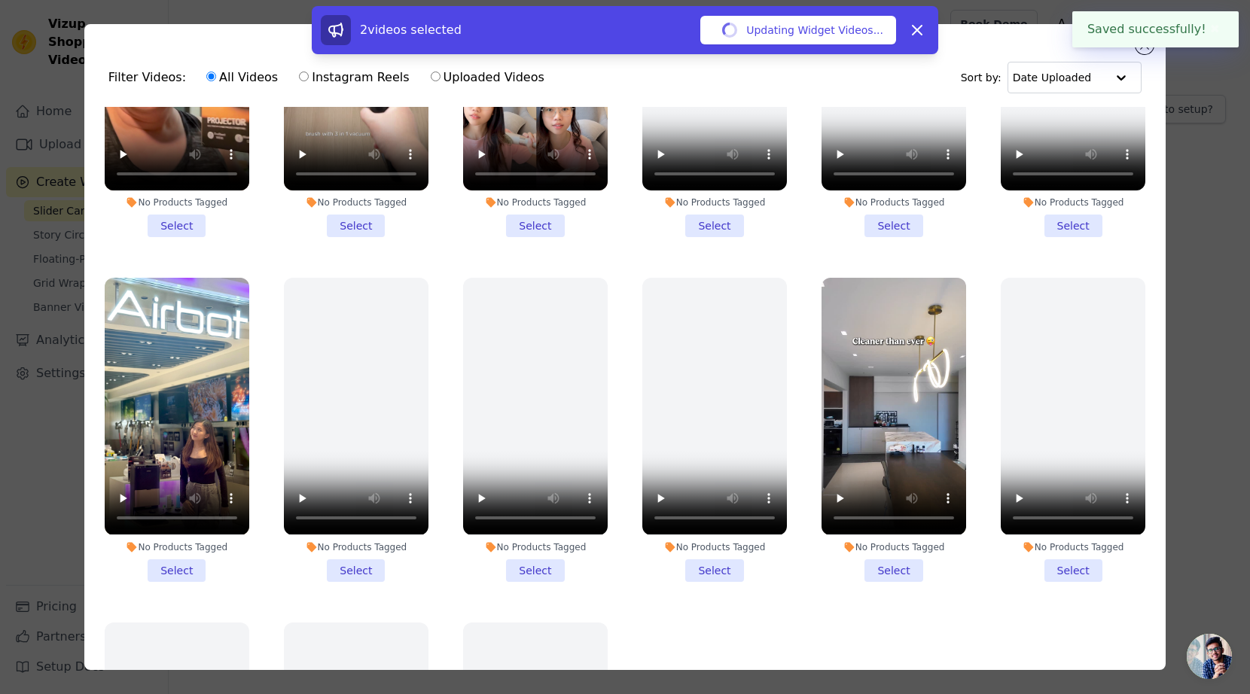
scroll to position [1765, 0]
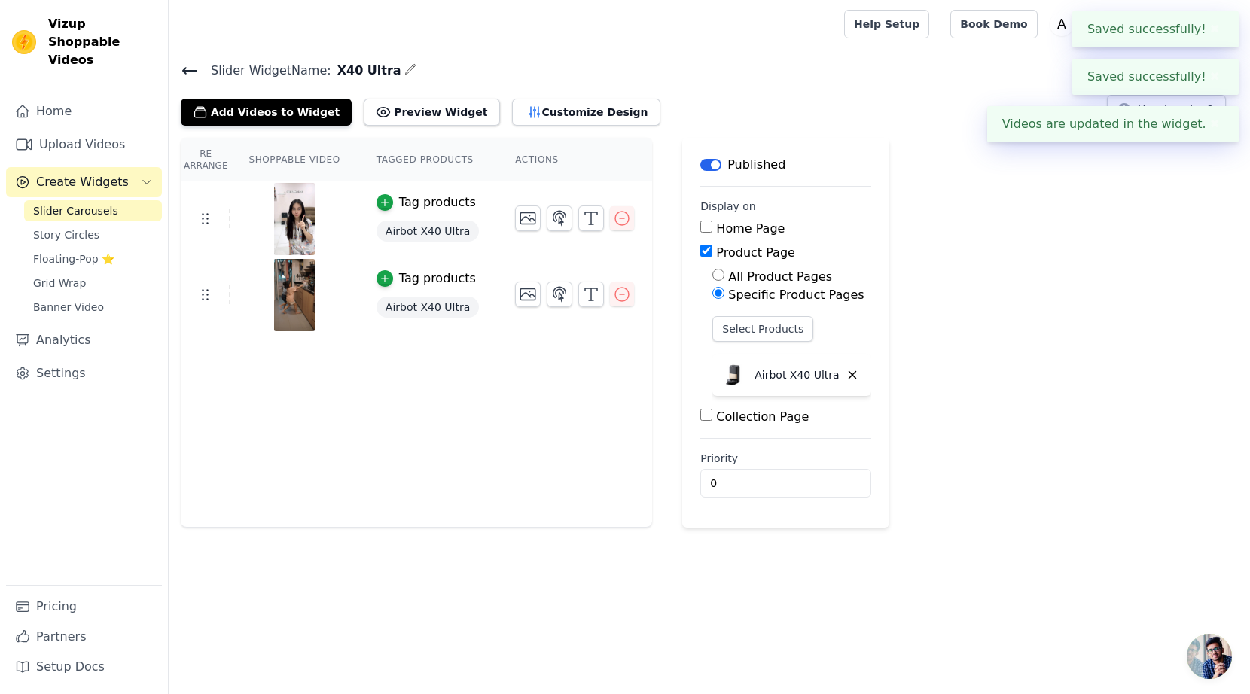
click at [951, 382] on div "Re Arrange Shoppable Video Tagged Products Actions Tag products Airbot X40 Ultr…" at bounding box center [709, 333] width 1081 height 390
click at [752, 74] on h4 "Slider Widget Name: X40 Ultra" at bounding box center [709, 70] width 1057 height 20
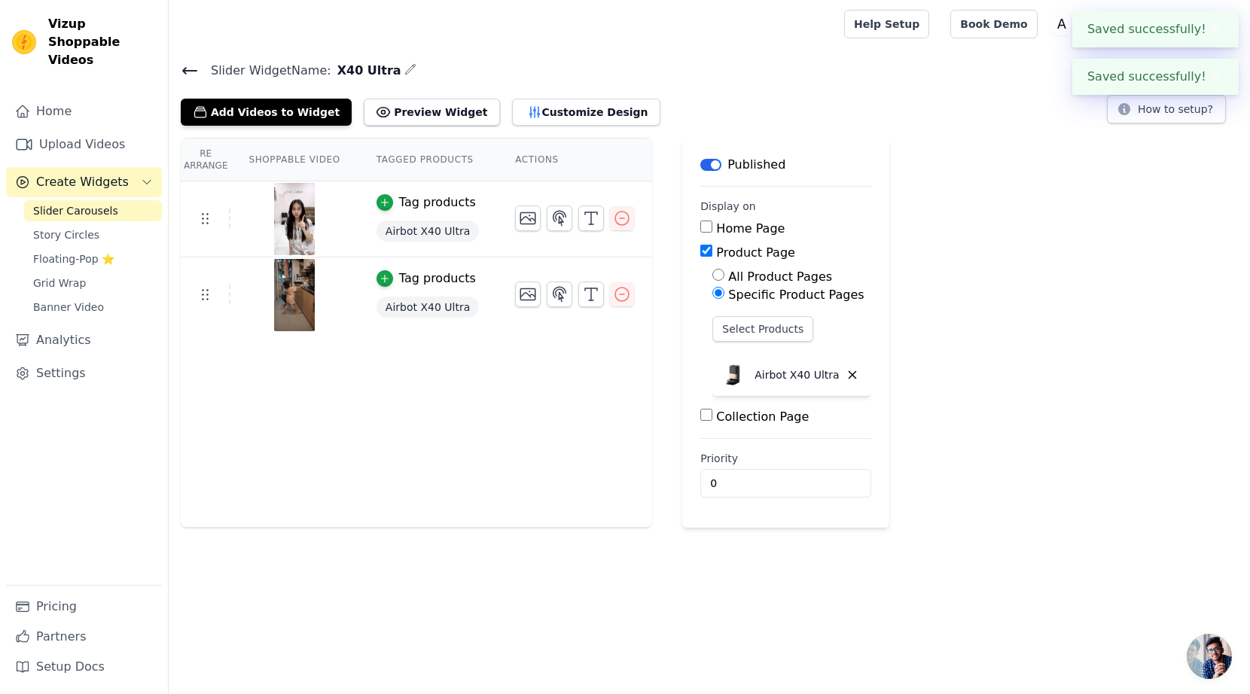
click at [752, 74] on h4 "Slider Widget Name: X40 Ultra" at bounding box center [709, 70] width 1057 height 20
click at [731, 65] on h4 "Slider Widget Name: X40 Ultra" at bounding box center [709, 70] width 1057 height 20
click at [698, 64] on h4 "Slider Widget Name: X40 Ultra" at bounding box center [709, 70] width 1057 height 20
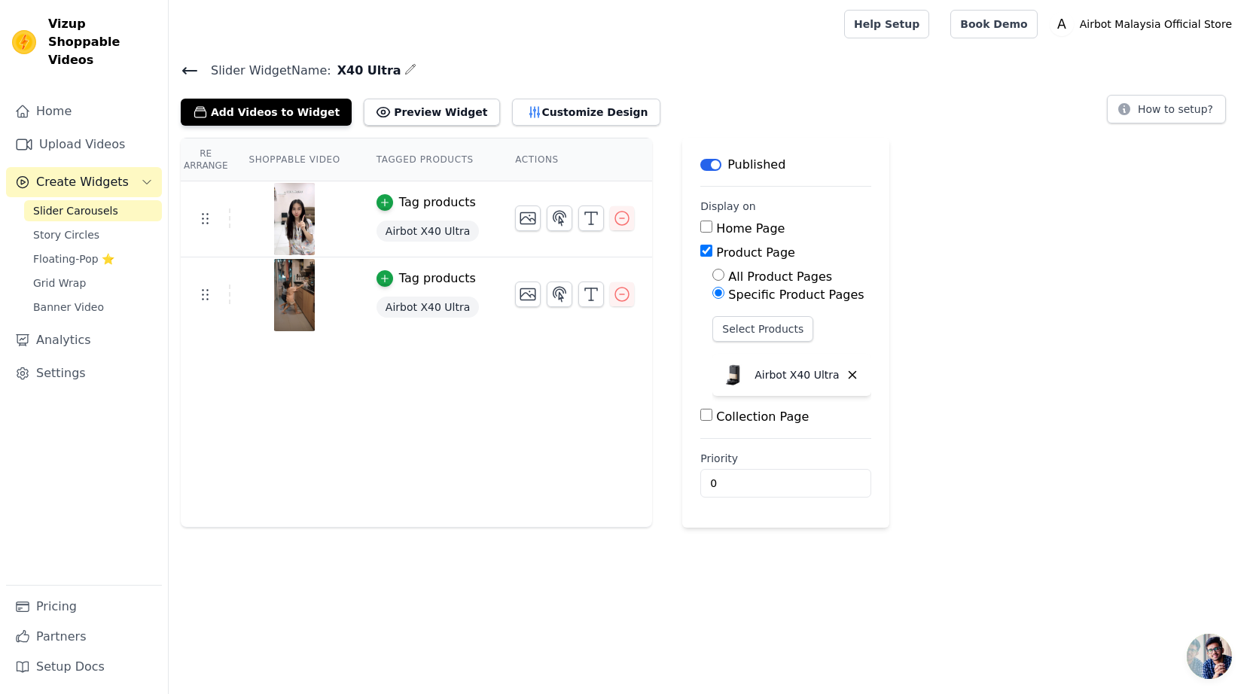
click at [388, 528] on html "Vizup Shoppable Videos Home Upload Videos Create Widgets Slider Carousels Story…" at bounding box center [625, 264] width 1250 height 528
click at [419, 117] on button "Preview Widget" at bounding box center [432, 112] width 136 height 27
click at [86, 227] on span "Story Circles" at bounding box center [66, 234] width 66 height 15
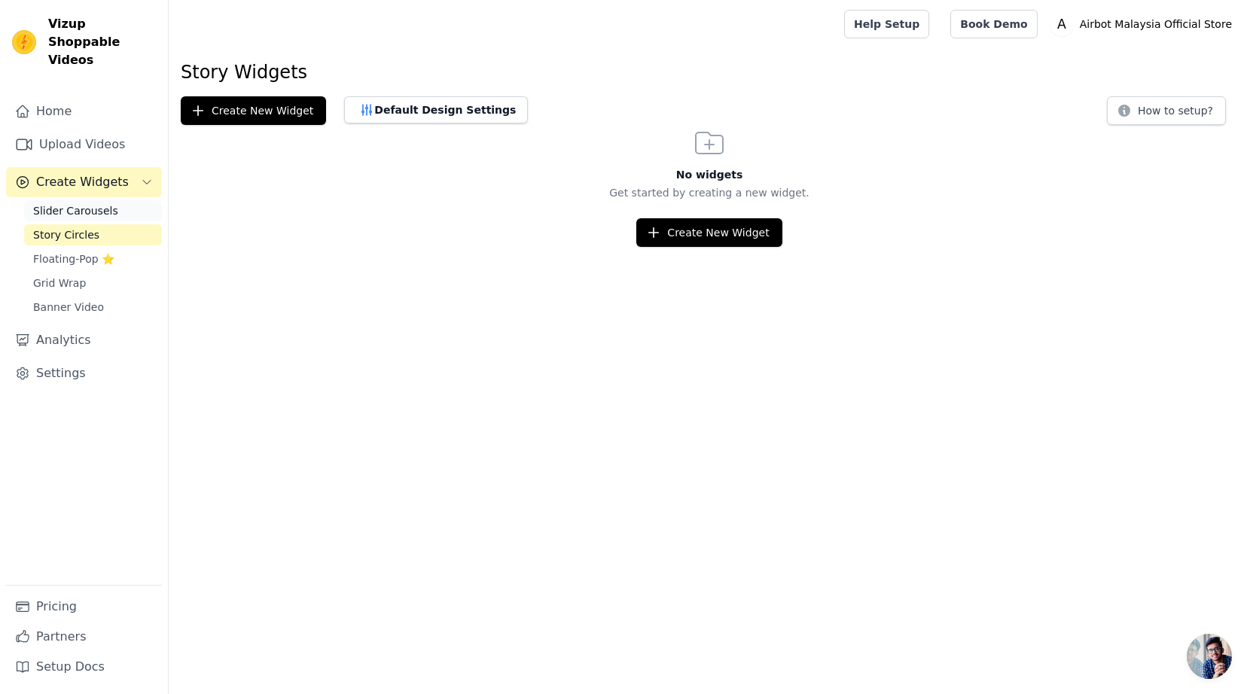
click at [136, 200] on link "Slider Carousels" at bounding box center [93, 210] width 138 height 21
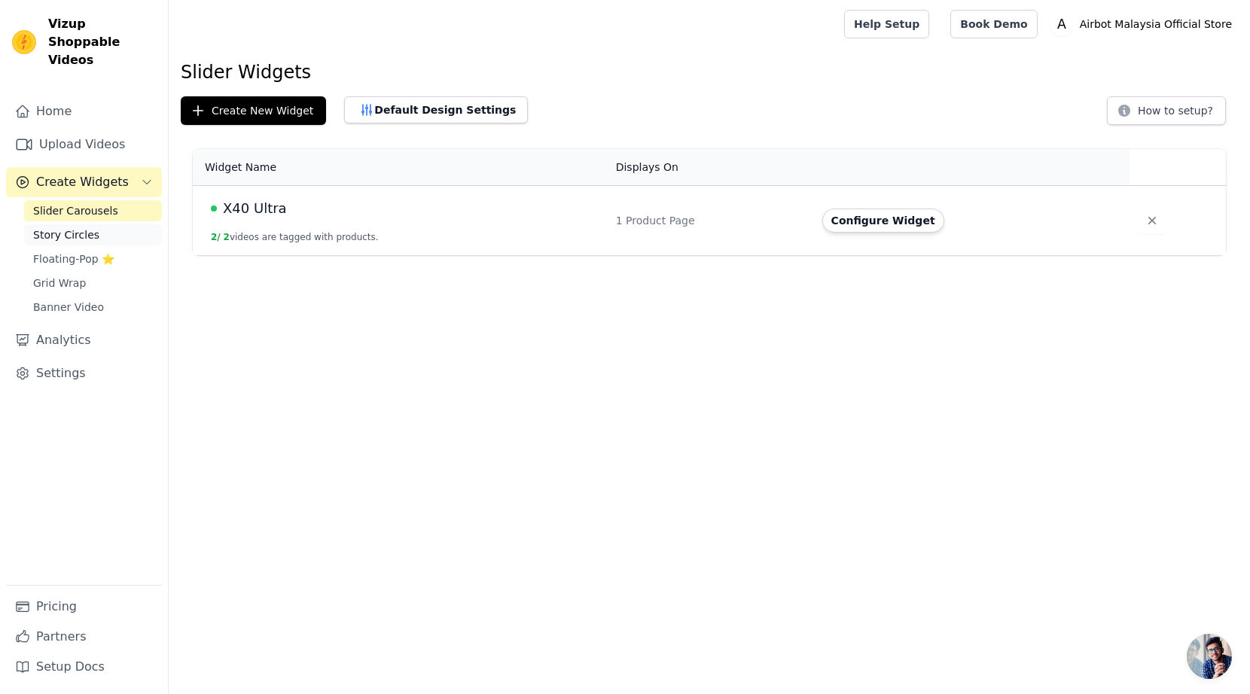
click at [122, 224] on link "Story Circles" at bounding box center [93, 234] width 138 height 21
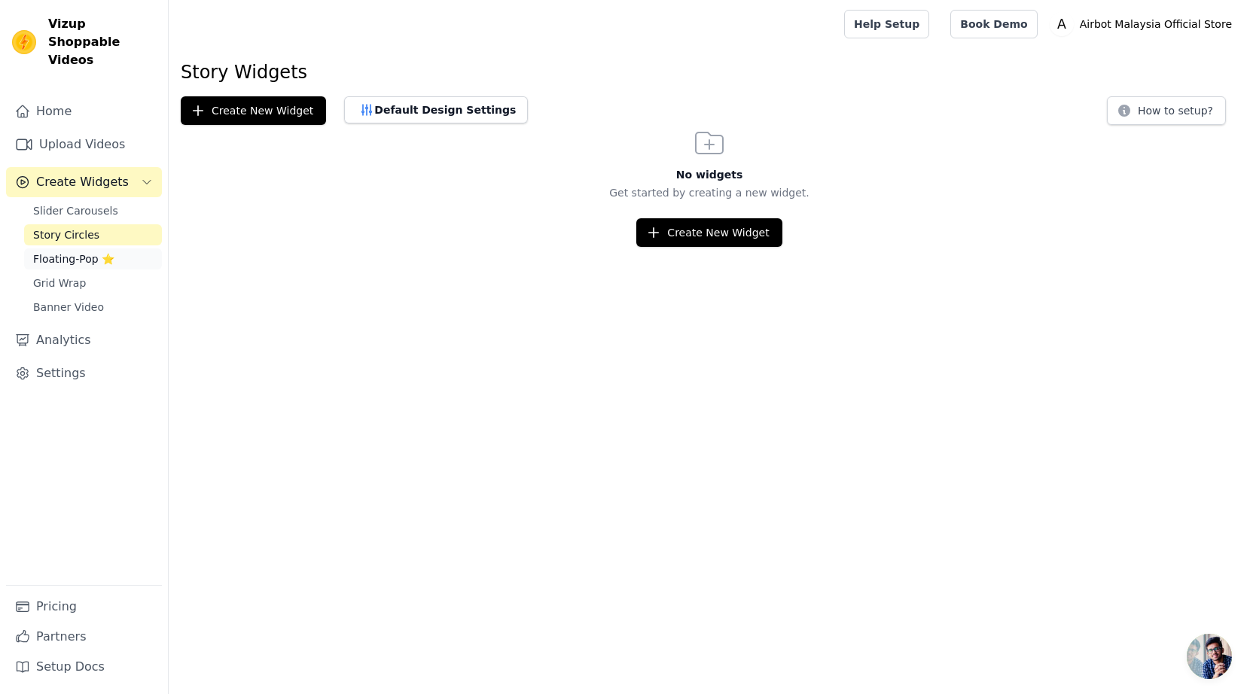
click at [119, 248] on link "Floating-Pop ⭐" at bounding box center [93, 258] width 138 height 21
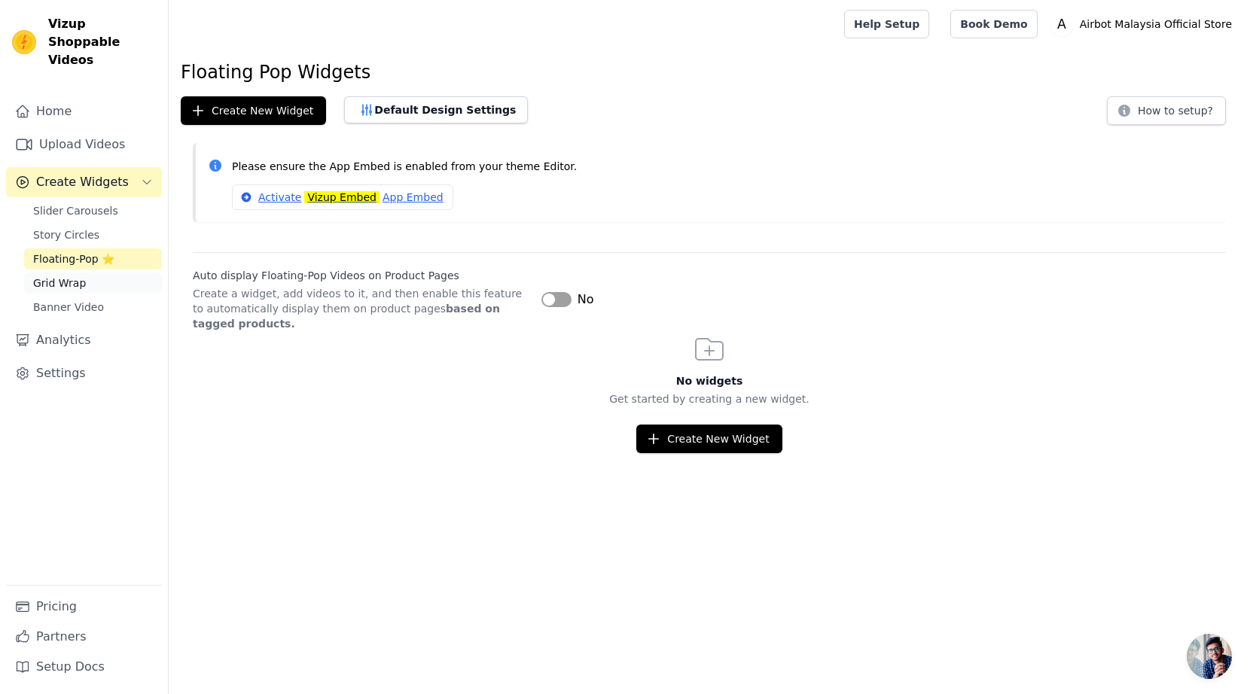
click at [67, 276] on span "Grid Wrap" at bounding box center [59, 283] width 53 height 15
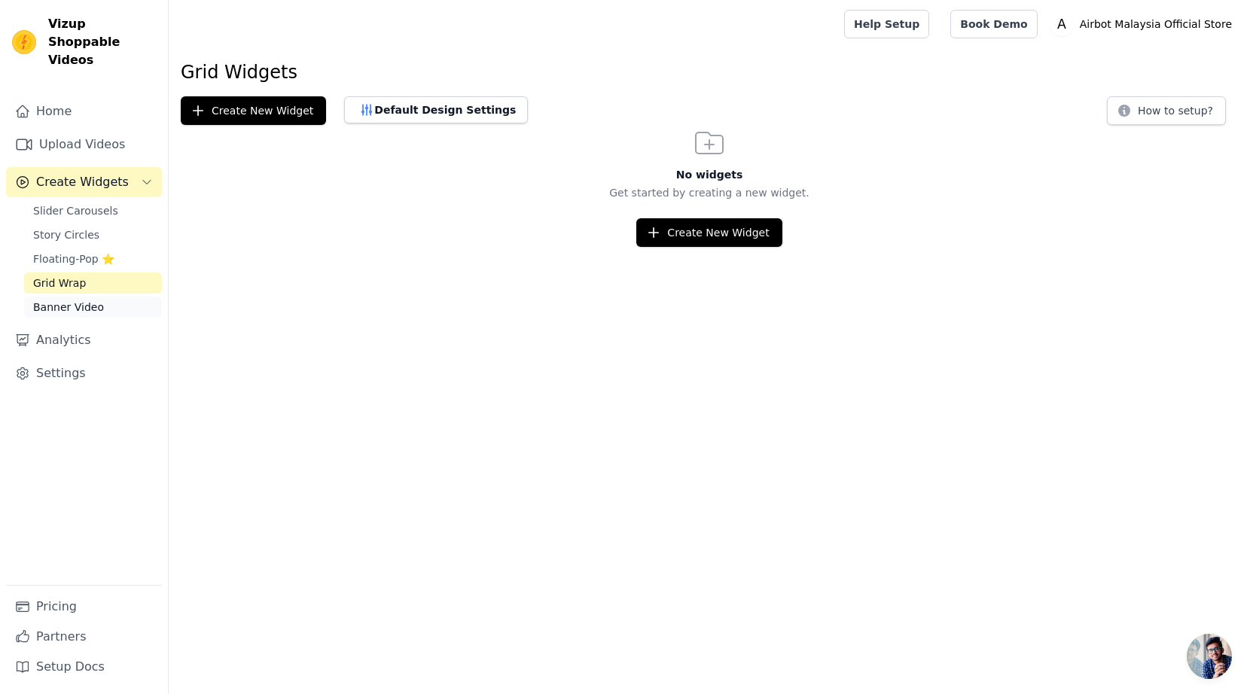
click at [65, 300] on span "Banner Video" at bounding box center [68, 307] width 71 height 15
click at [60, 358] on link "Settings" at bounding box center [84, 373] width 156 height 30
